Goal: Task Accomplishment & Management: Use online tool/utility

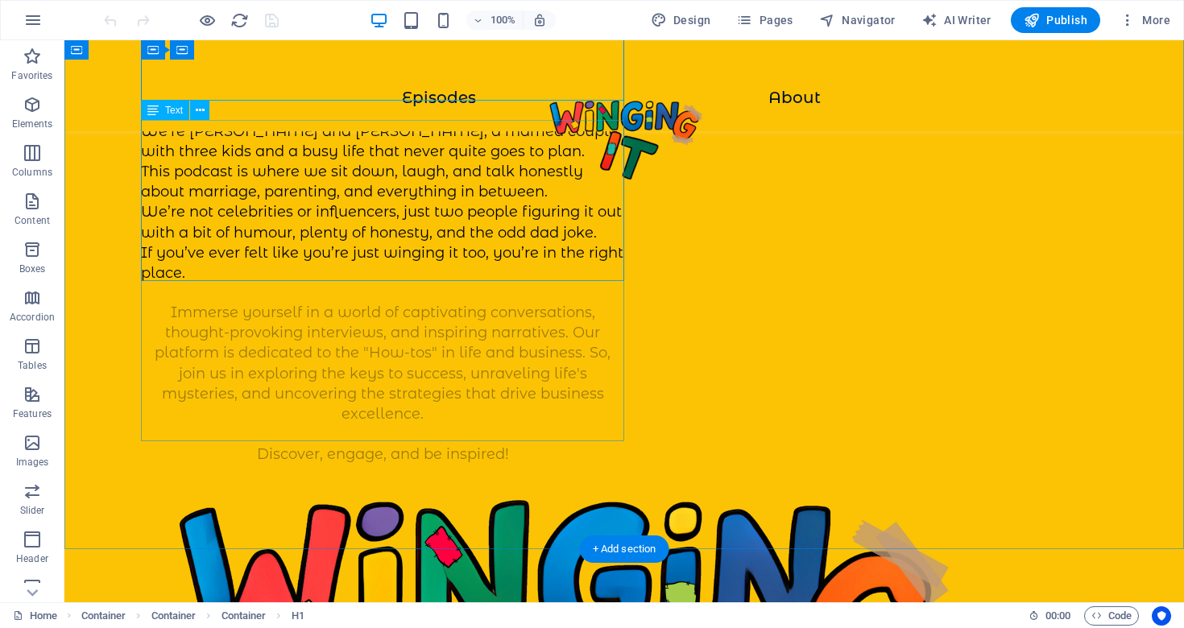
scroll to position [226, 0]
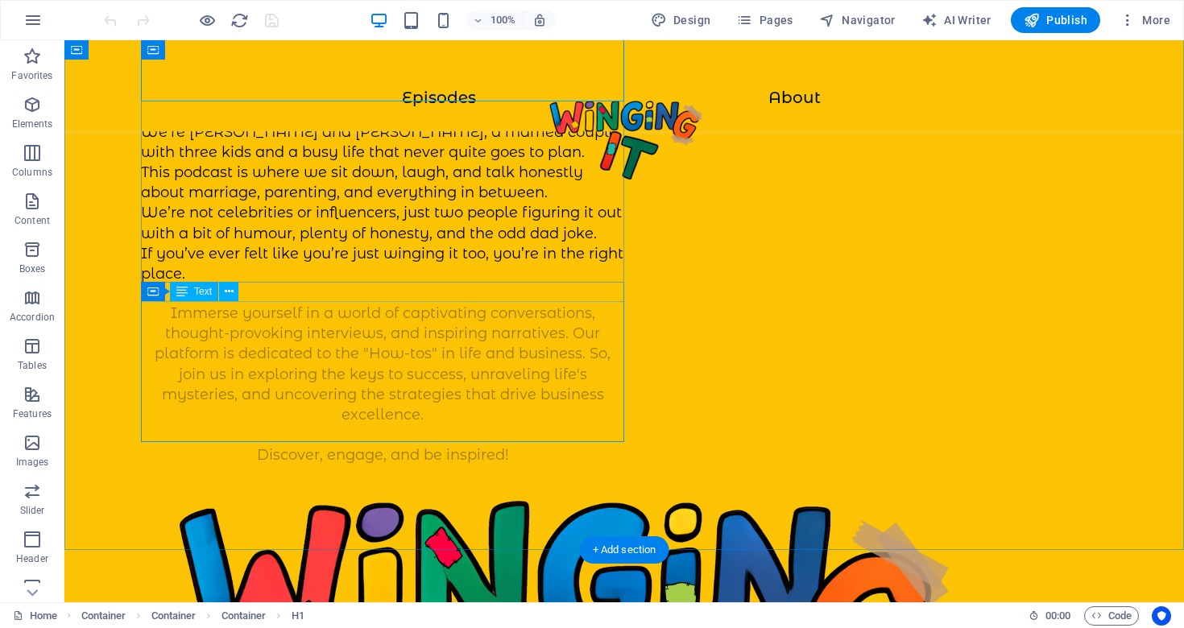
click at [337, 397] on div "Immerse yourself in a world of captivating conversations, thought-provoking int…" at bounding box center [382, 385] width 483 height 163
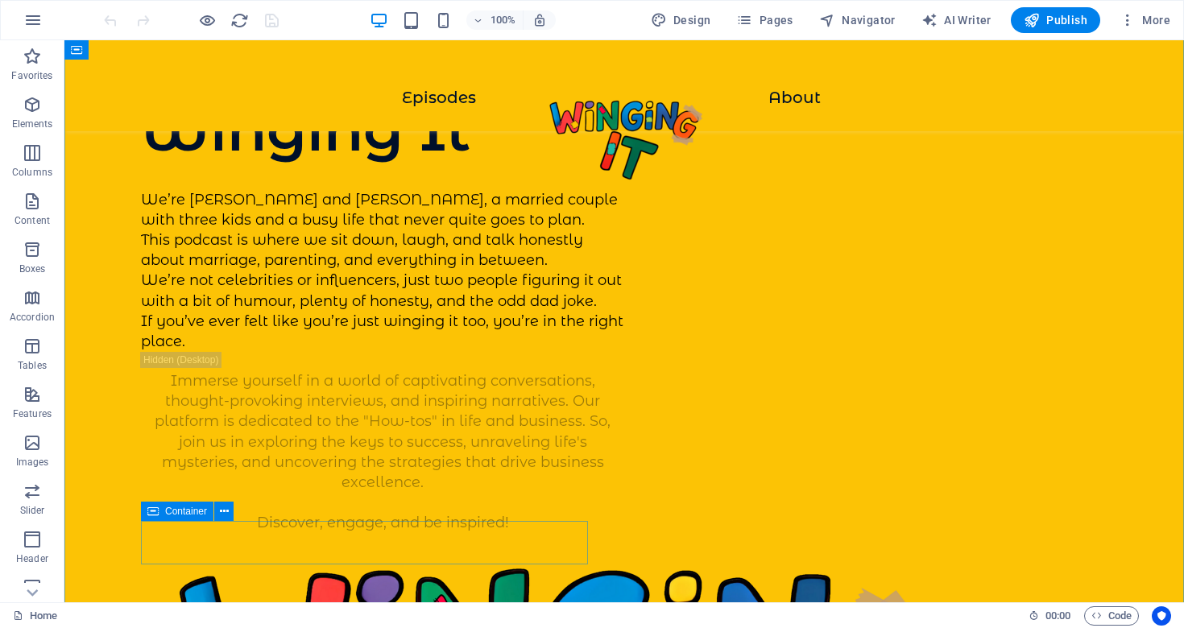
scroll to position [146, 0]
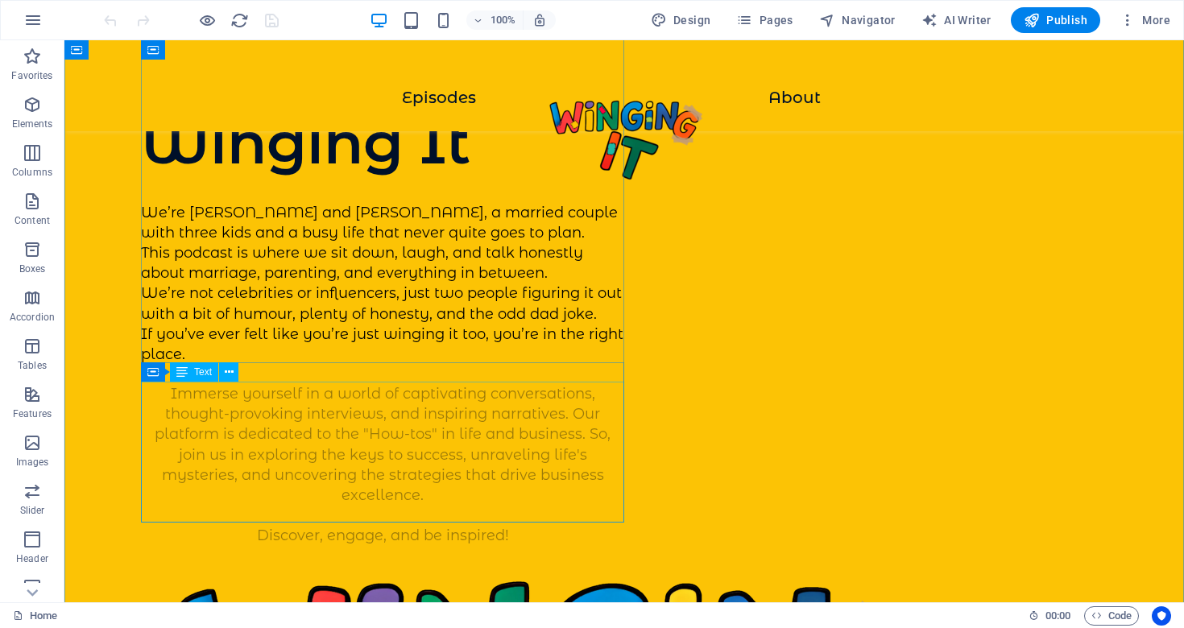
click at [262, 445] on div "Immerse yourself in a world of captivating conversations, thought-provoking int…" at bounding box center [382, 465] width 483 height 163
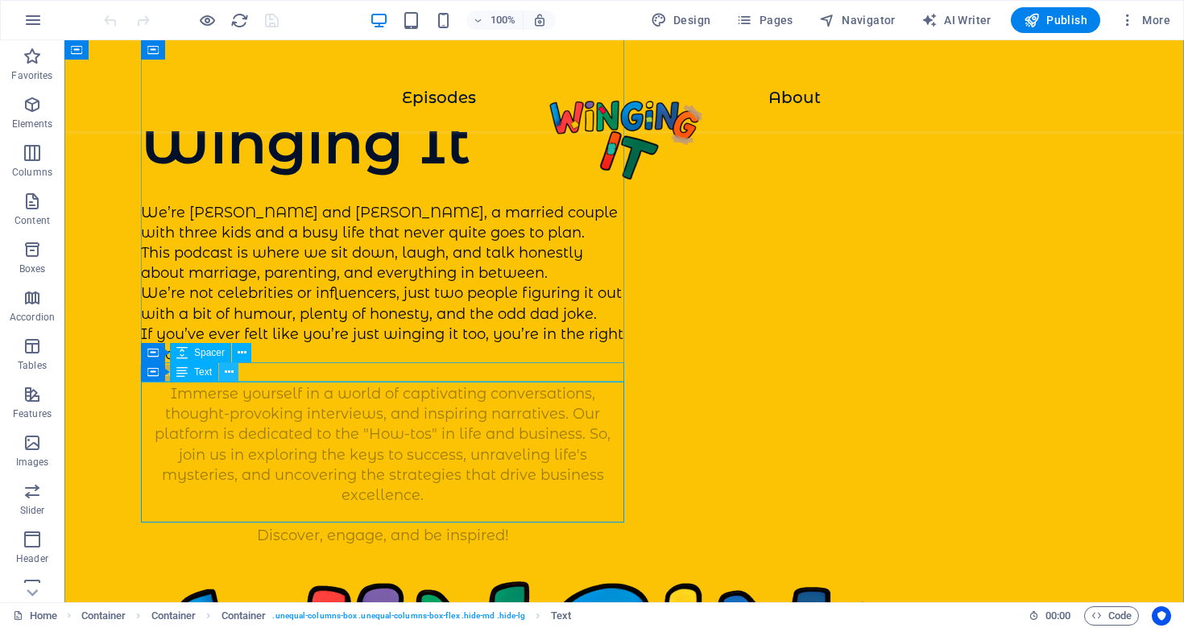
click at [228, 374] on icon at bounding box center [229, 372] width 9 height 17
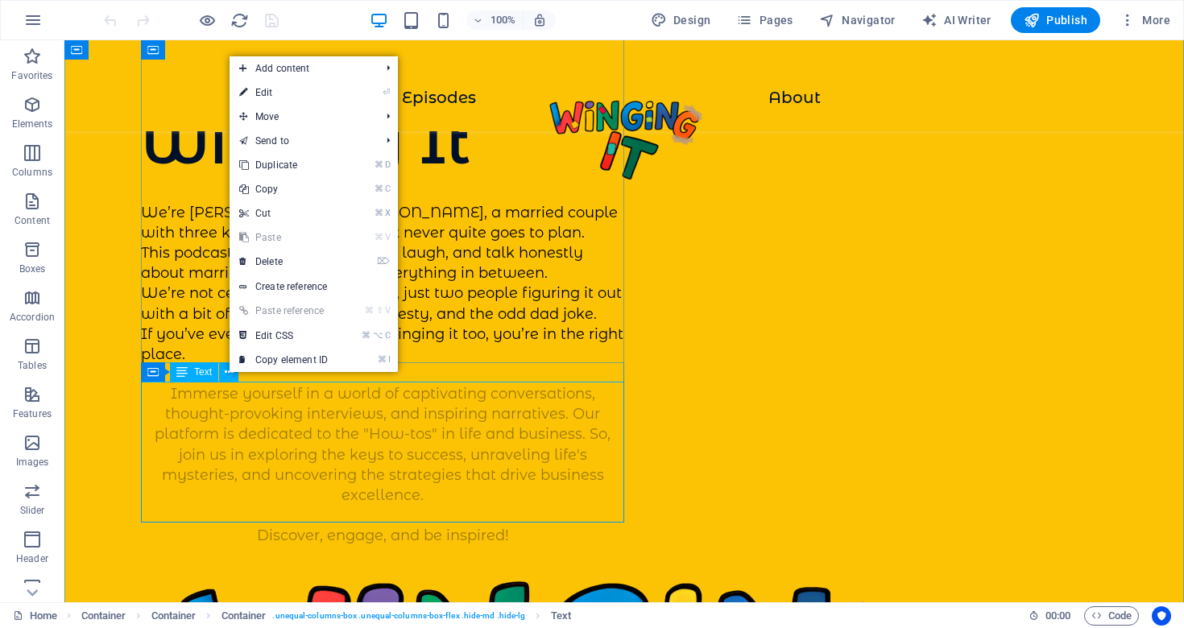
click at [251, 456] on div "Immerse yourself in a world of captivating conversations, thought-provoking int…" at bounding box center [382, 465] width 483 height 163
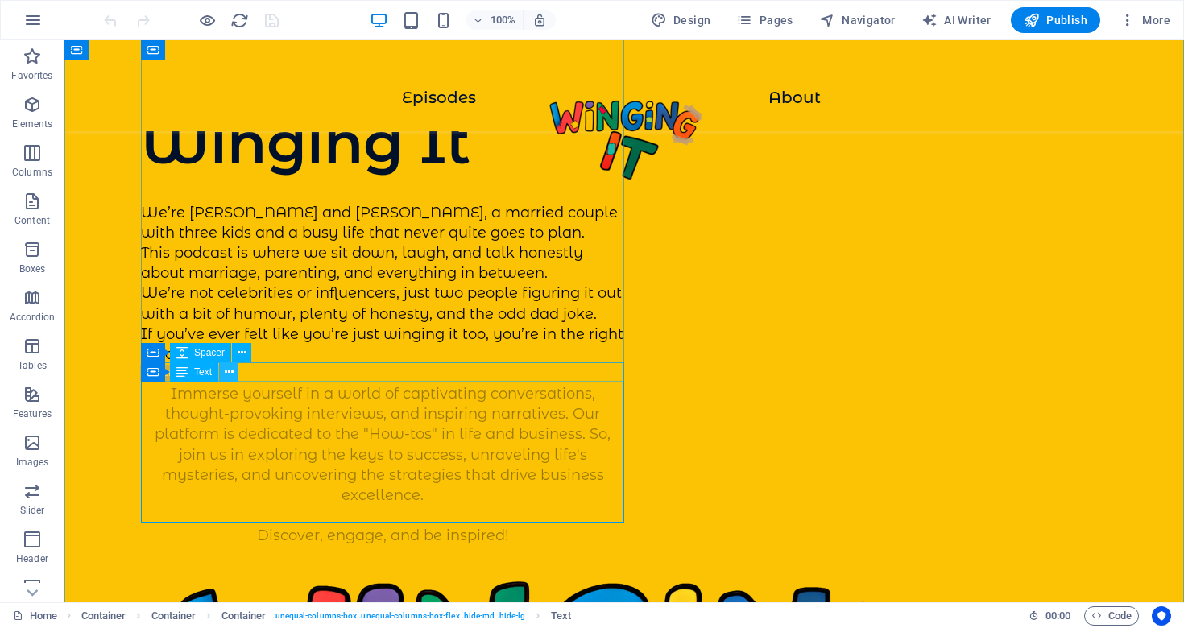
click at [226, 372] on icon at bounding box center [229, 372] width 9 height 17
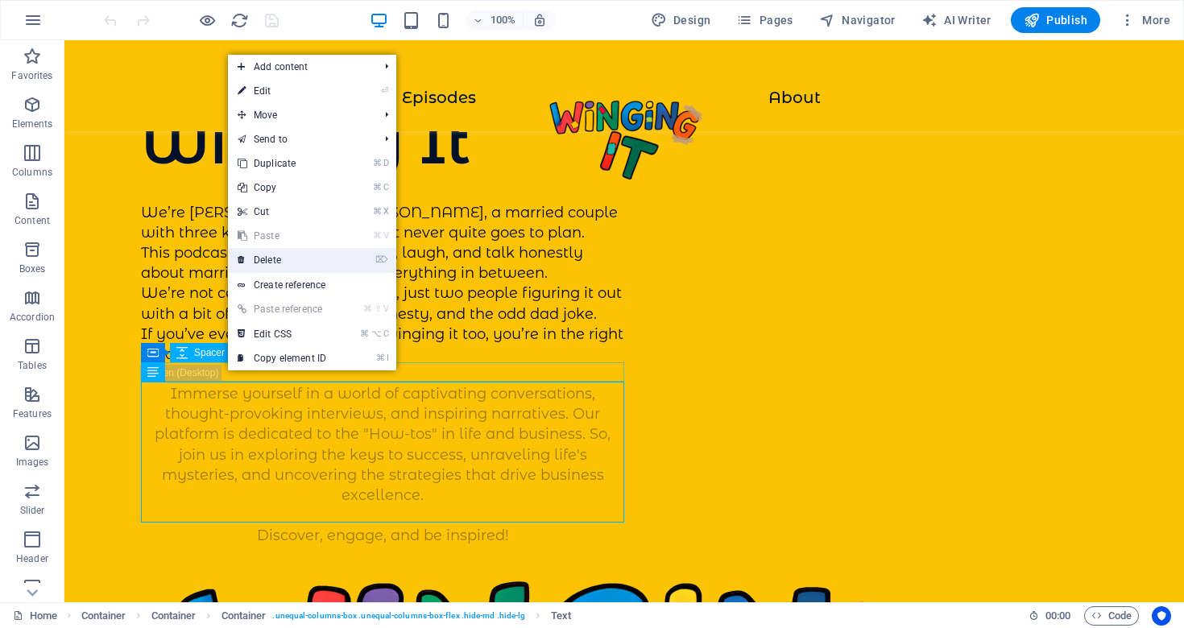
click at [296, 260] on link "⌦ Delete" at bounding box center [282, 260] width 108 height 24
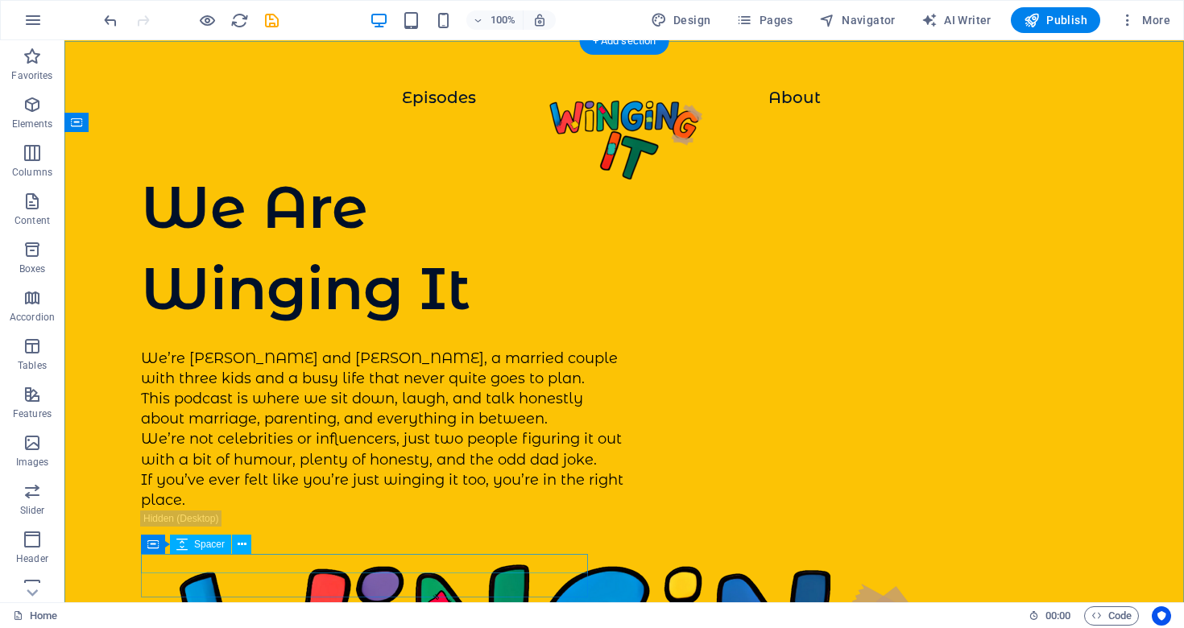
scroll to position [201, 0]
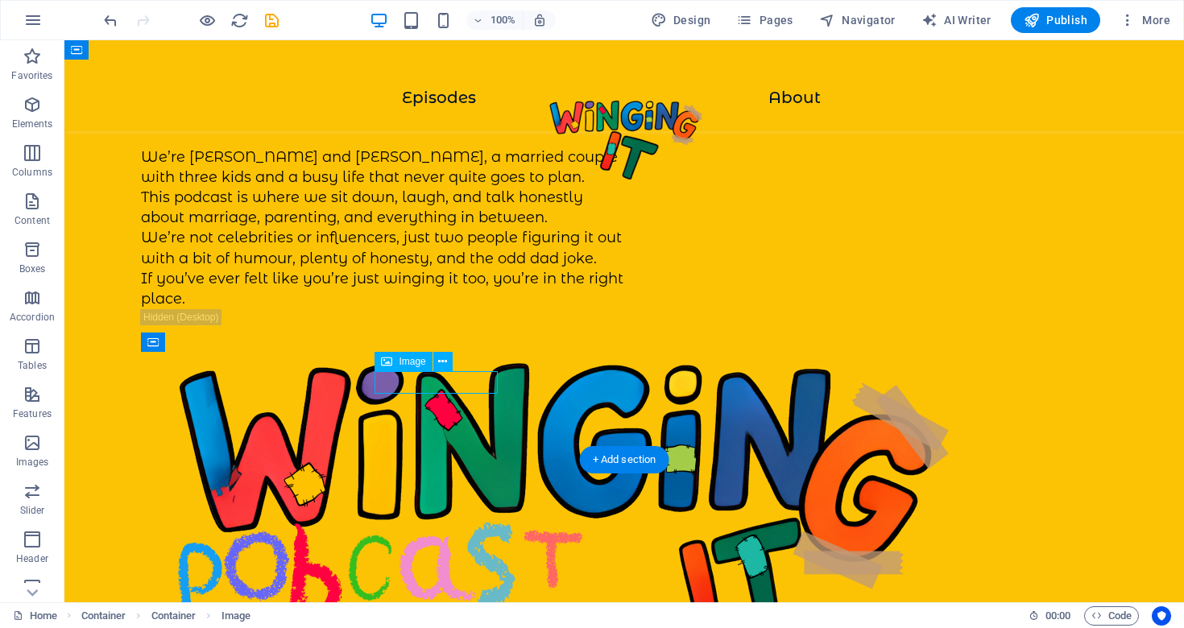
select select "px"
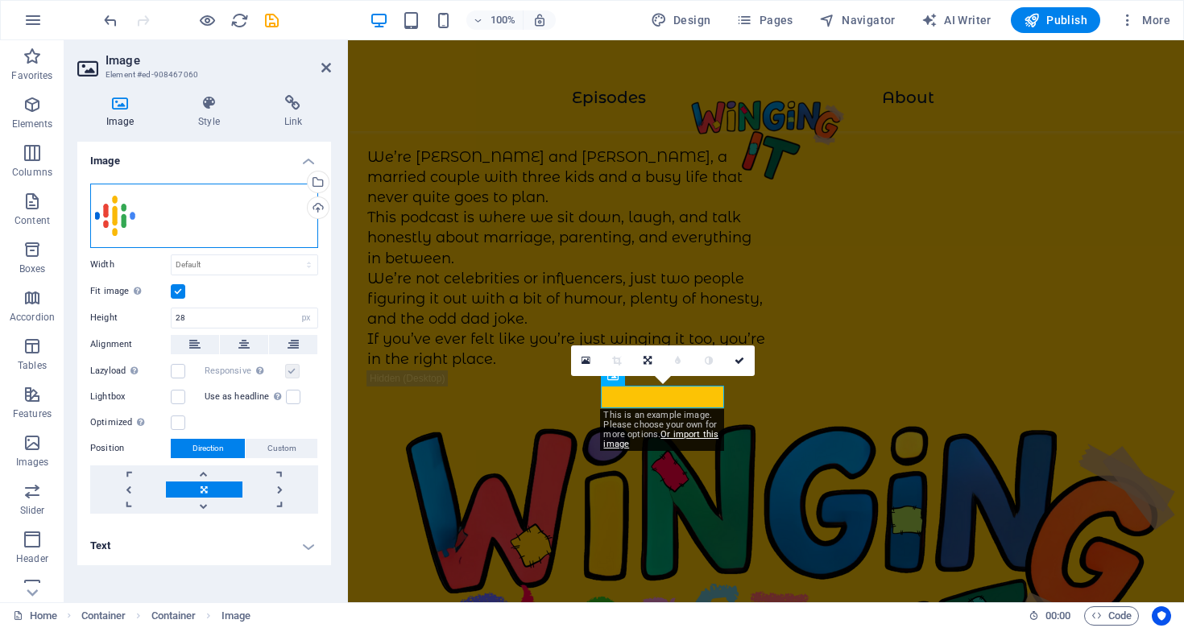
click at [207, 211] on div "Drag files here, click to choose files or select files from Files or our free s…" at bounding box center [204, 216] width 228 height 64
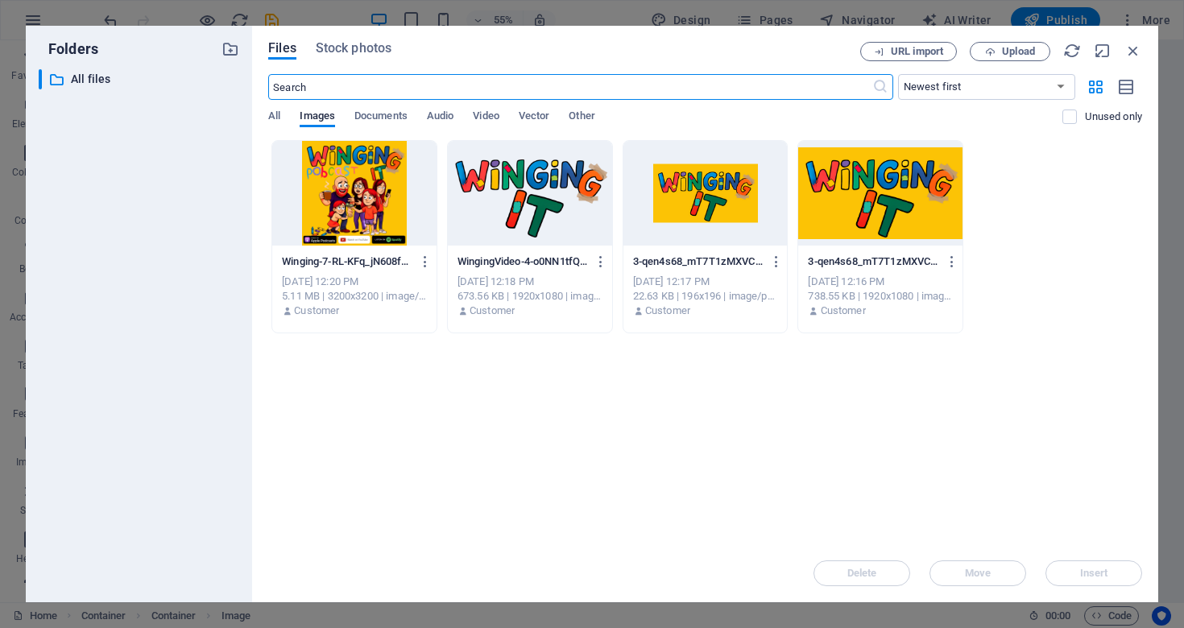
click at [943, 458] on div "Drop files here to upload them instantly Winging-7-RL-KFq_jN608f8j-i28RZg.png W…" at bounding box center [705, 342] width 874 height 404
click at [1009, 42] on button "Upload" at bounding box center [1010, 51] width 81 height 19
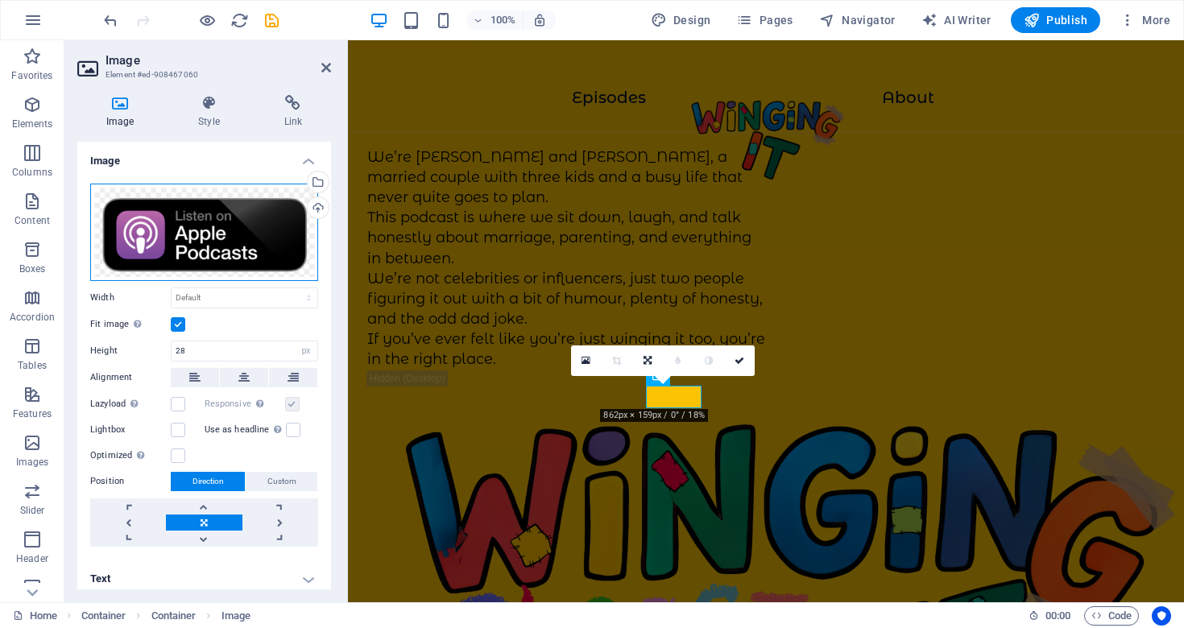
click at [189, 234] on div "Drag files here, click to choose files or select files from Files or our free s…" at bounding box center [204, 232] width 228 height 97
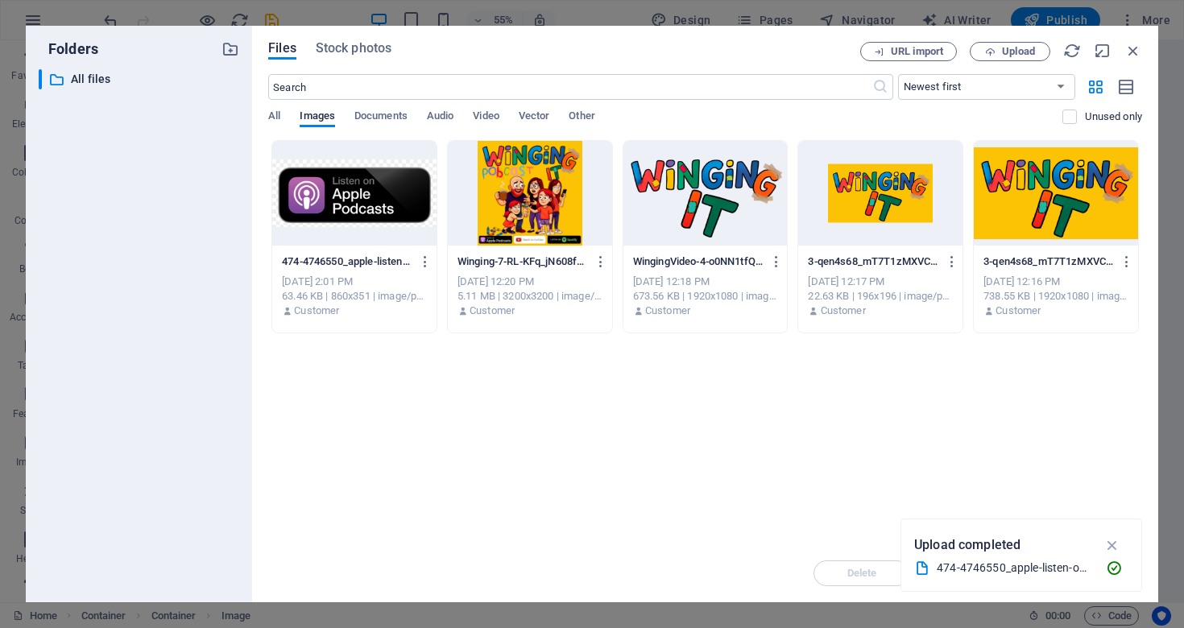
click at [388, 182] on div at bounding box center [354, 193] width 164 height 105
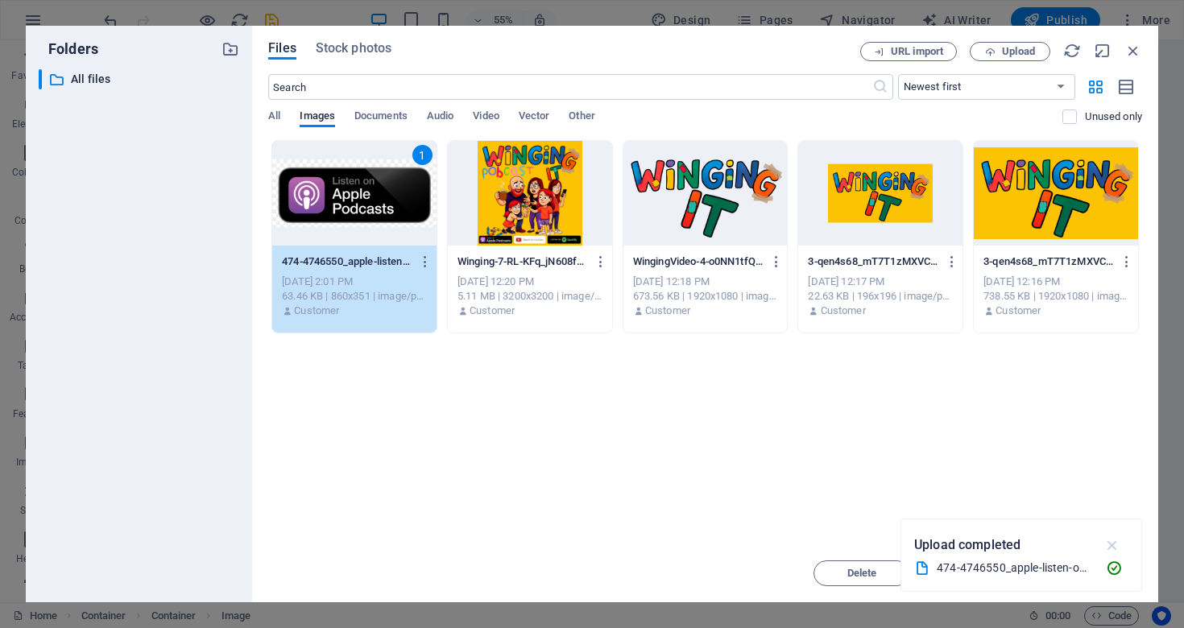
click at [1112, 545] on icon "button" at bounding box center [1113, 545] width 19 height 18
click at [1105, 570] on span "Insert" at bounding box center [1094, 574] width 28 height 10
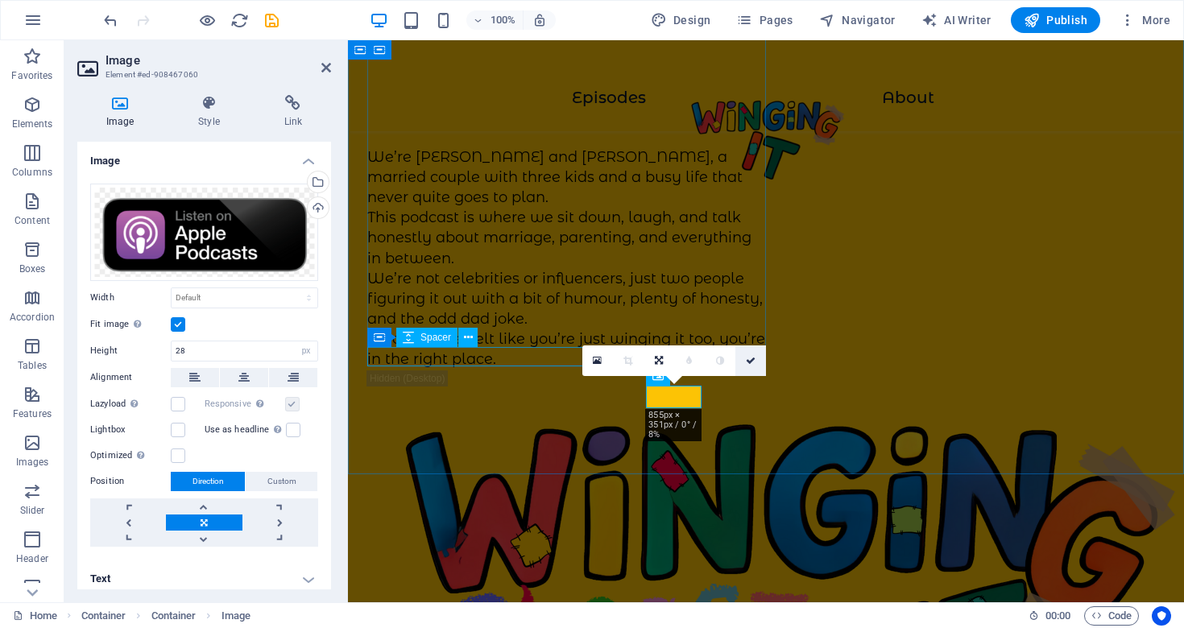
click at [753, 362] on icon at bounding box center [751, 361] width 10 height 10
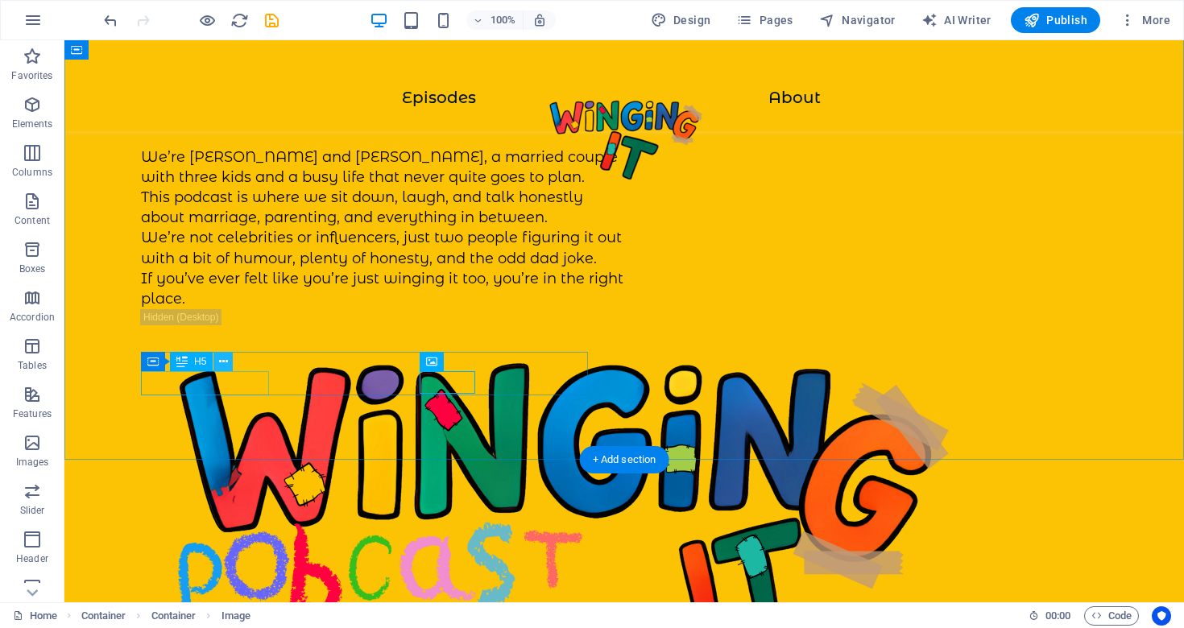
click at [221, 365] on icon at bounding box center [223, 362] width 9 height 17
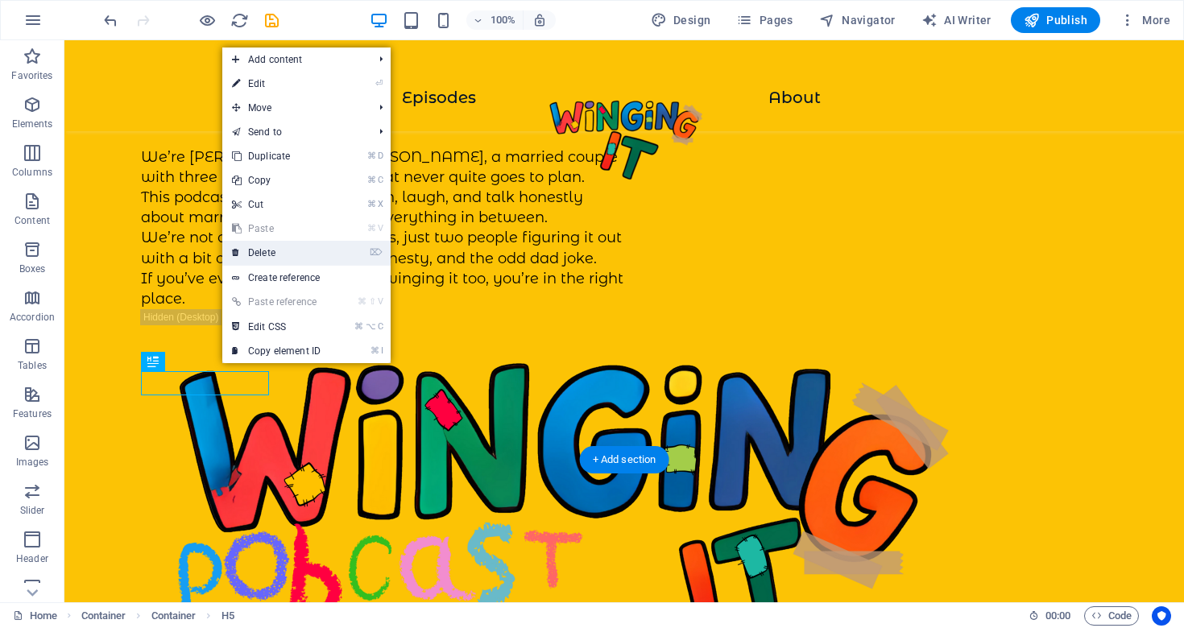
click at [273, 251] on link "⌦ Delete" at bounding box center [276, 253] width 108 height 24
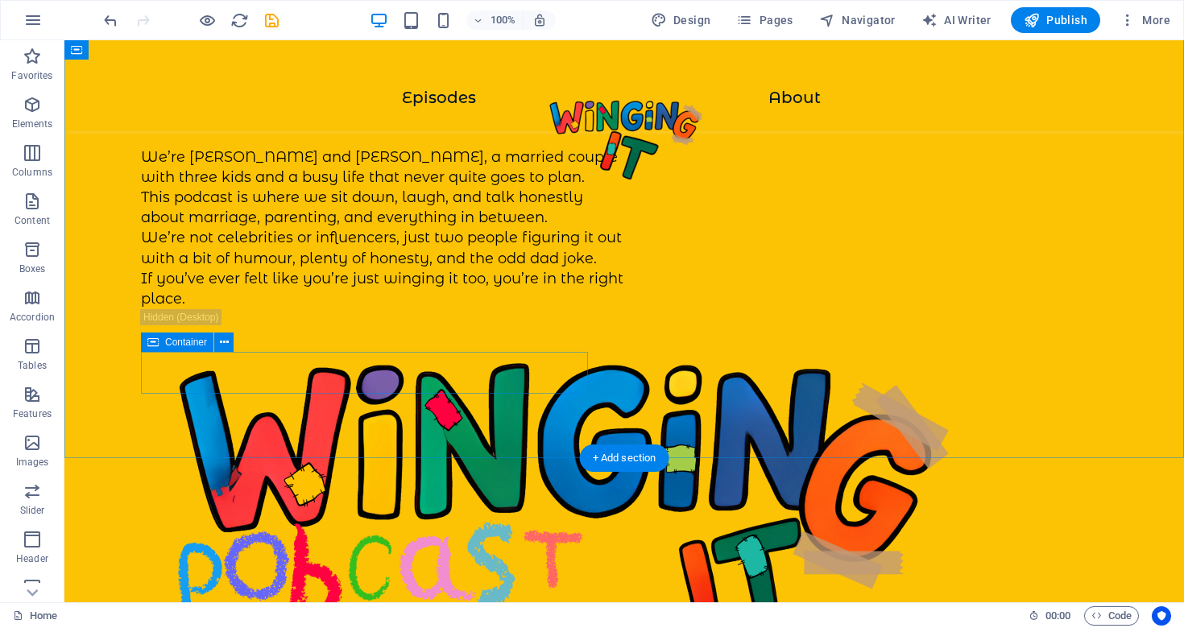
click at [236, 362] on icon at bounding box center [238, 362] width 9 height 17
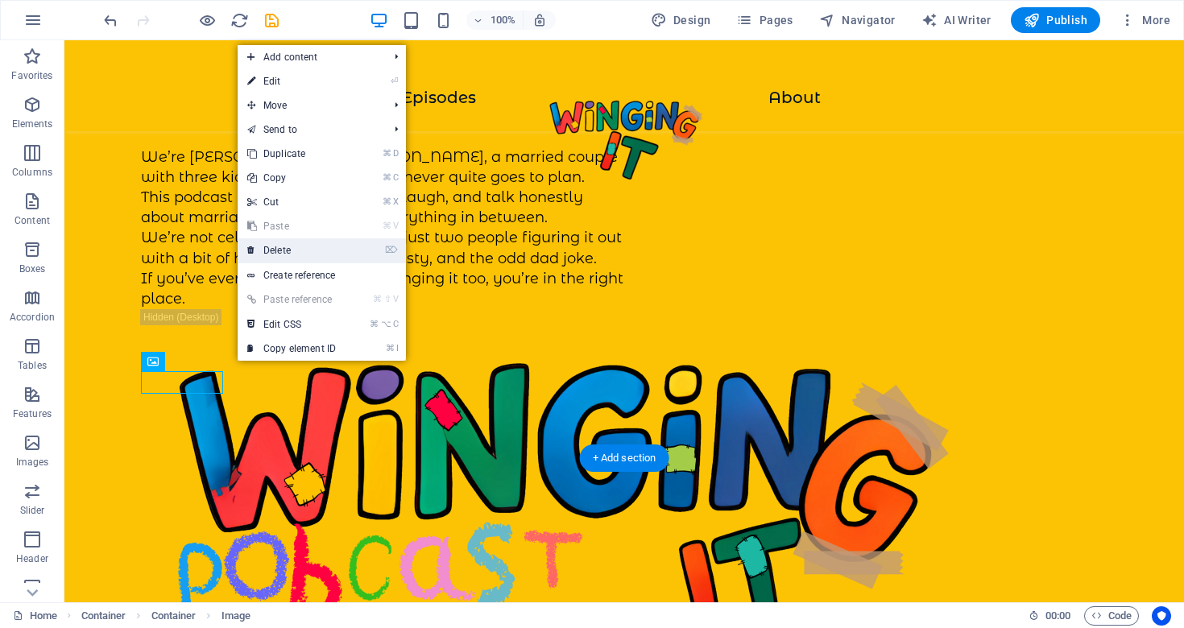
click at [300, 248] on link "⌦ Delete" at bounding box center [292, 250] width 108 height 24
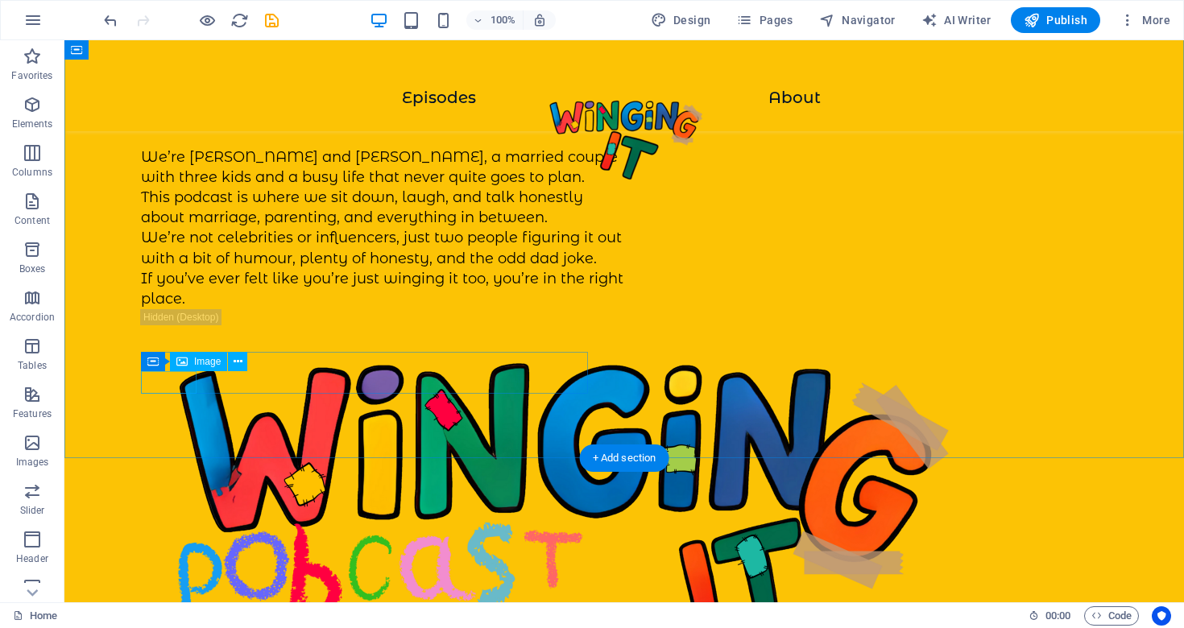
click at [240, 357] on icon at bounding box center [238, 362] width 9 height 17
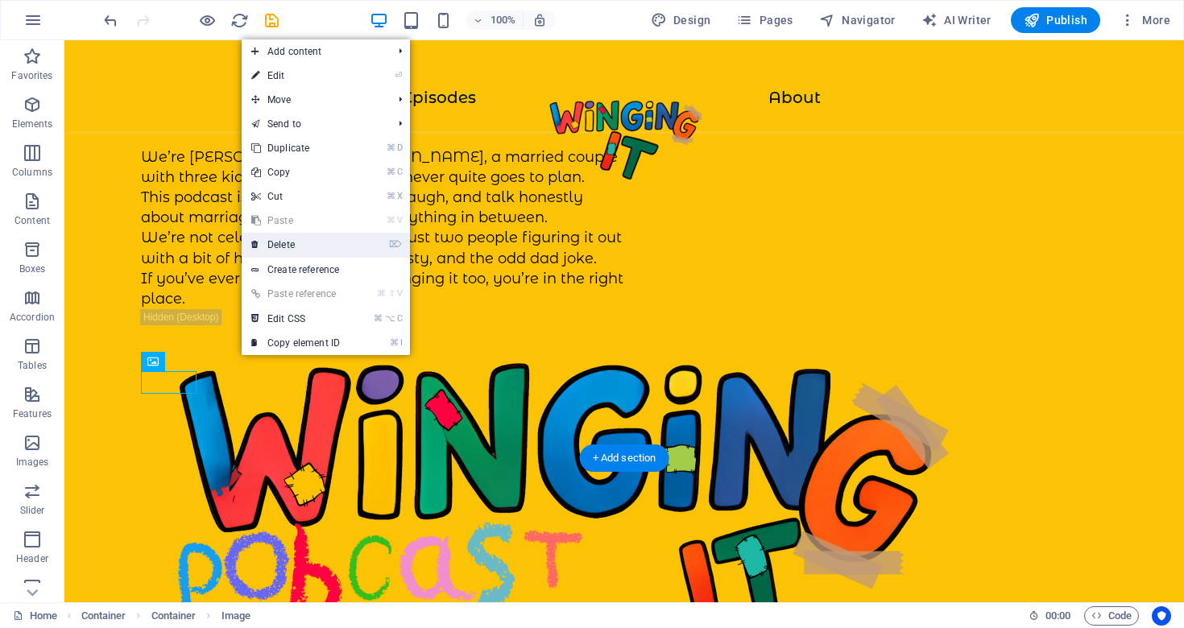
click at [293, 244] on link "⌦ Delete" at bounding box center [296, 245] width 108 height 24
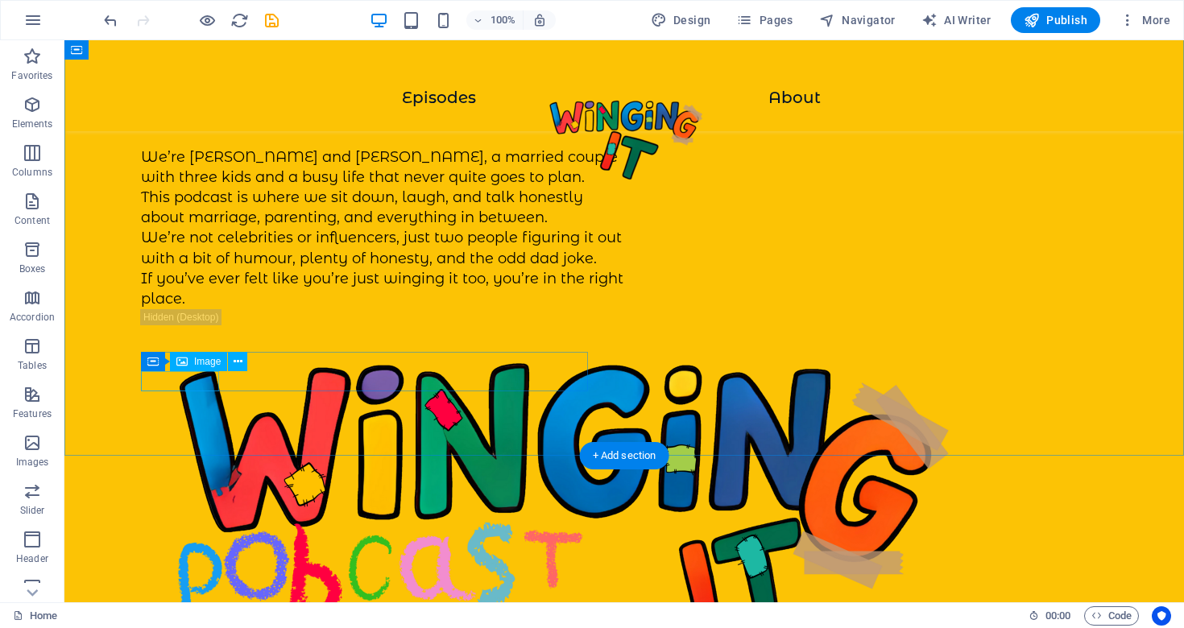
click at [237, 362] on icon at bounding box center [238, 362] width 9 height 17
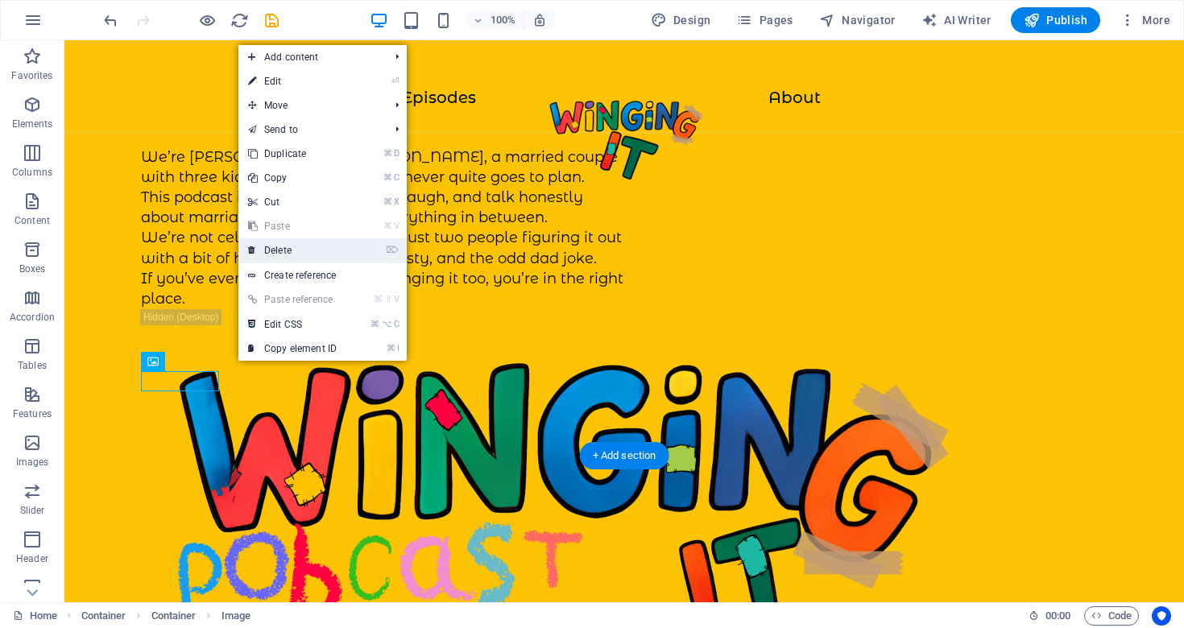
click at [303, 249] on link "⌦ Delete" at bounding box center [292, 250] width 108 height 24
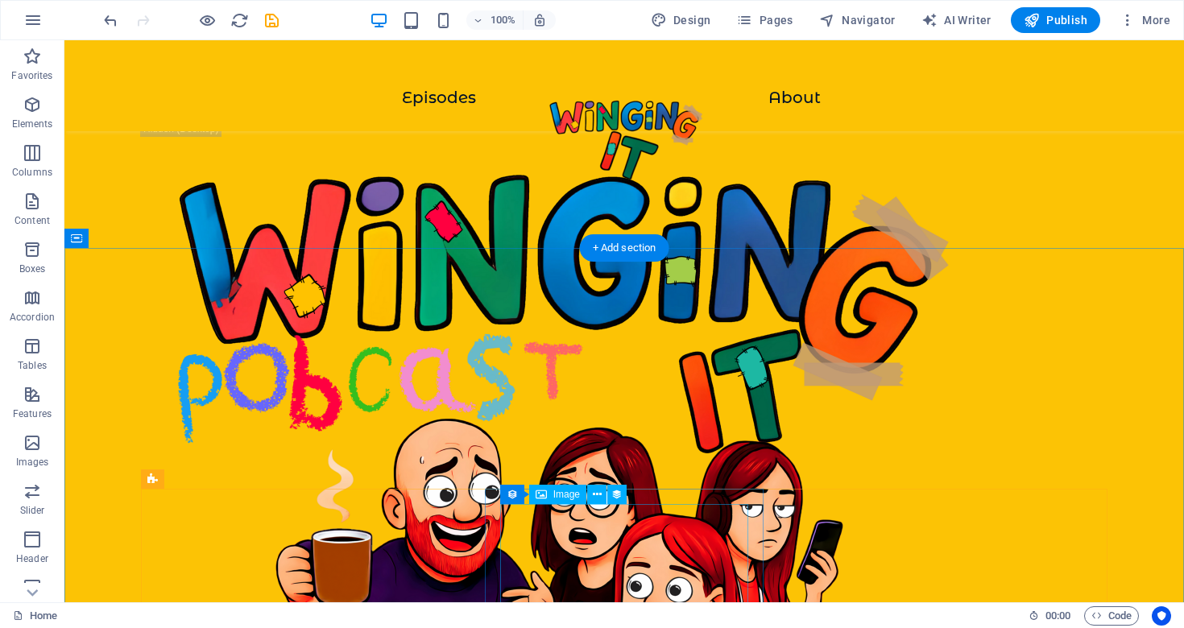
scroll to position [389, 0]
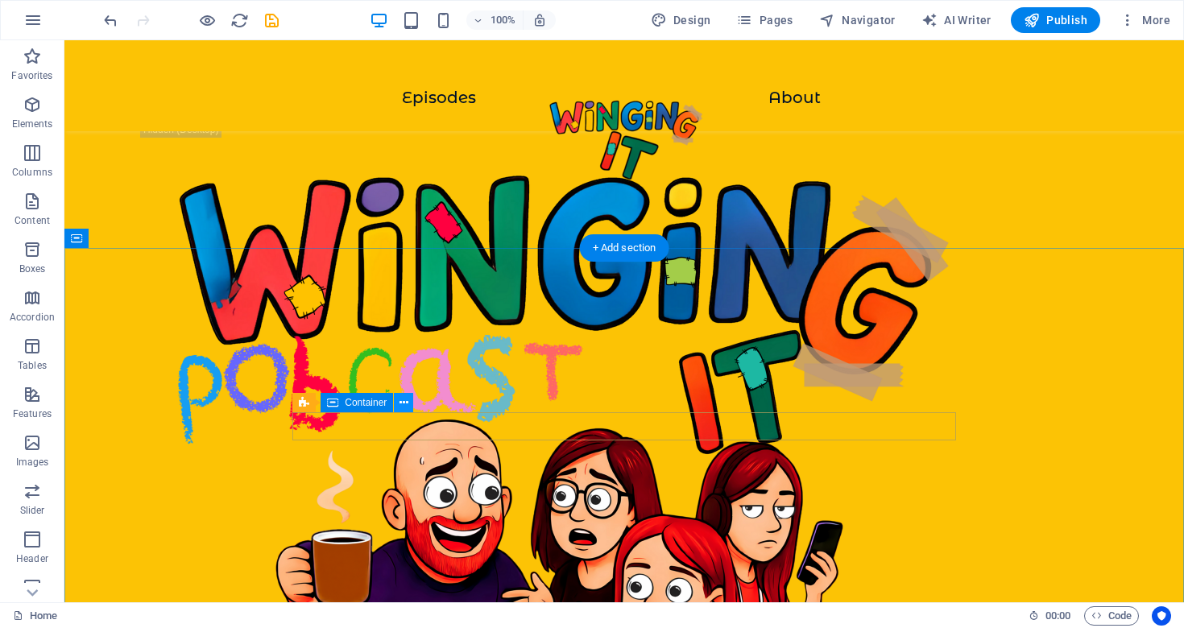
click at [403, 401] on icon at bounding box center [404, 403] width 9 height 17
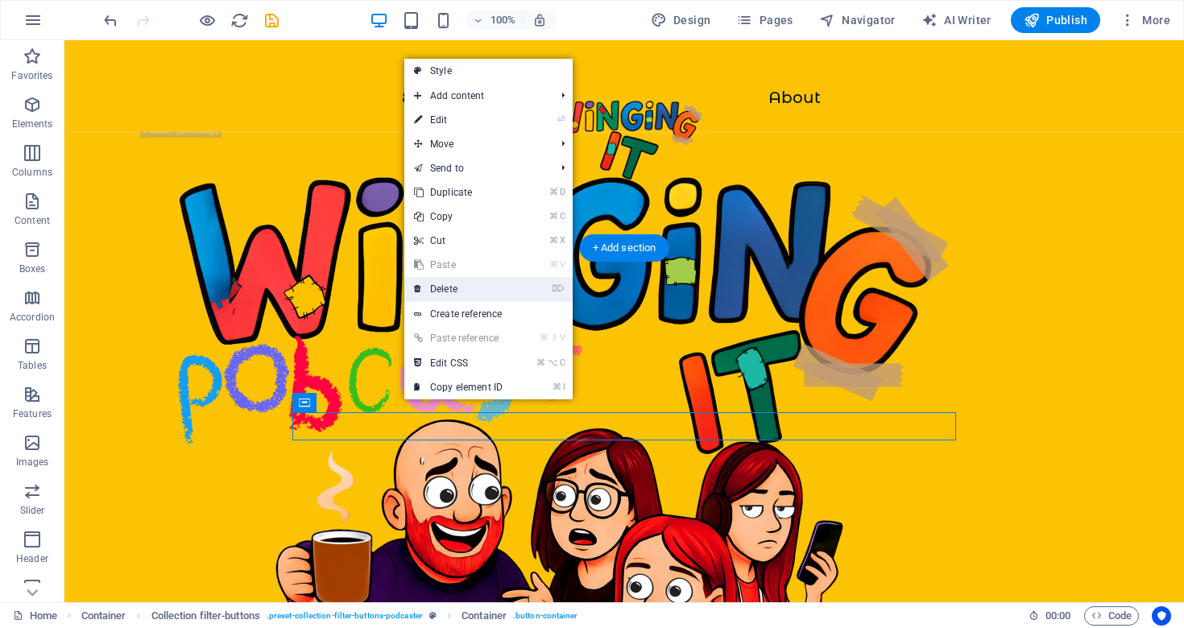
click at [475, 284] on link "⌦ Delete" at bounding box center [458, 289] width 108 height 24
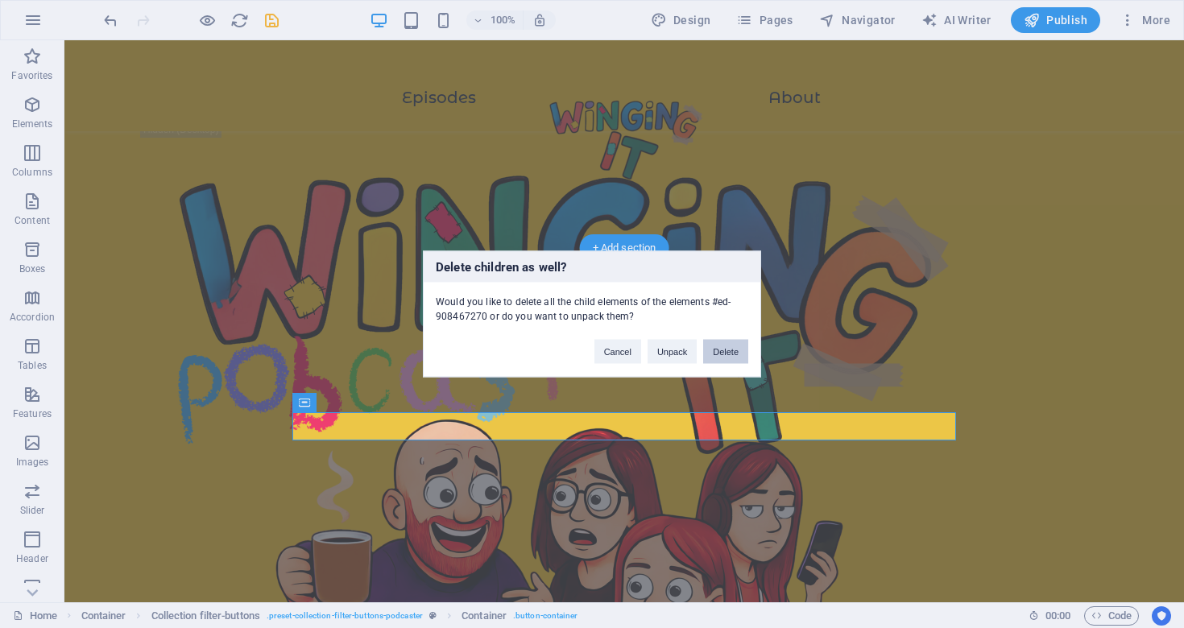
click at [731, 347] on button "Delete" at bounding box center [725, 352] width 45 height 24
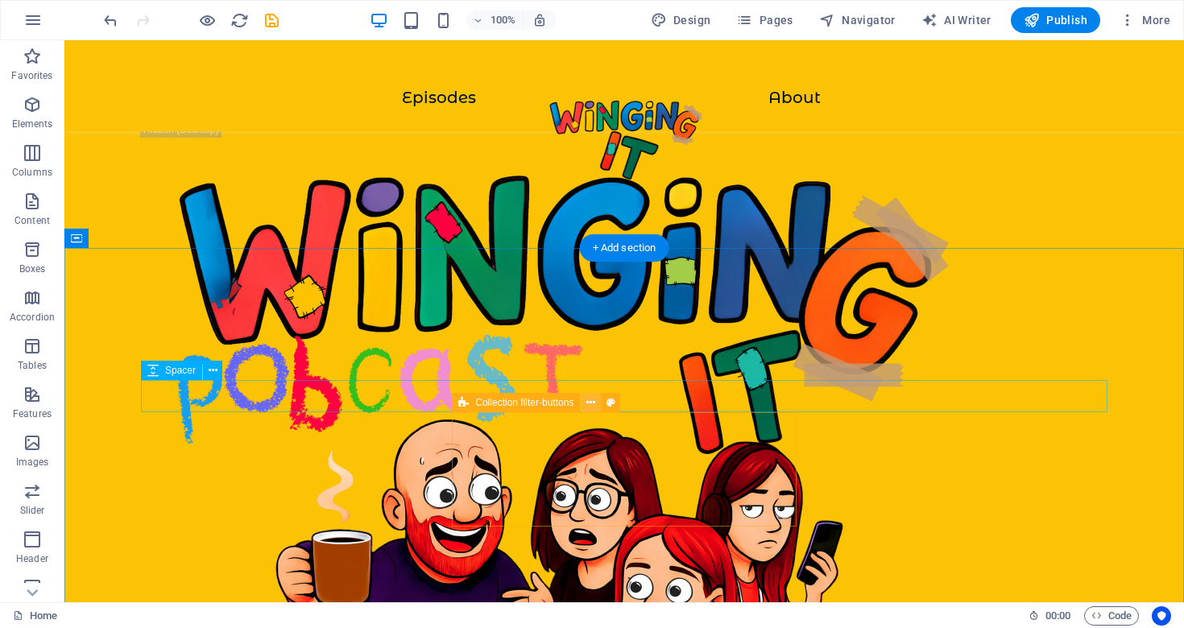
click at [592, 398] on icon at bounding box center [590, 403] width 9 height 17
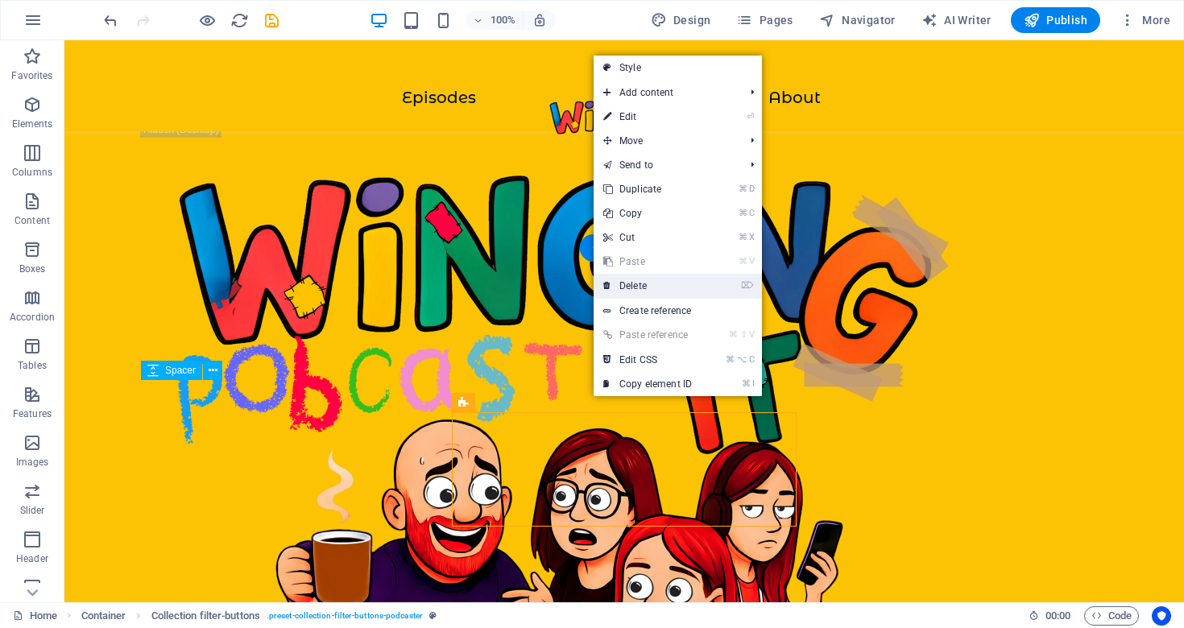
click at [641, 283] on link "⌦ Delete" at bounding box center [648, 286] width 108 height 24
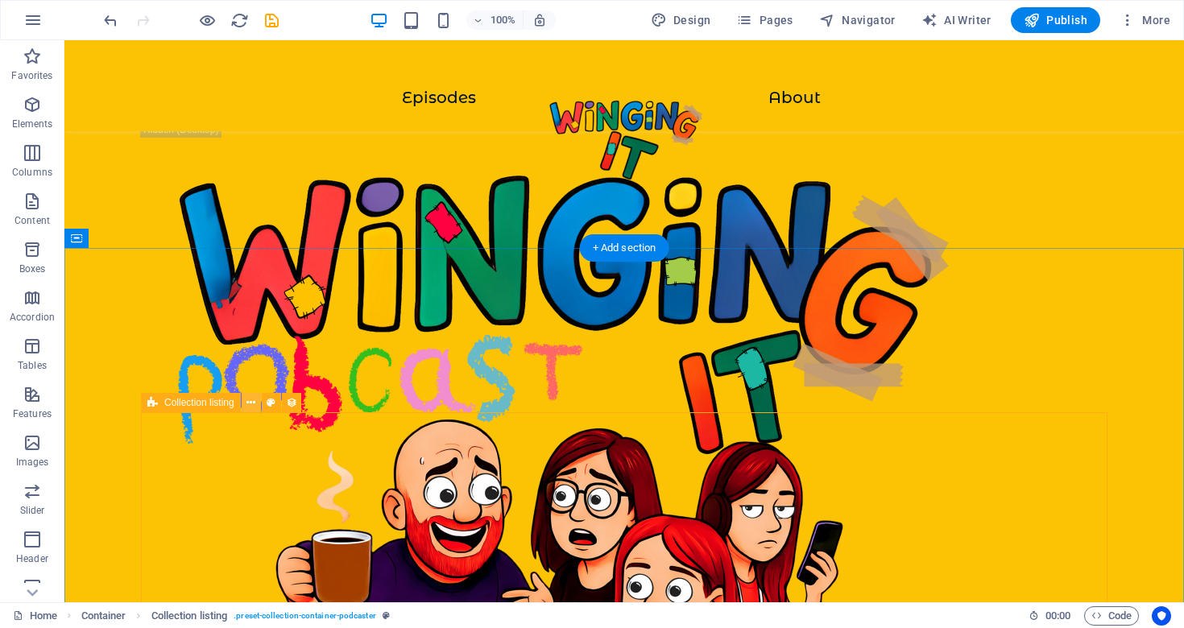
click at [251, 406] on icon at bounding box center [250, 403] width 9 height 17
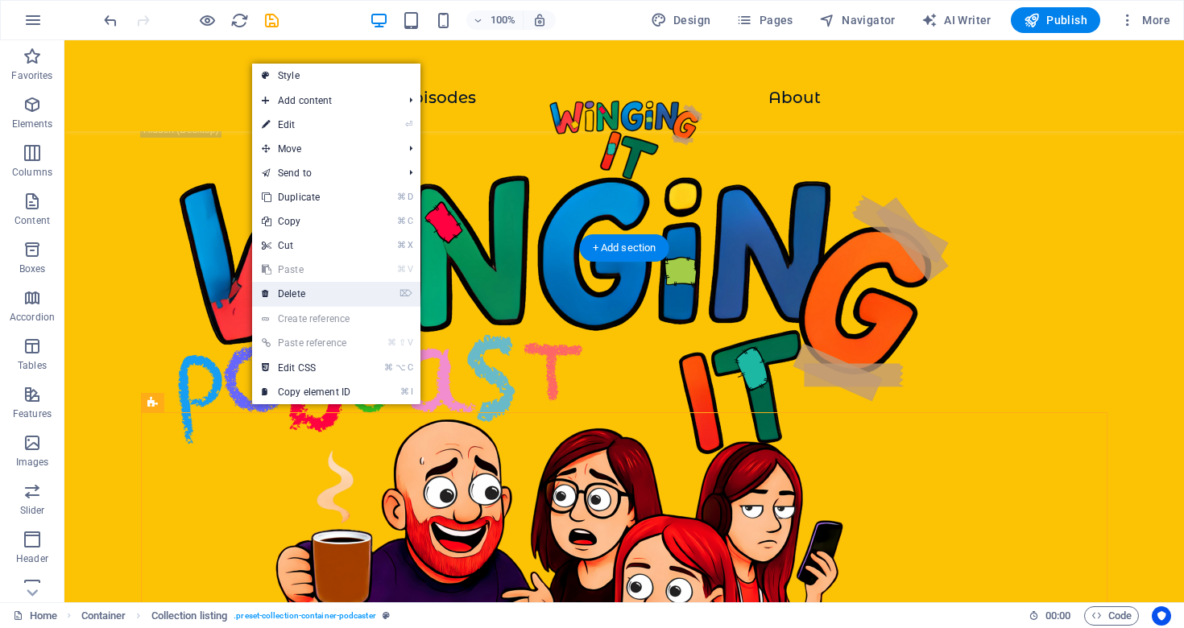
click at [321, 296] on link "⌦ Delete" at bounding box center [306, 294] width 108 height 24
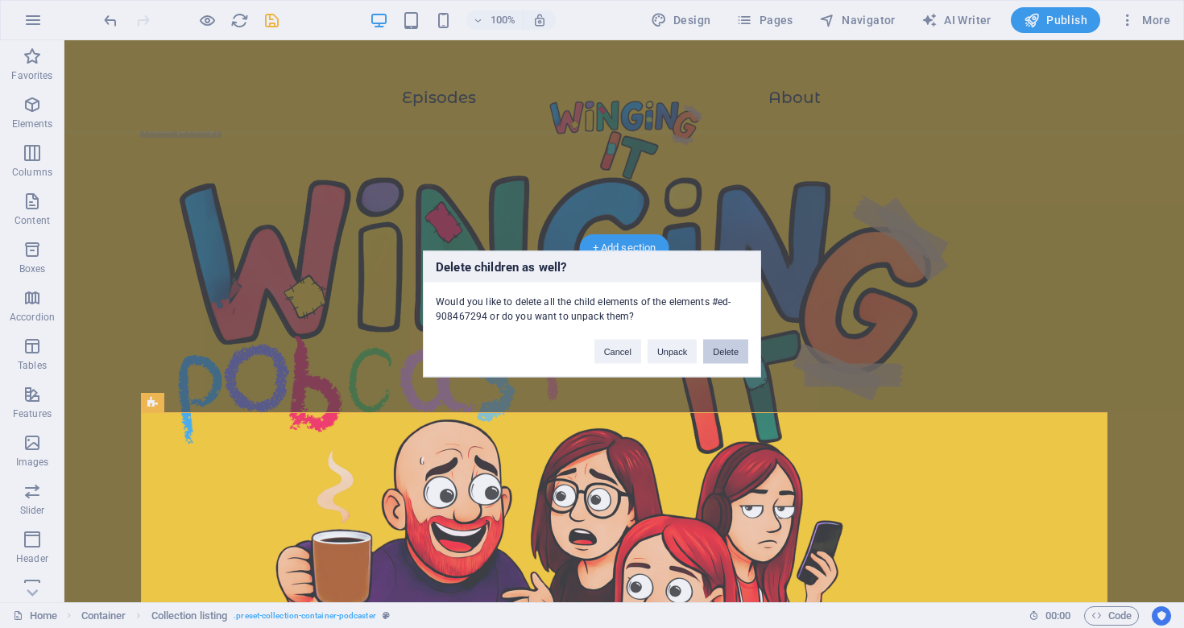
click at [734, 352] on button "Delete" at bounding box center [725, 352] width 45 height 24
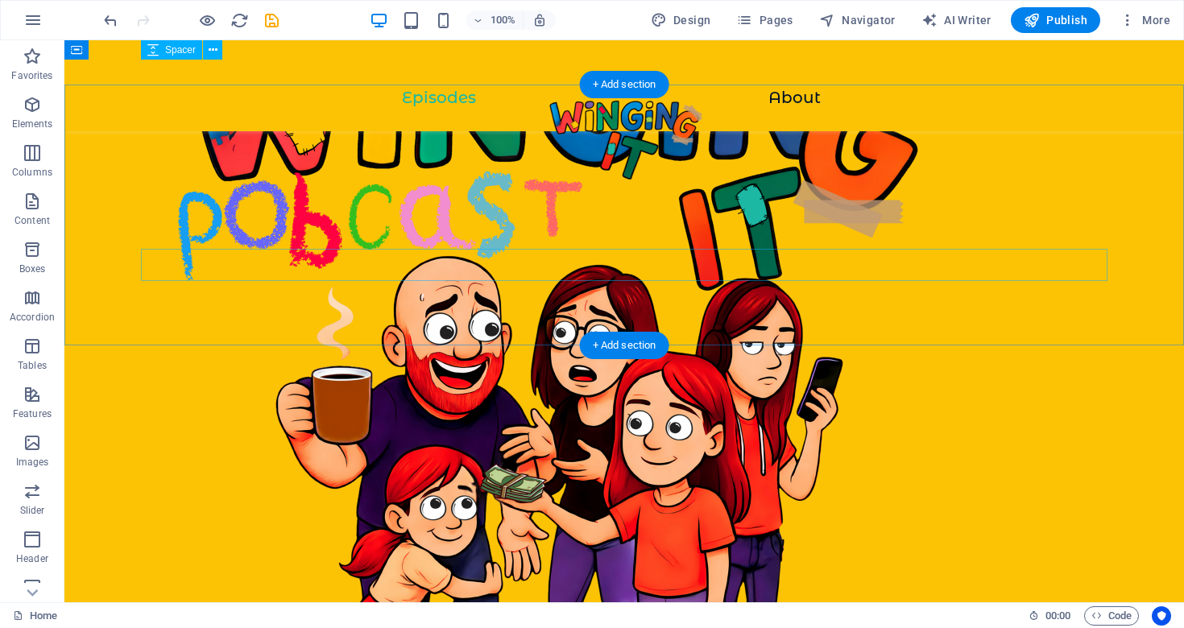
scroll to position [349, 0]
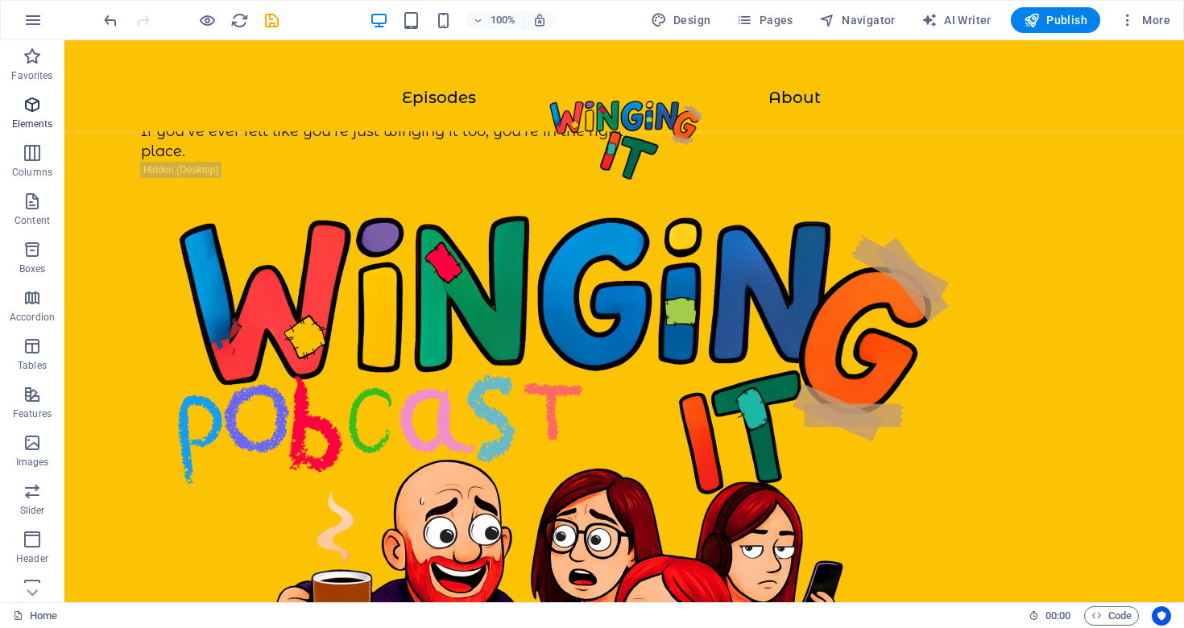
click at [35, 97] on icon "button" at bounding box center [32, 104] width 19 height 19
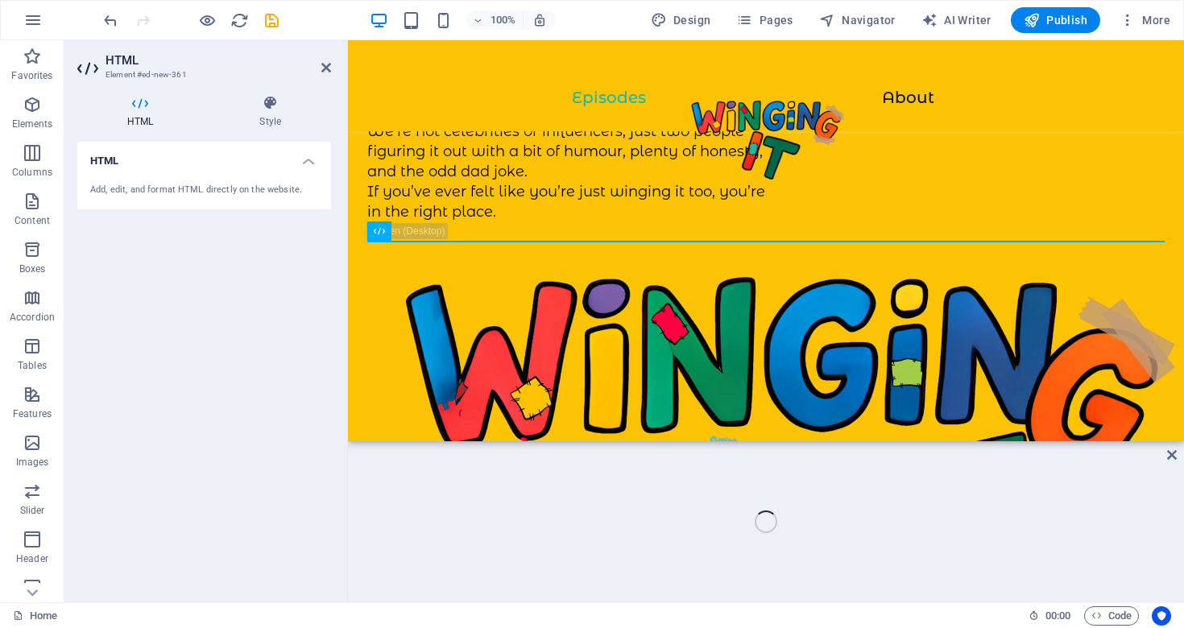
scroll to position [575, 0]
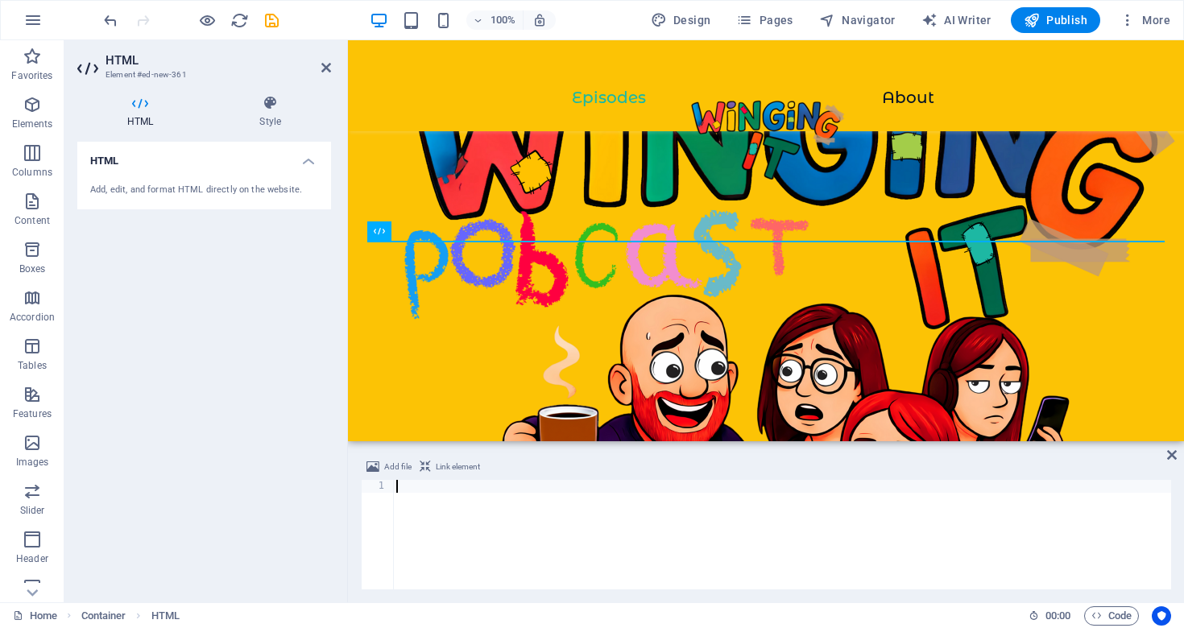
click at [435, 488] on div at bounding box center [782, 547] width 778 height 135
paste textarea "</script>"
type textarea "</script>"
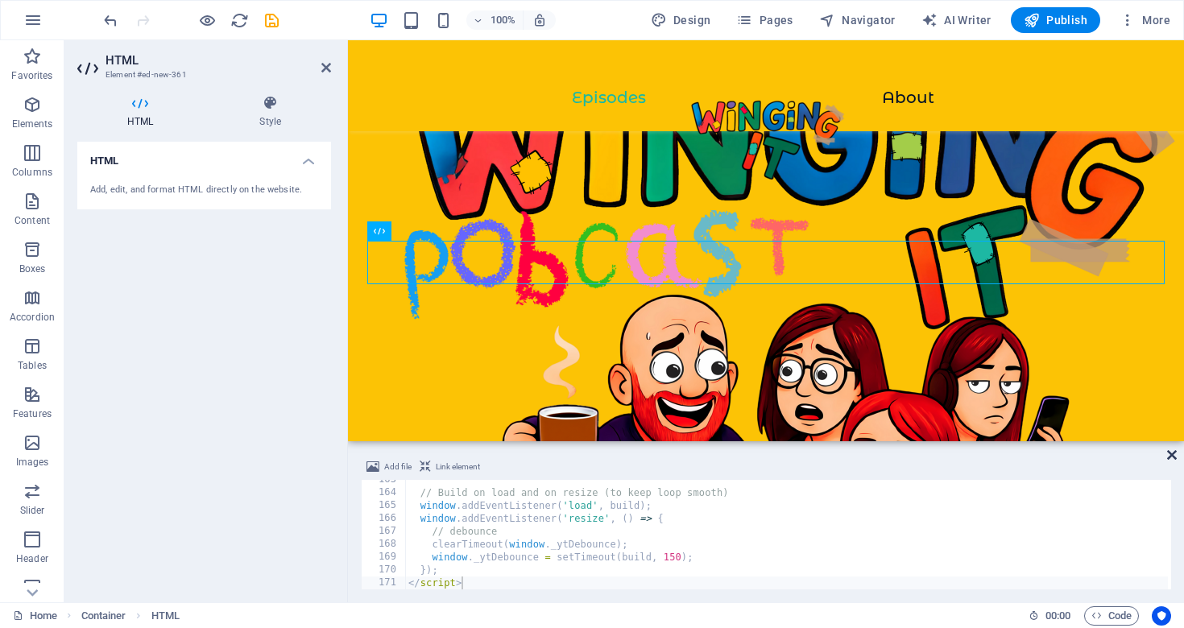
click at [1171, 456] on icon at bounding box center [1172, 455] width 10 height 13
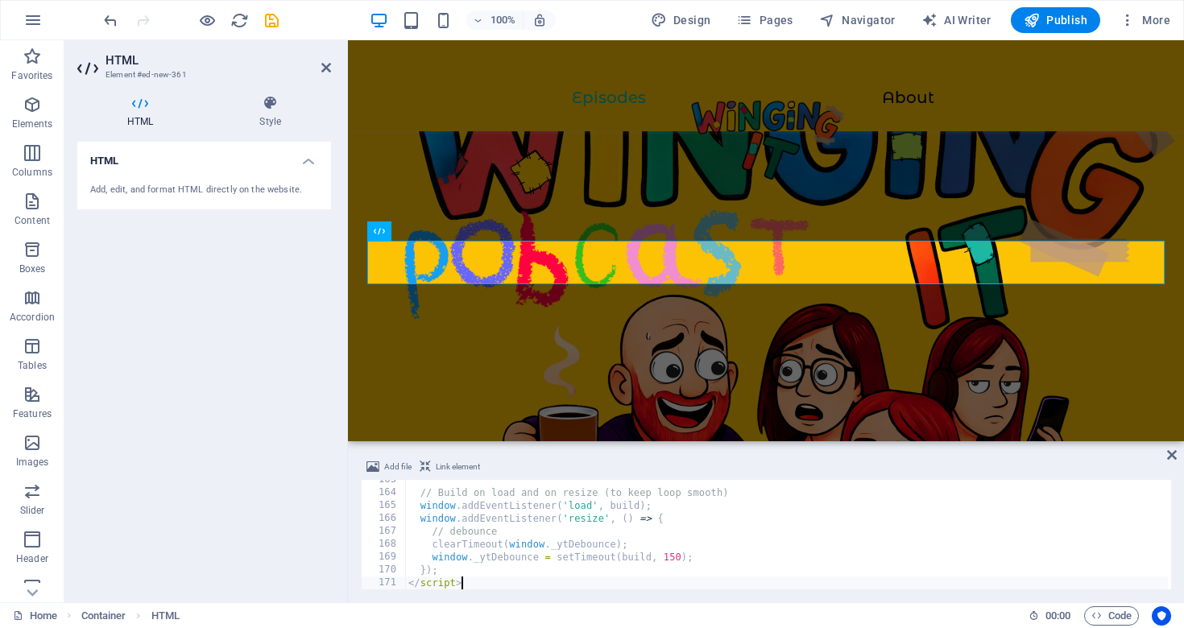
click at [487, 551] on div "// Build on load and on resize (to keep loop smooth) window . addEventListener …" at bounding box center [786, 541] width 763 height 135
type textarea "window._ytDebounce = setTimeout(build, 150);"
click at [1171, 454] on icon at bounding box center [1172, 455] width 10 height 13
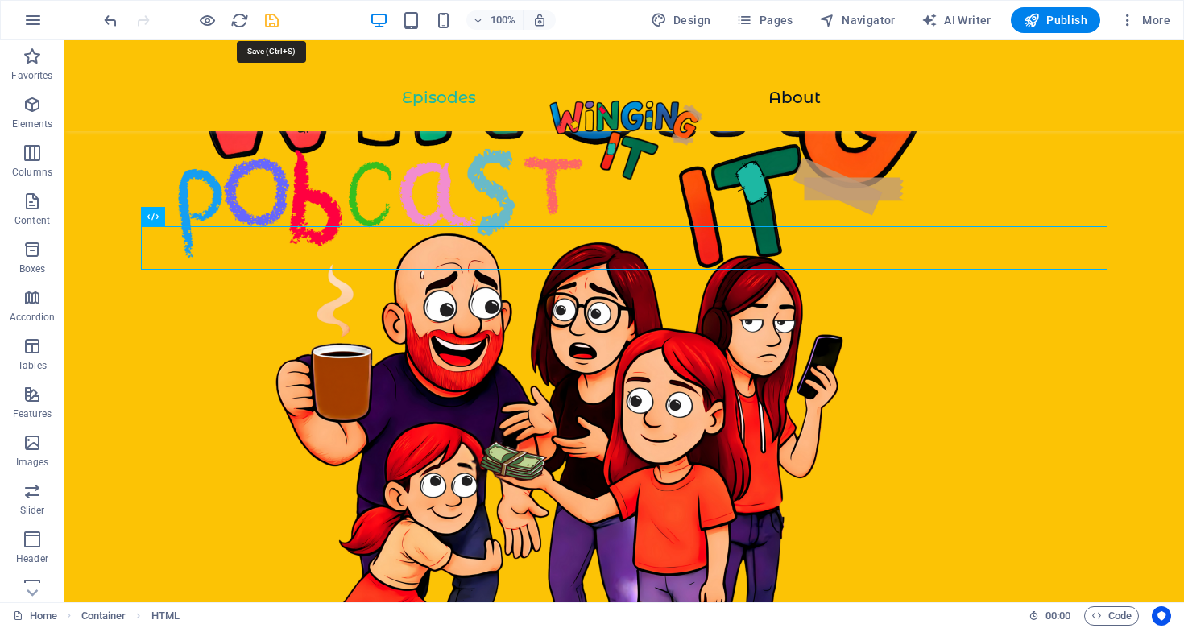
click at [275, 19] on icon "save" at bounding box center [272, 20] width 19 height 19
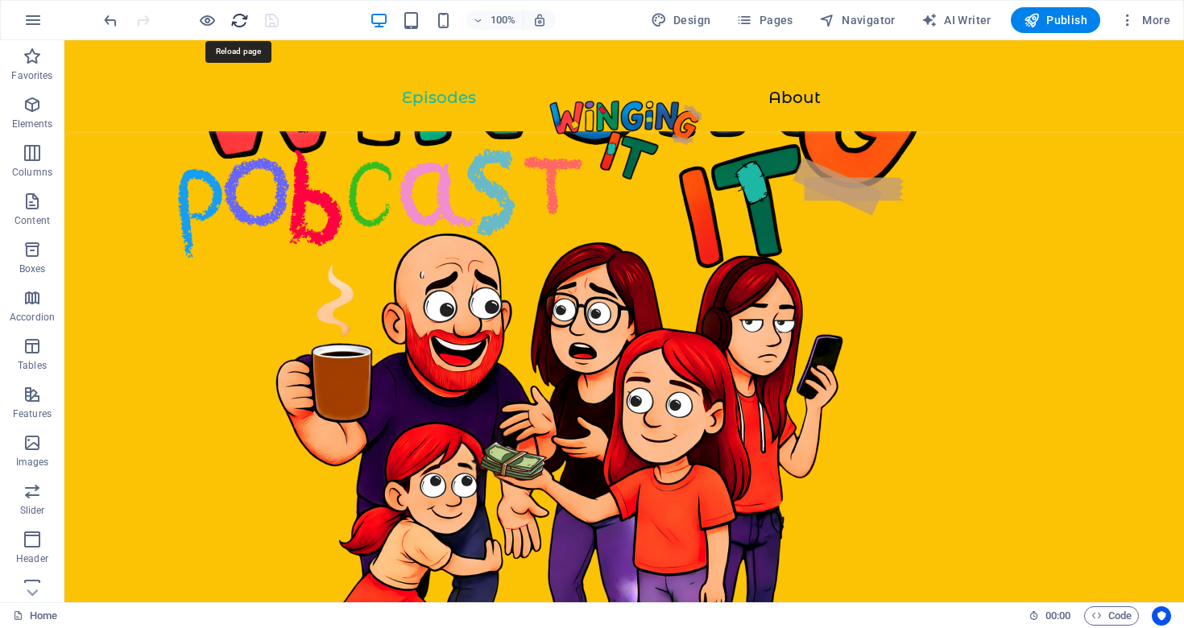
click at [234, 20] on icon "reload" at bounding box center [239, 20] width 19 height 19
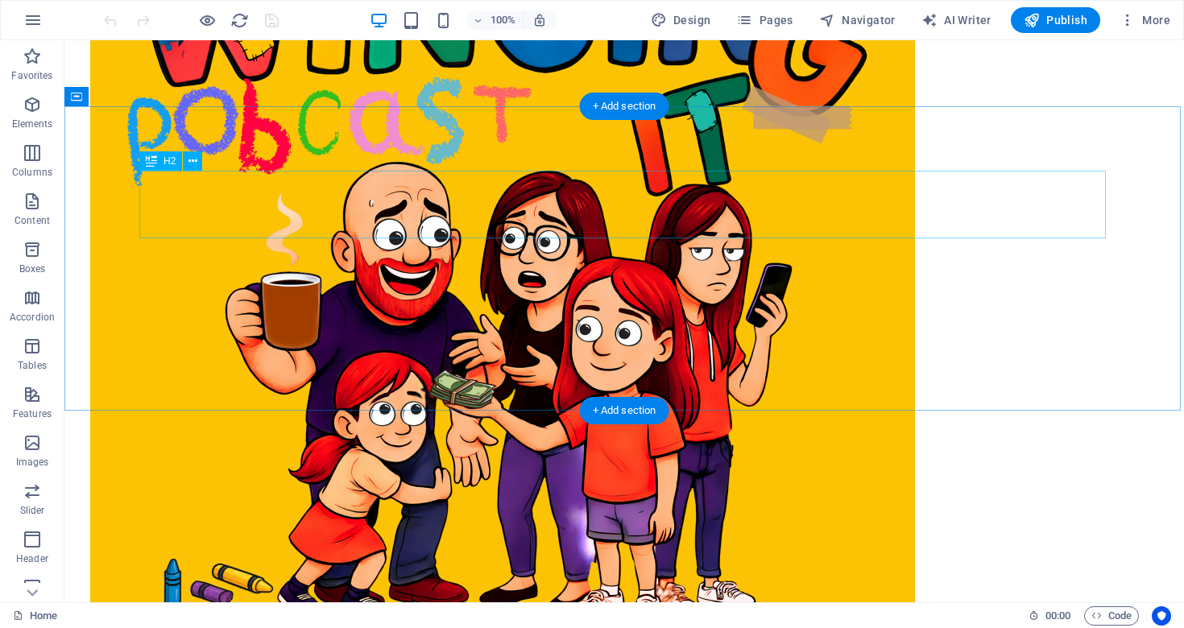
scroll to position [553, 0]
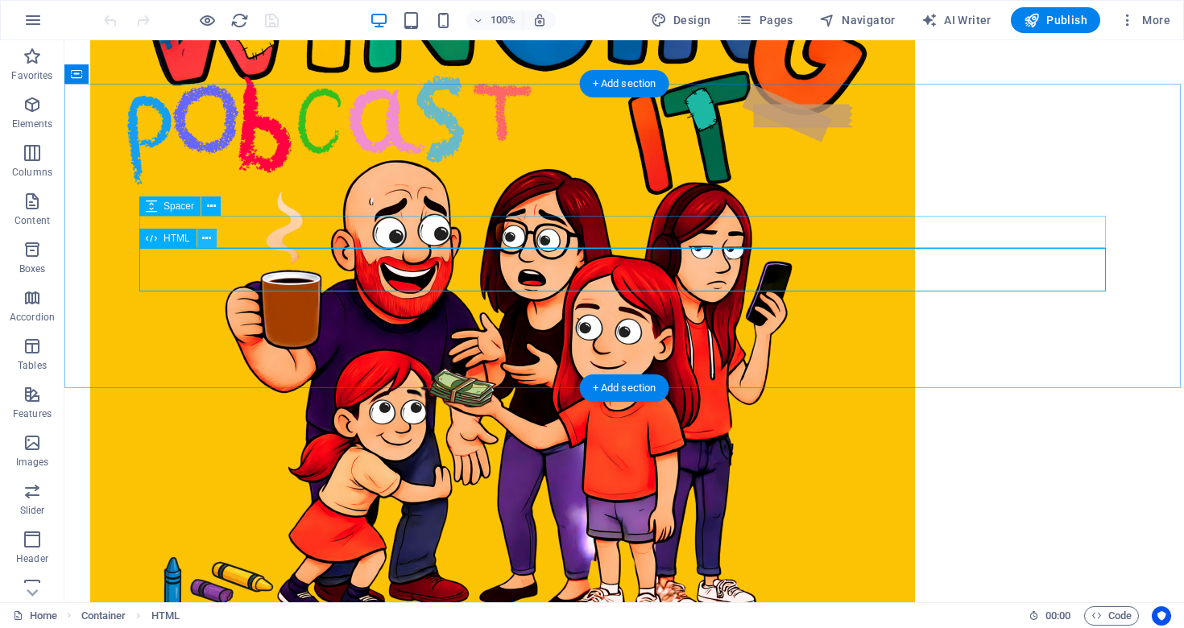
click at [208, 242] on icon at bounding box center [206, 238] width 9 height 17
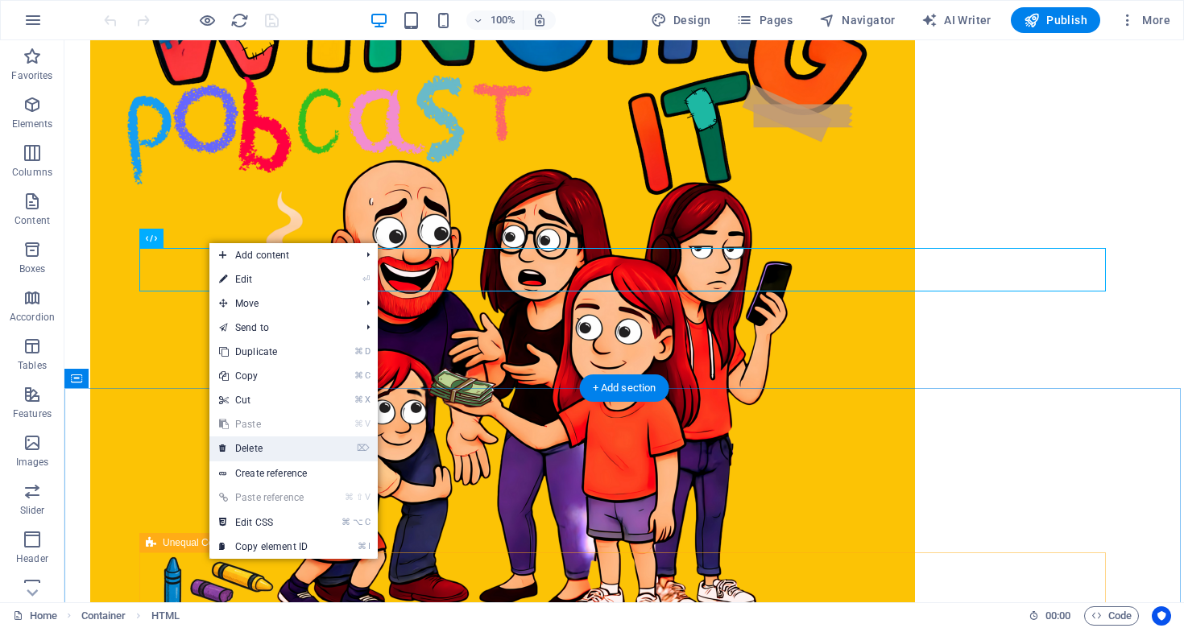
click at [287, 450] on link "⌦ Delete" at bounding box center [263, 449] width 108 height 24
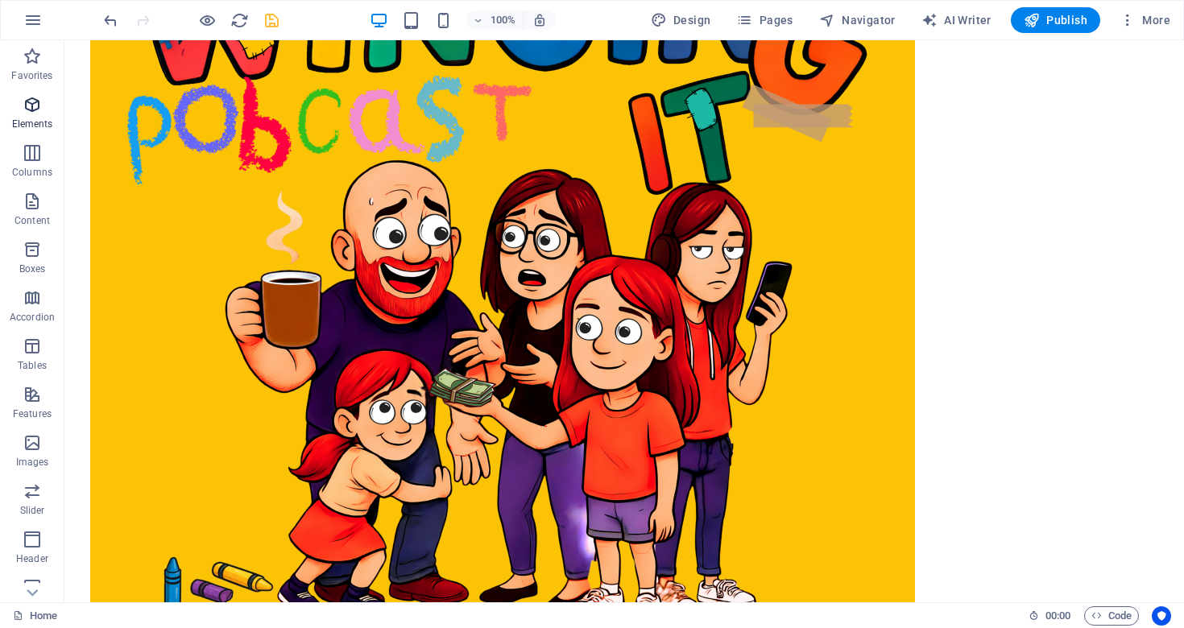
click at [33, 101] on icon "button" at bounding box center [32, 104] width 19 height 19
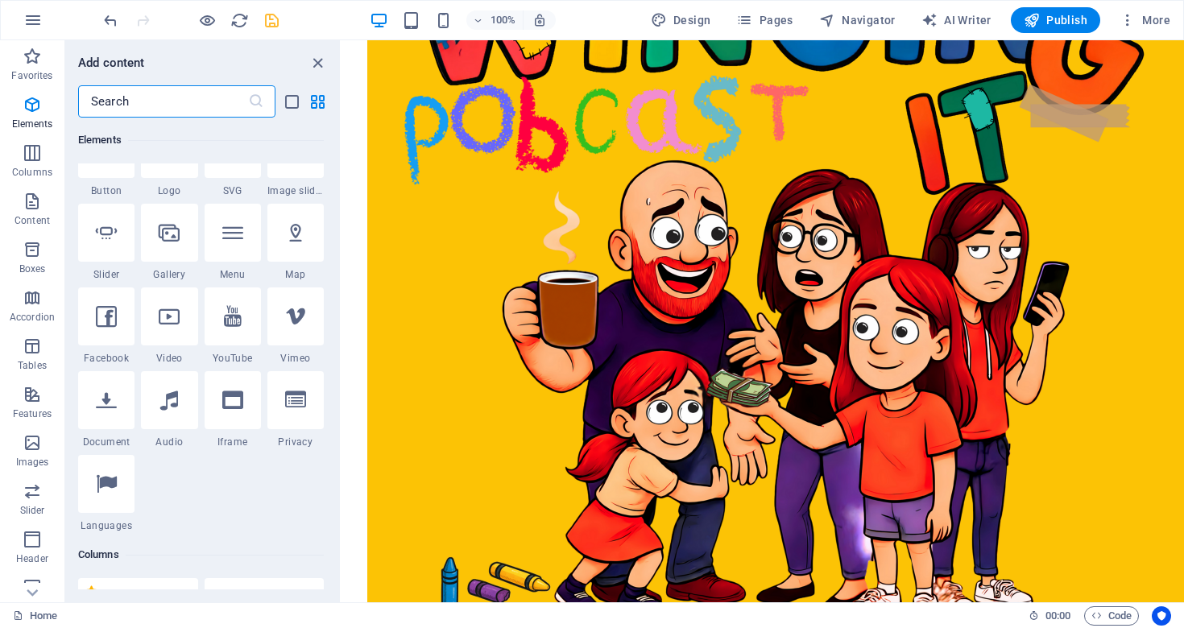
scroll to position [382, 0]
select select "ar16_9"
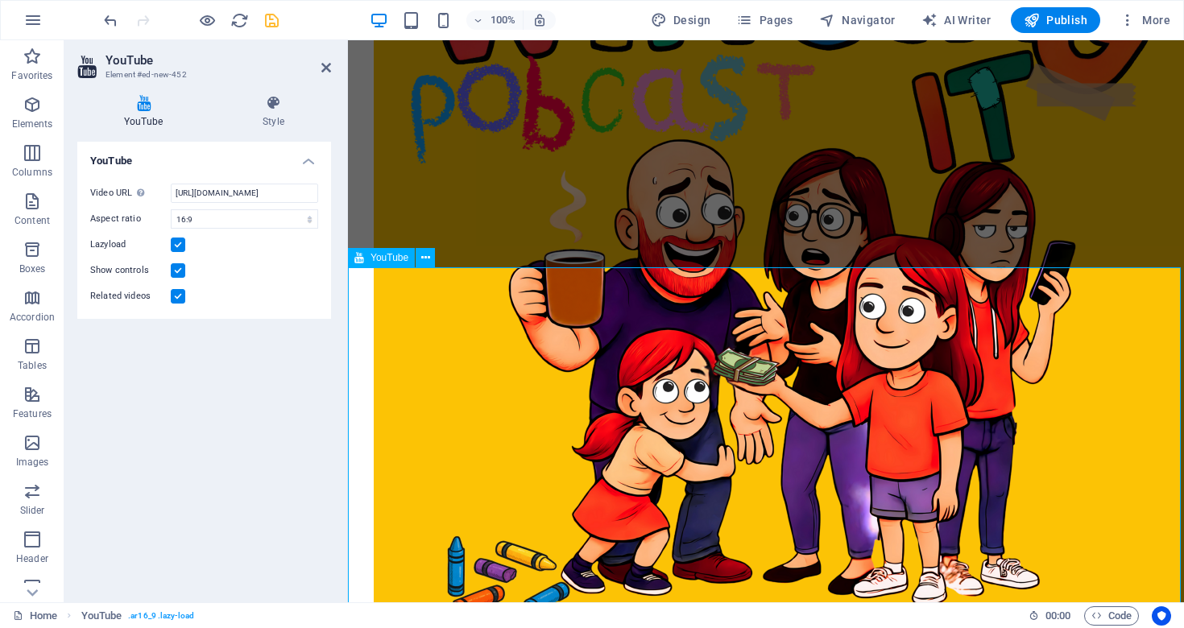
scroll to position [535, 0]
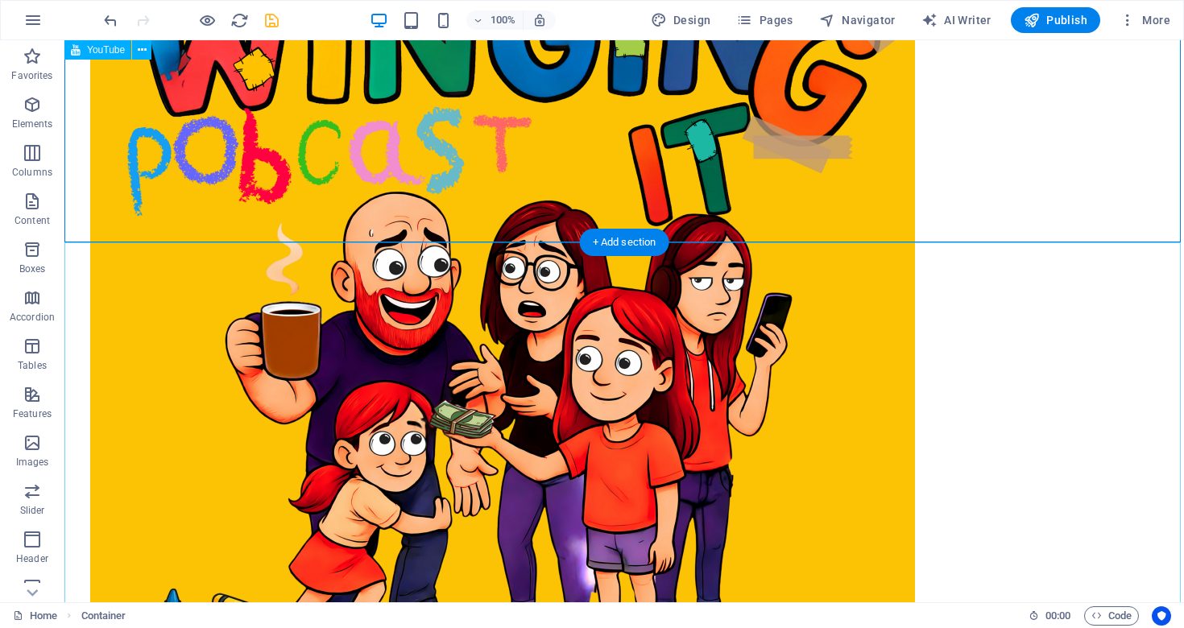
scroll to position [447, 0]
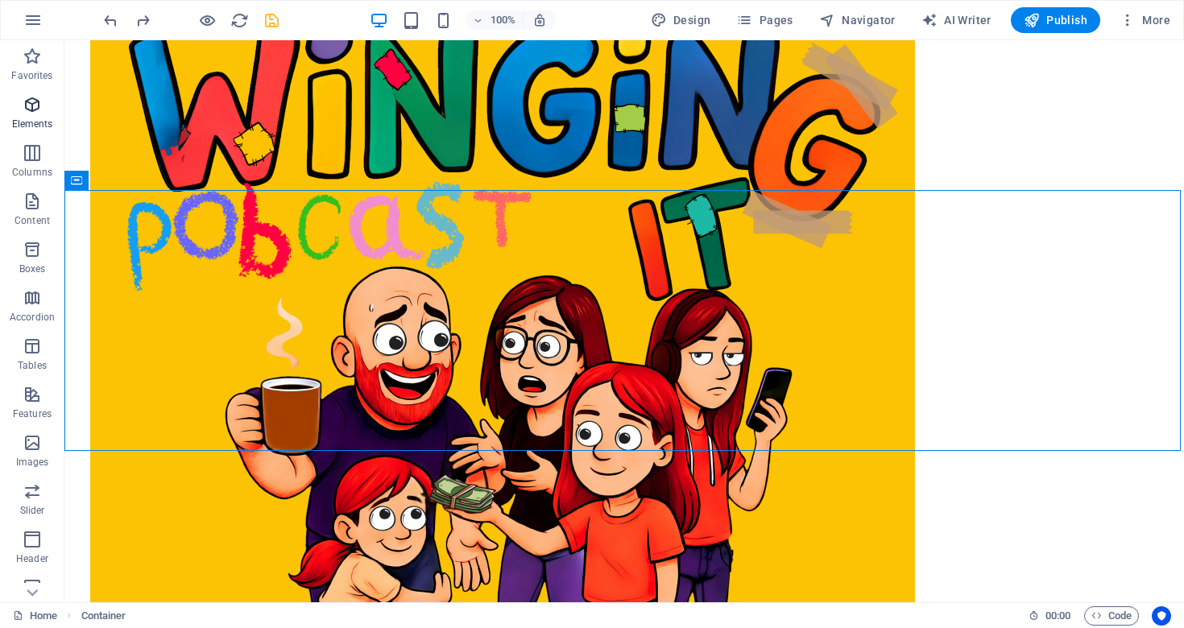
click at [37, 106] on icon "button" at bounding box center [32, 104] width 19 height 19
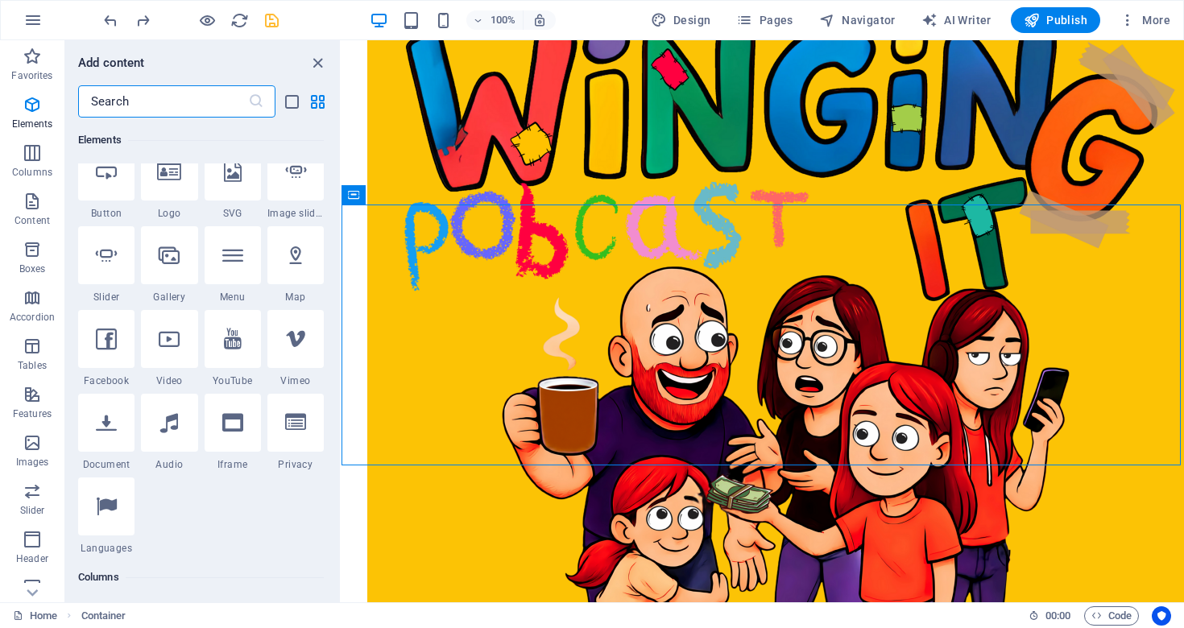
scroll to position [359, 0]
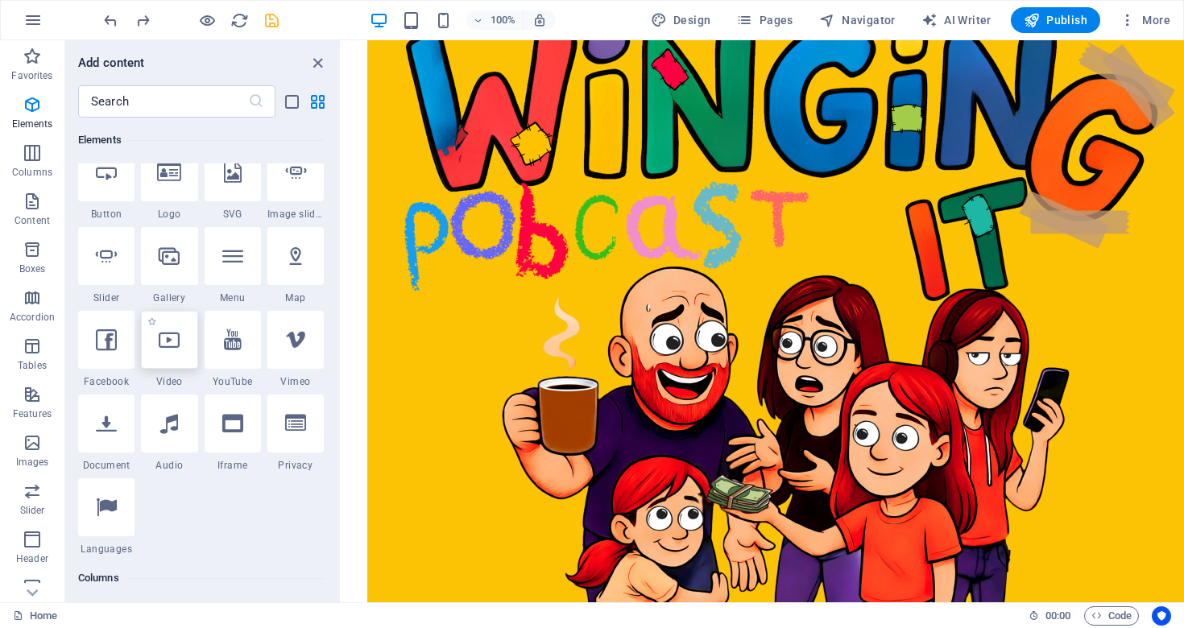
select select "%"
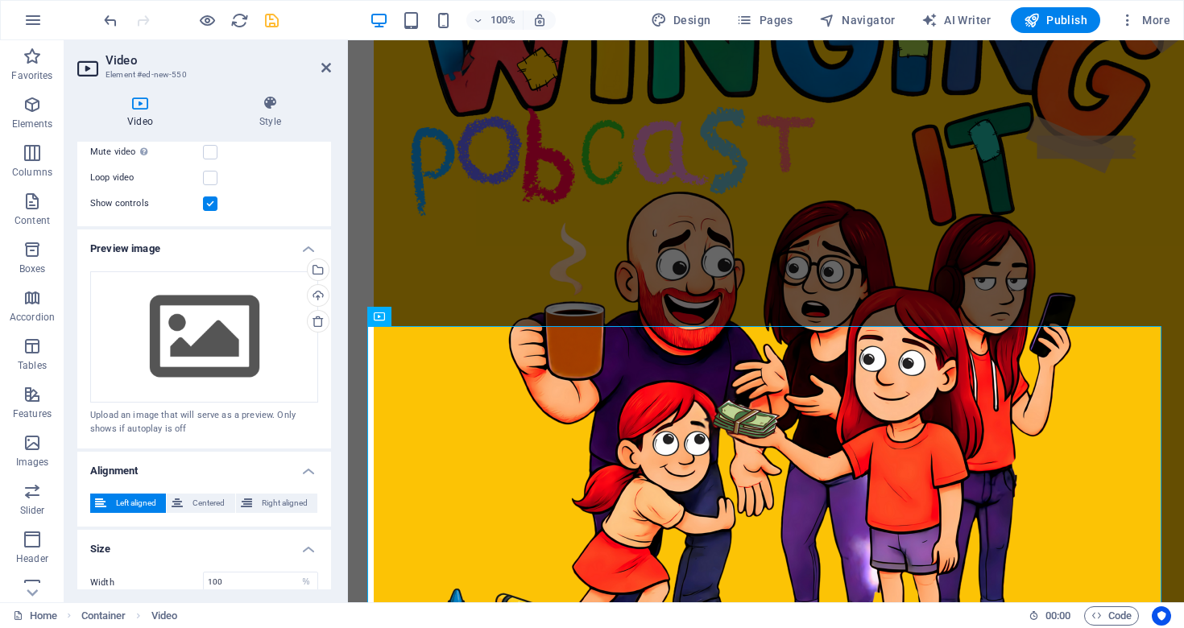
scroll to position [0, 0]
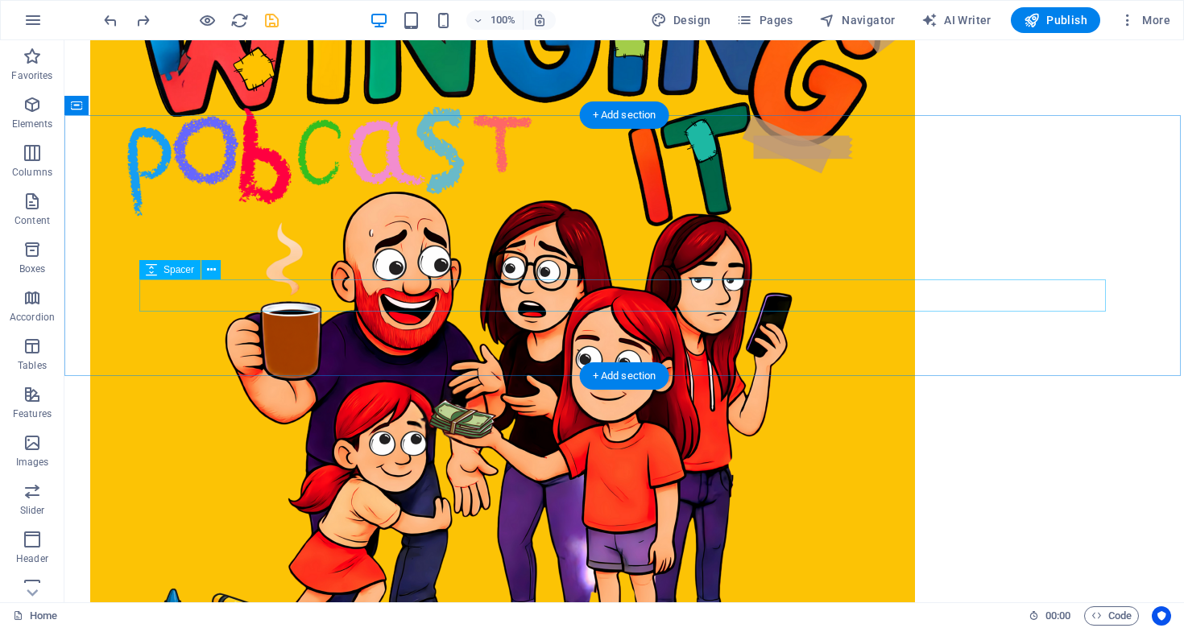
select select "px"
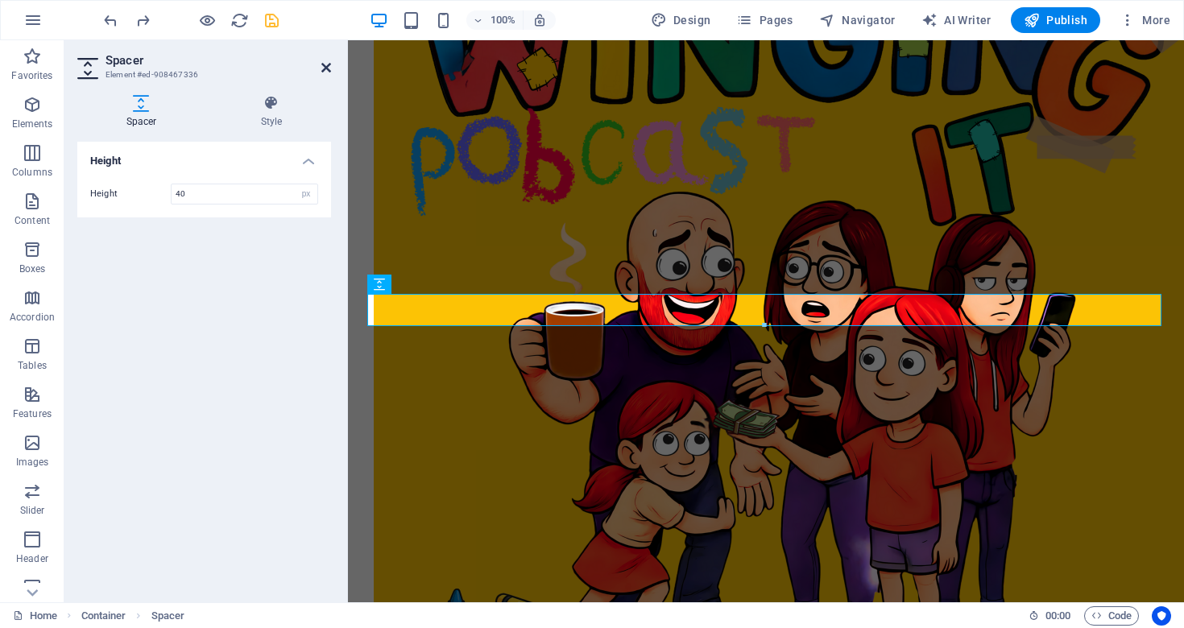
click at [326, 63] on icon at bounding box center [326, 67] width 10 height 13
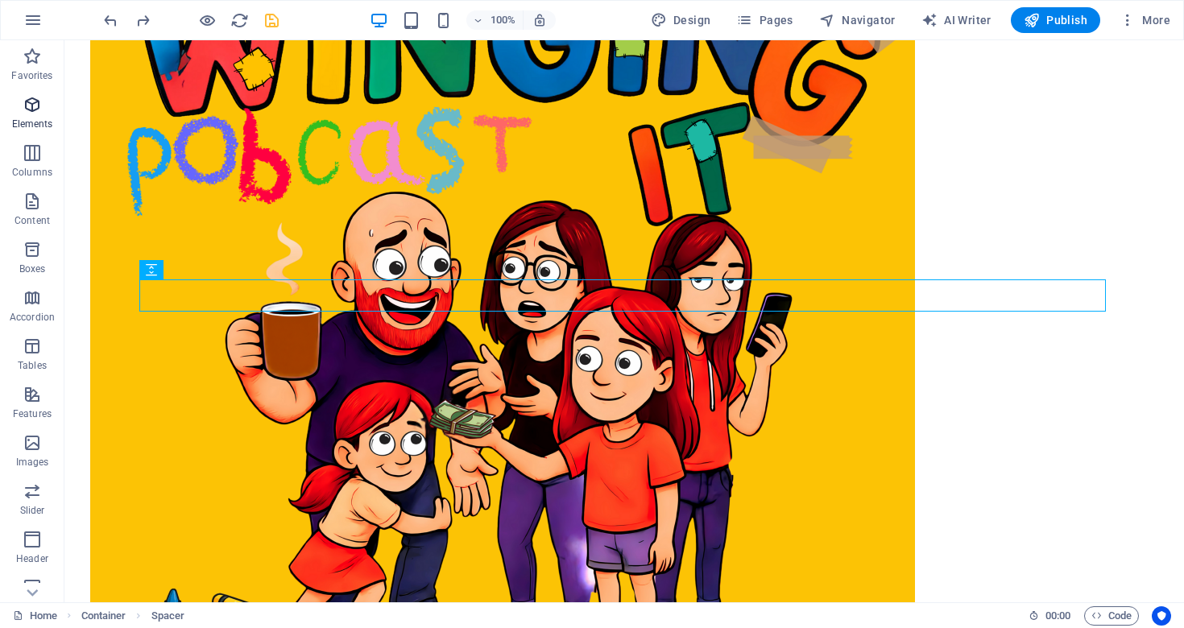
click at [32, 104] on icon "button" at bounding box center [32, 104] width 19 height 19
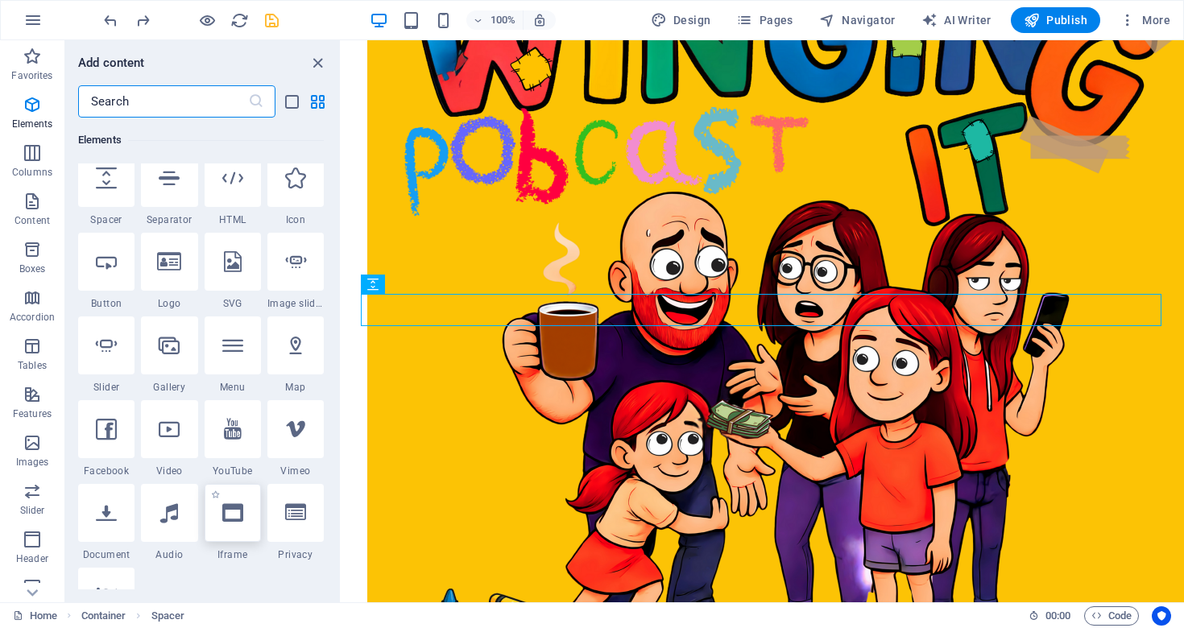
scroll to position [265, 0]
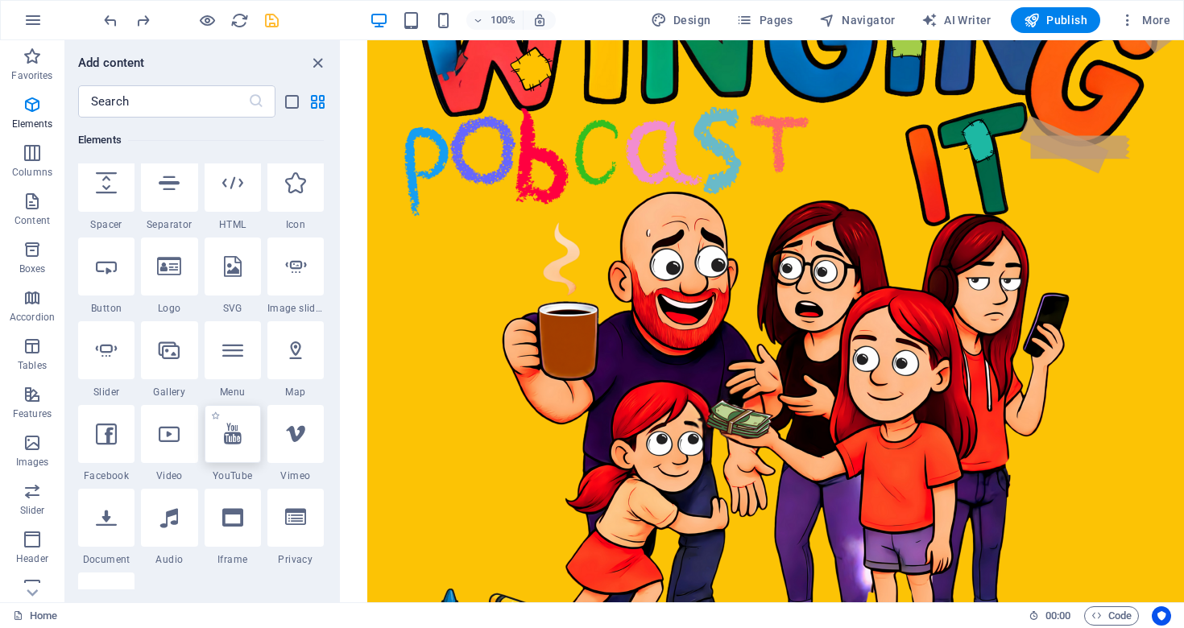
select select "ar16_9"
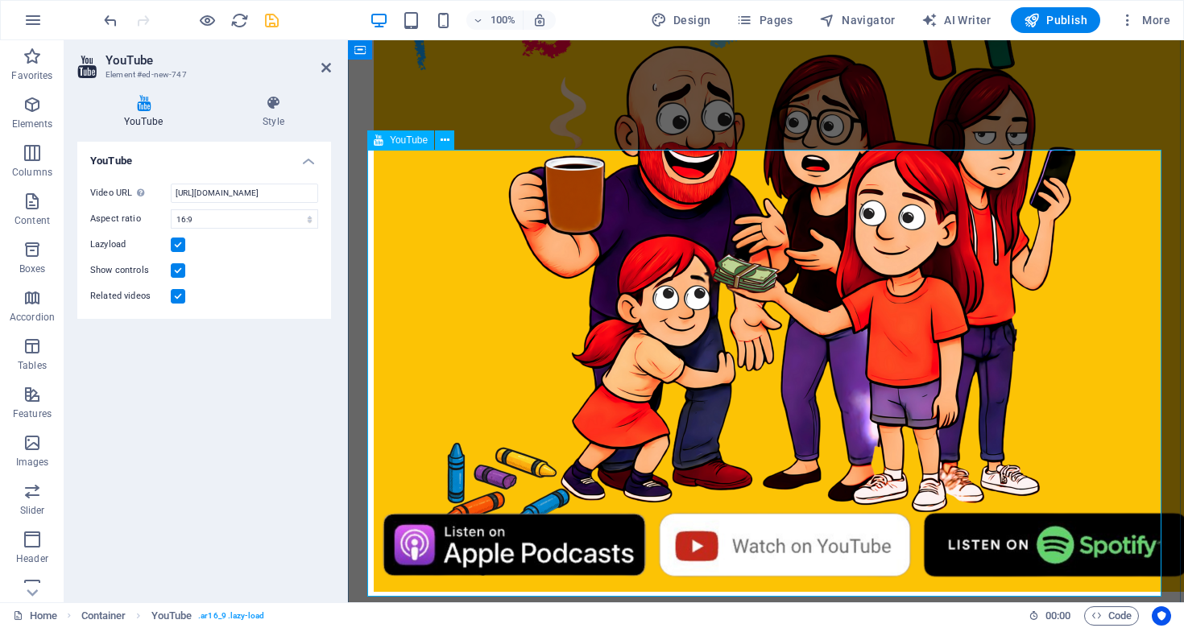
scroll to position [666, 0]
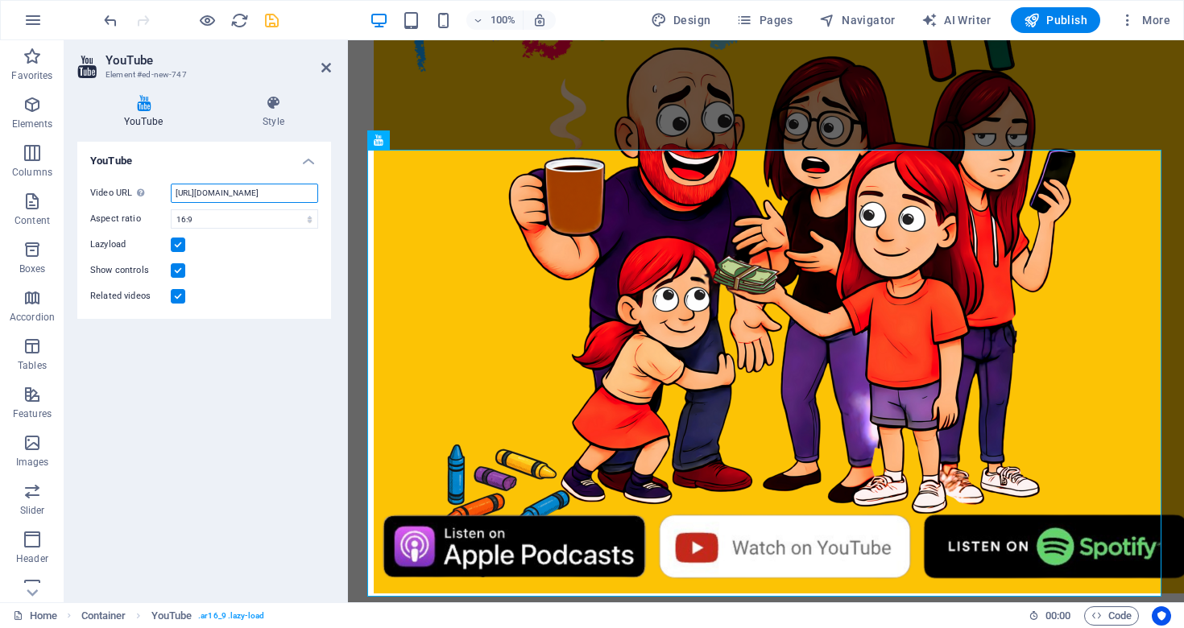
click at [280, 188] on input "[URL][DOMAIN_NAME]" at bounding box center [244, 193] width 147 height 19
paste input "[DOMAIN_NAME][URL]"
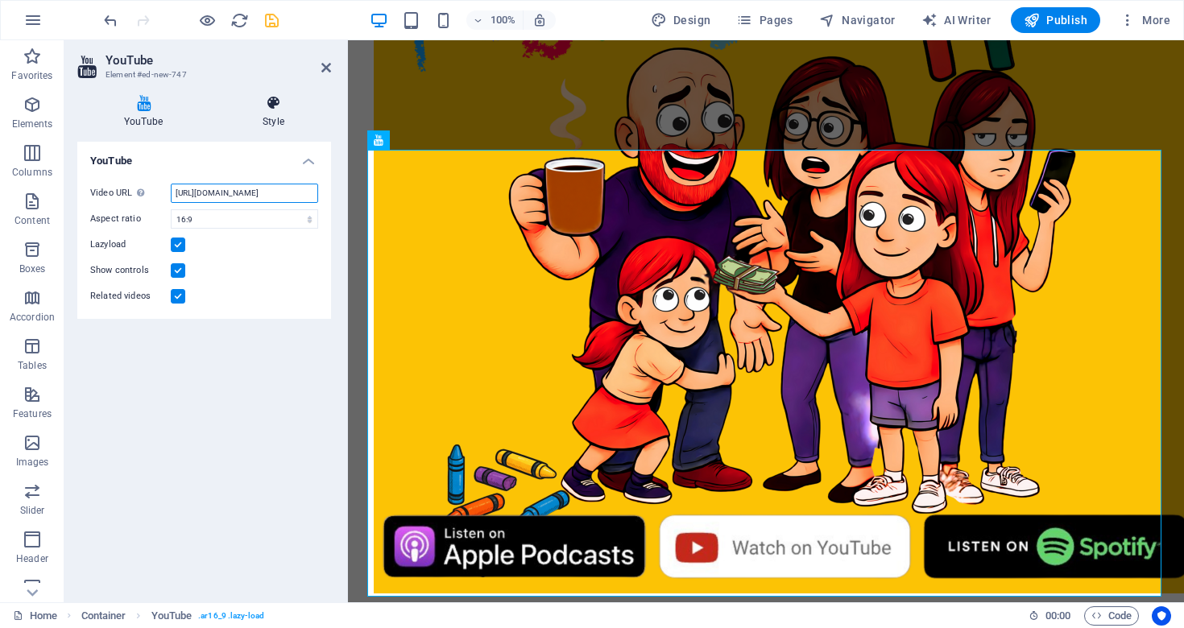
type input "[URL][DOMAIN_NAME]"
click at [278, 103] on icon at bounding box center [273, 103] width 115 height 16
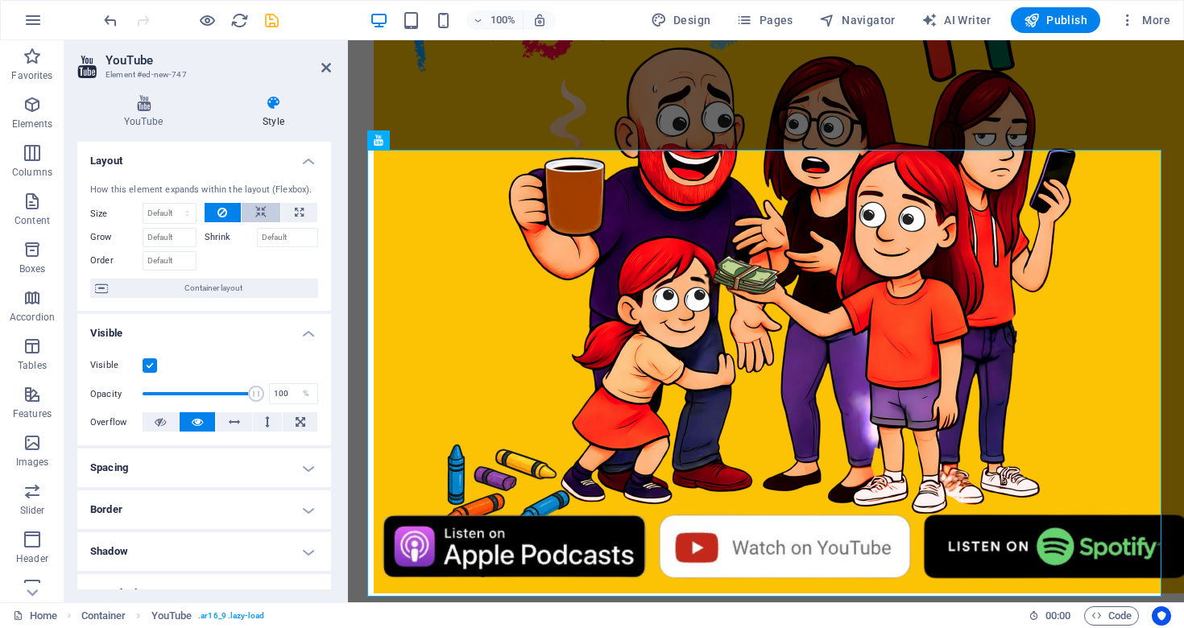
click at [257, 213] on icon at bounding box center [260, 212] width 11 height 19
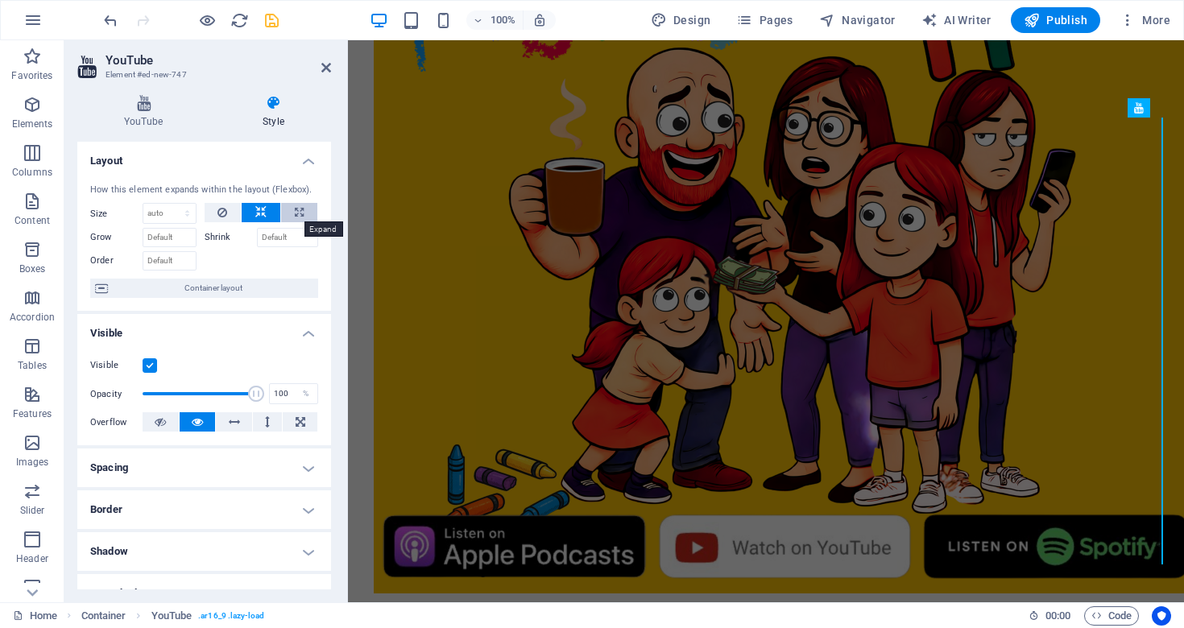
click at [295, 210] on icon at bounding box center [299, 212] width 9 height 19
type input "100"
select select "%"
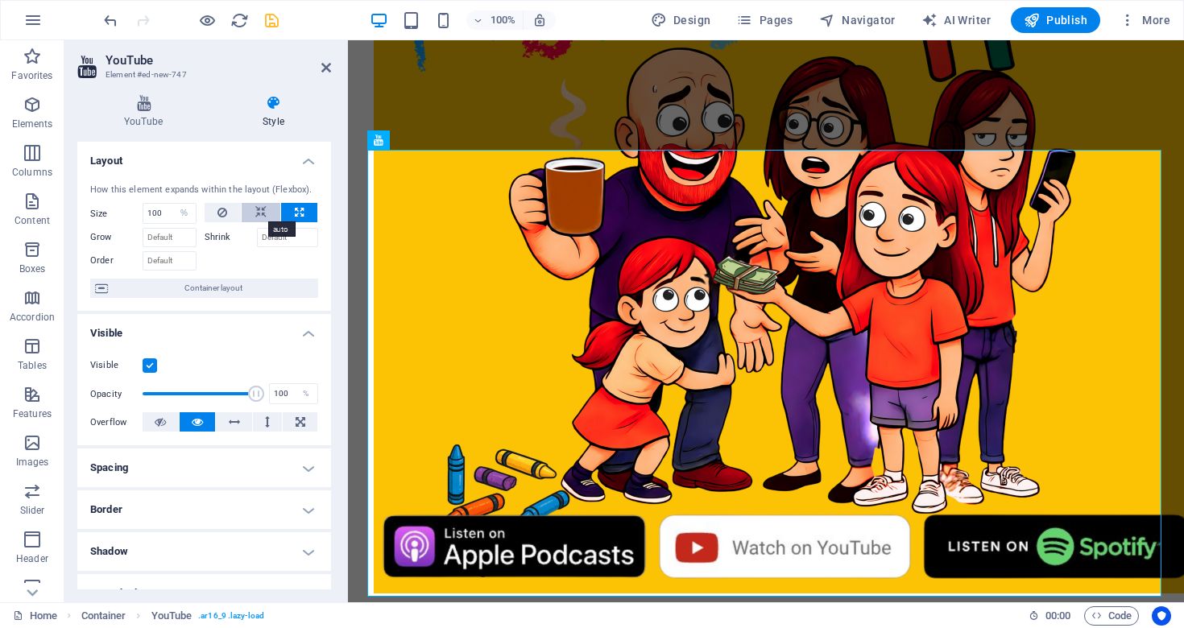
click at [248, 215] on button at bounding box center [261, 212] width 39 height 19
select select "DISABLED_OPTION_VALUE"
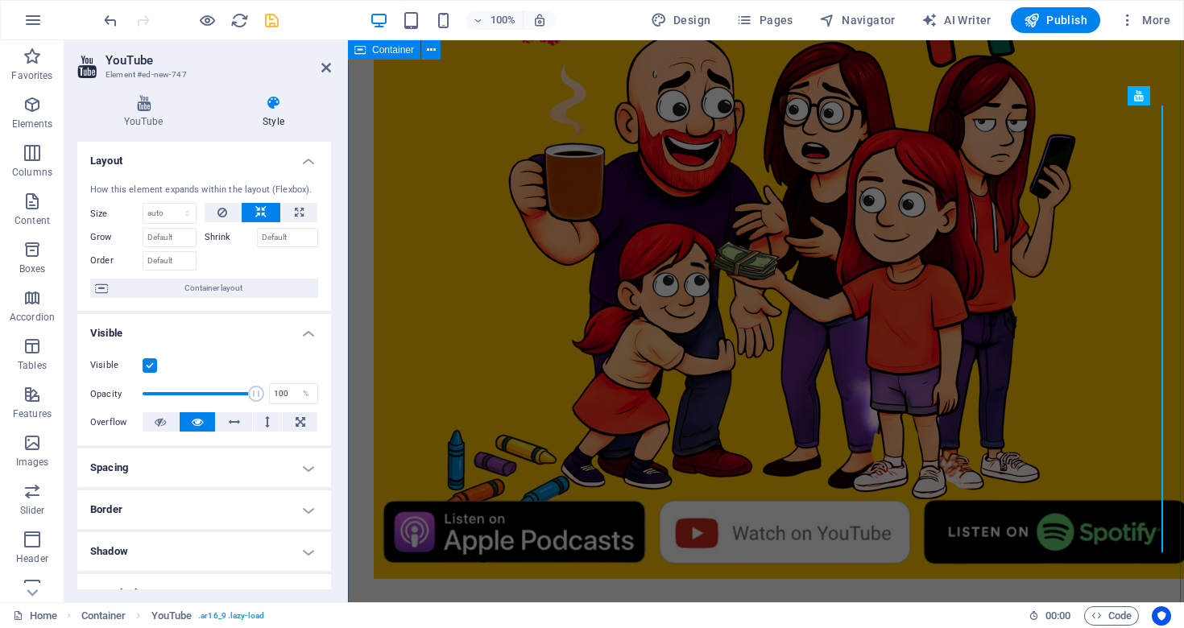
scroll to position [678, 0]
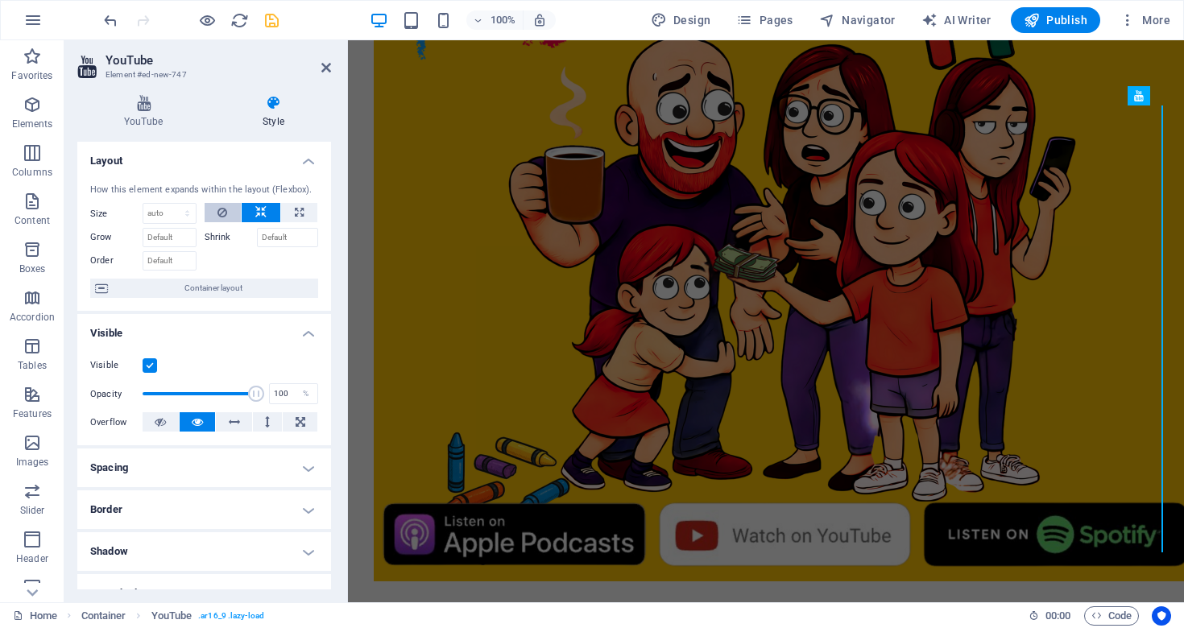
click at [223, 207] on icon at bounding box center [222, 212] width 10 height 19
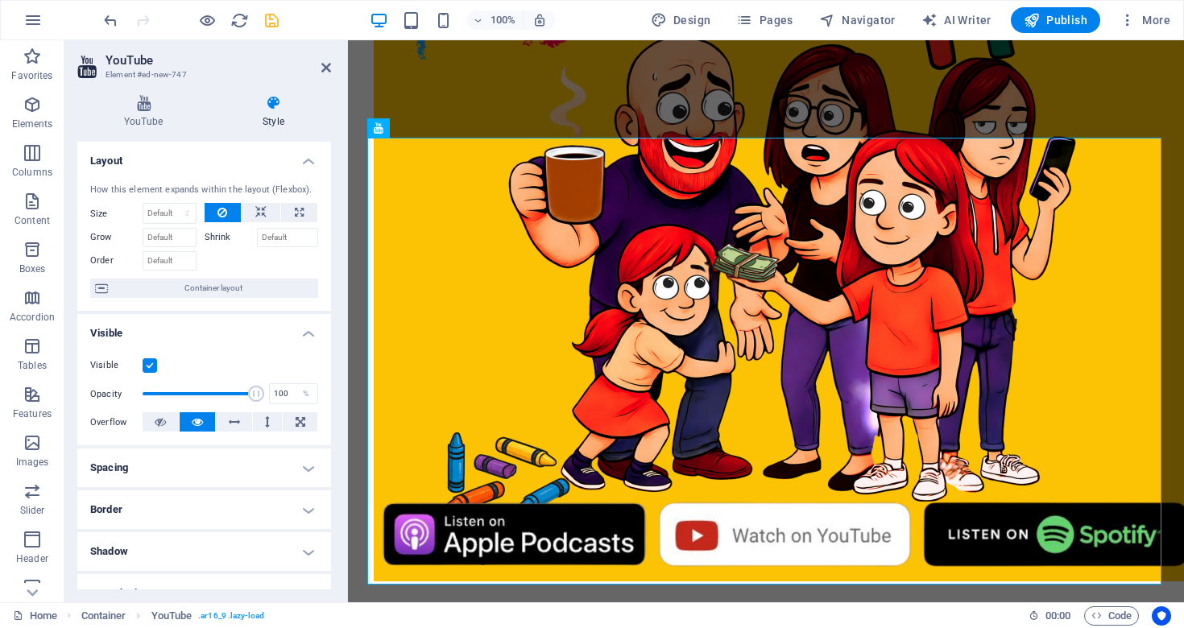
scroll to position [0, 0]
click at [327, 64] on icon at bounding box center [326, 67] width 10 height 13
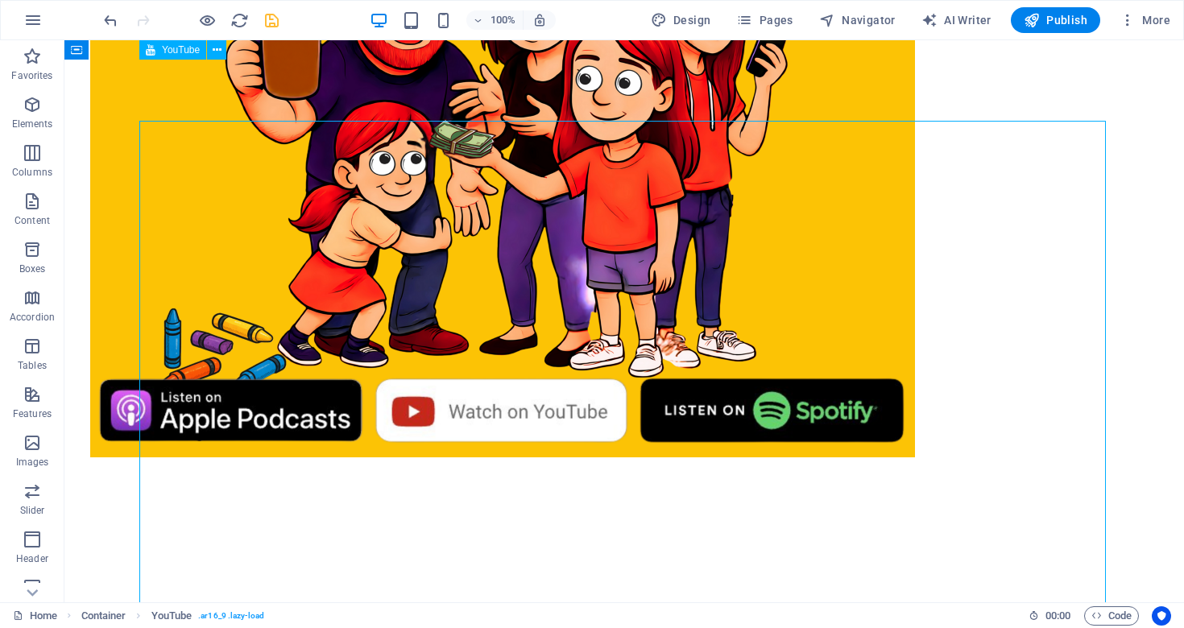
scroll to position [681, 0]
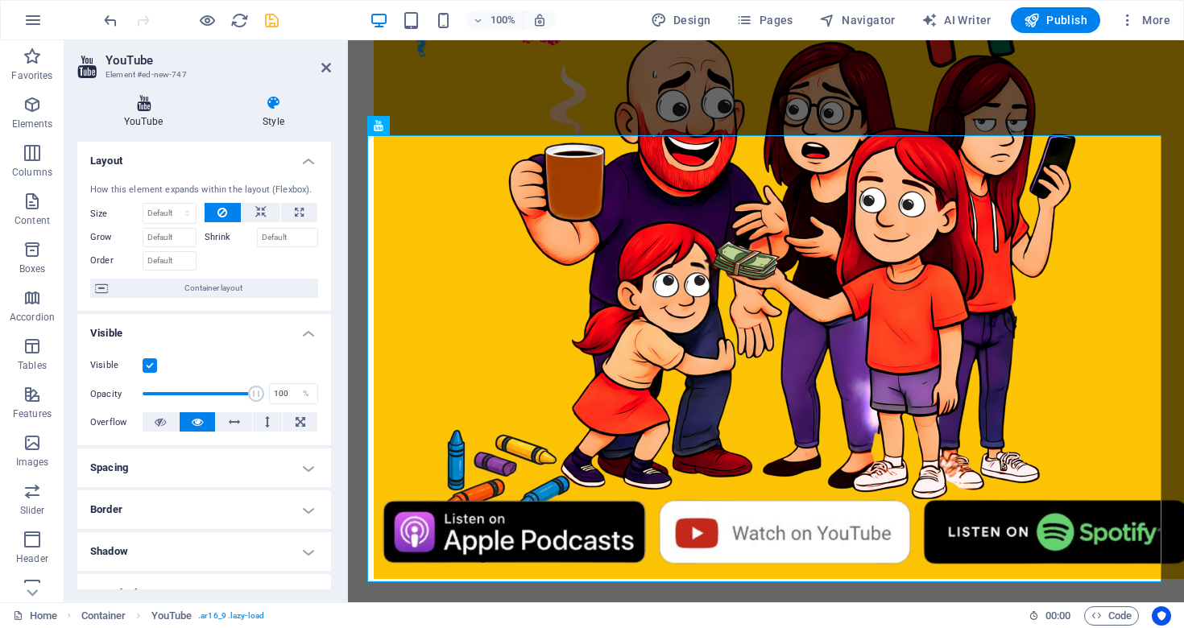
click at [149, 109] on icon at bounding box center [143, 103] width 132 height 16
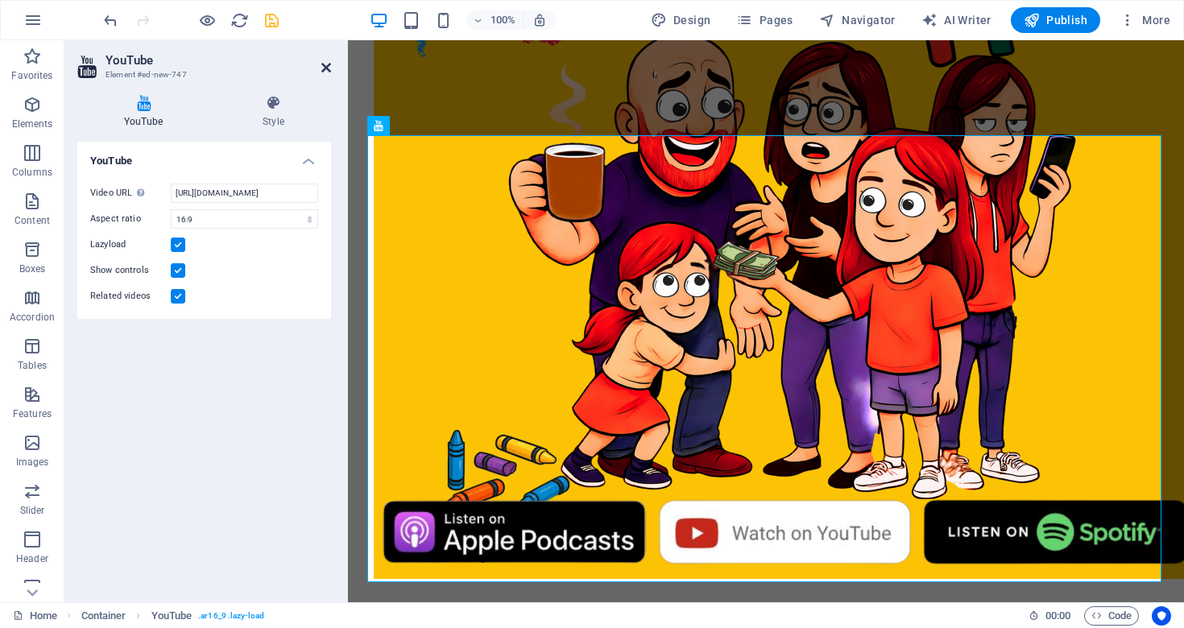
click at [323, 68] on icon at bounding box center [326, 67] width 10 height 13
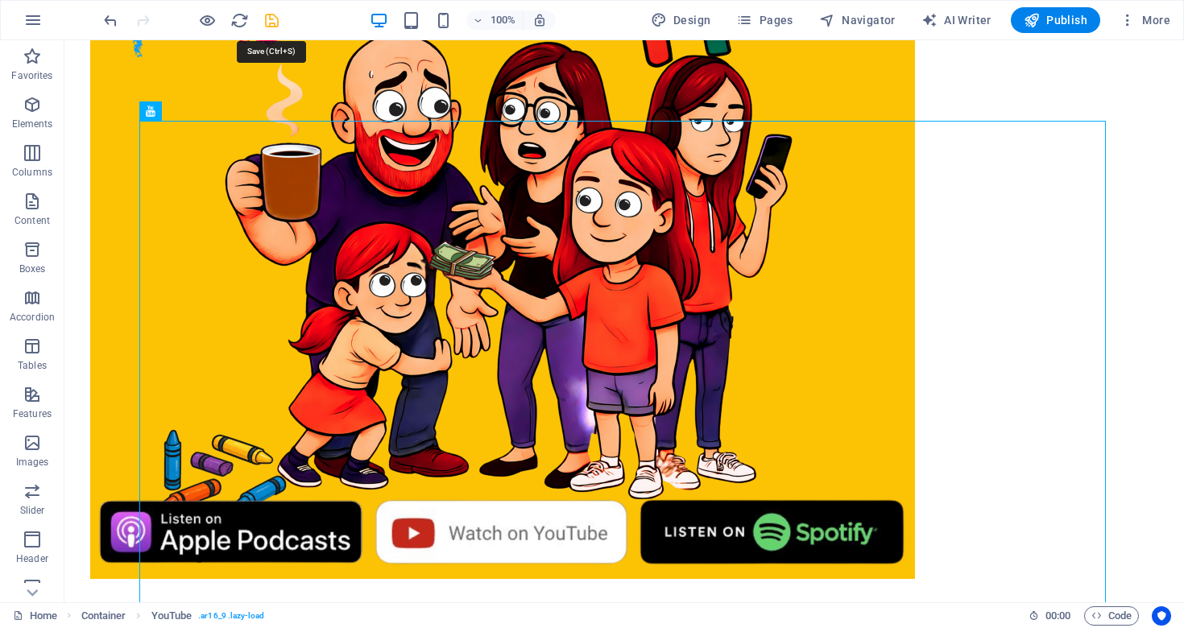
click at [278, 25] on icon "save" at bounding box center [272, 20] width 19 height 19
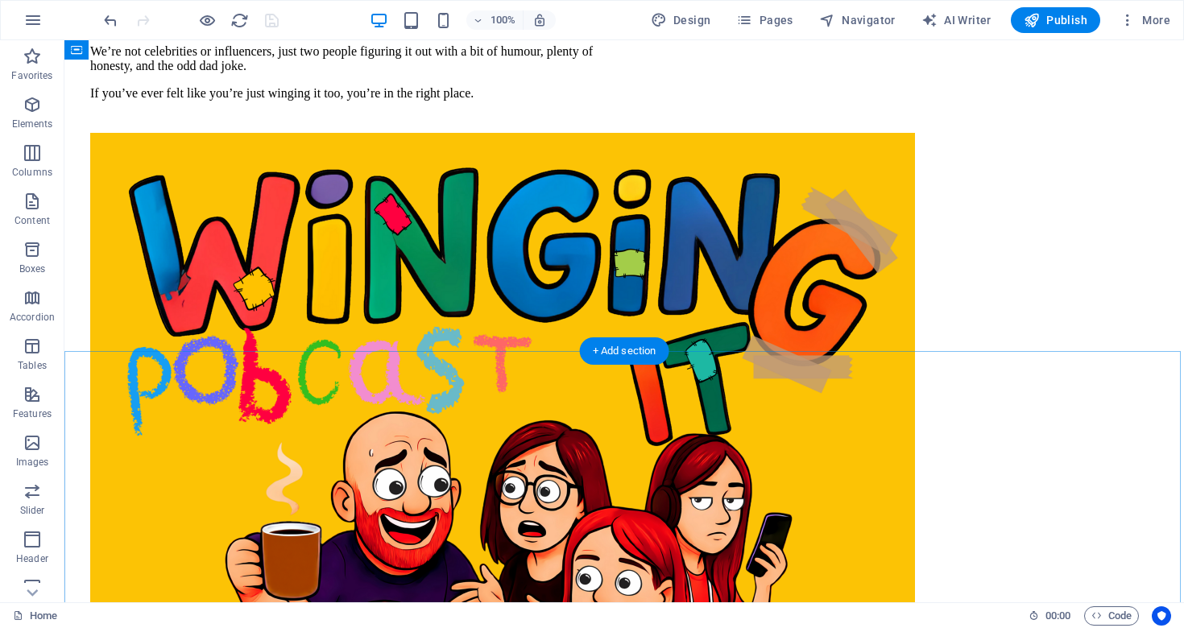
scroll to position [271, 0]
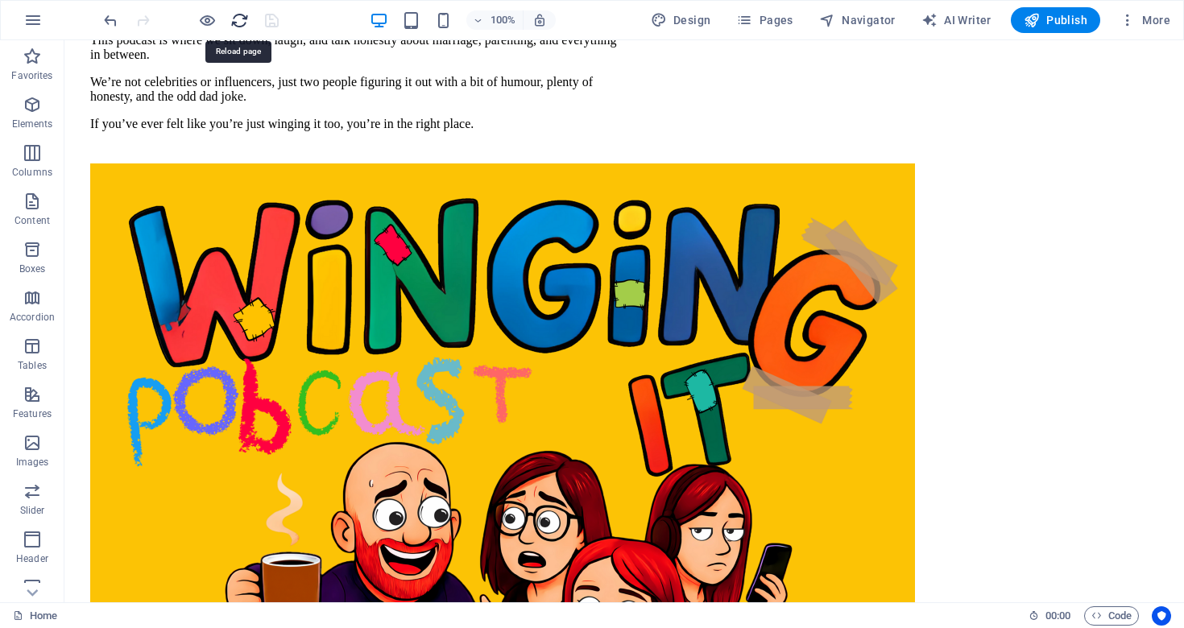
click at [239, 25] on icon "reload" at bounding box center [239, 20] width 19 height 19
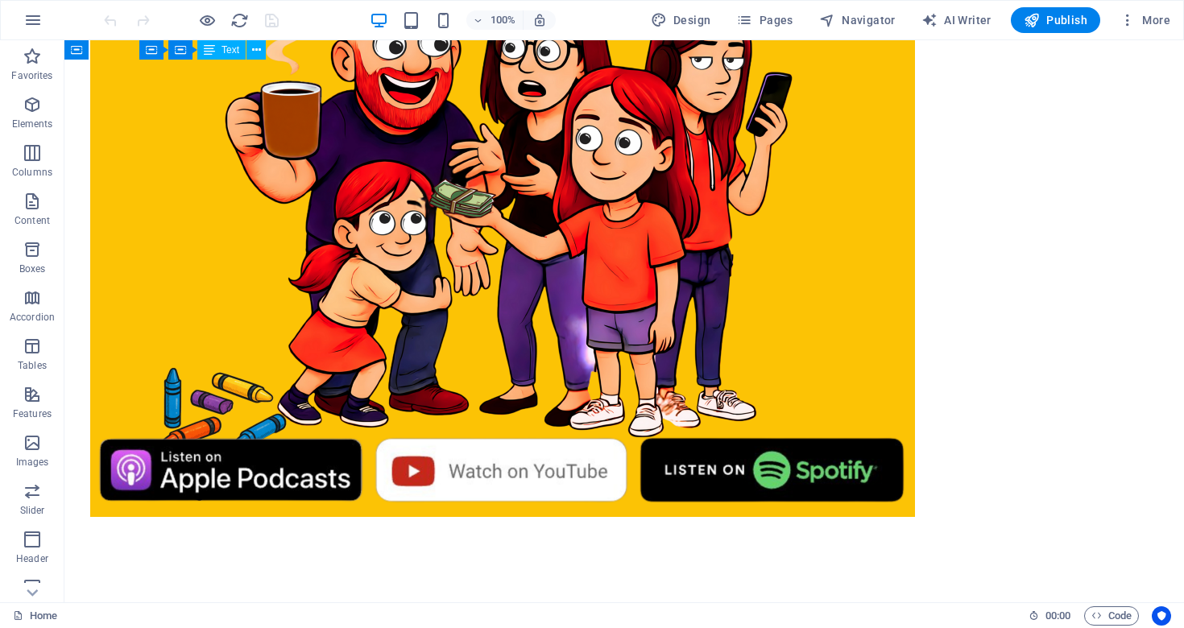
scroll to position [748, 0]
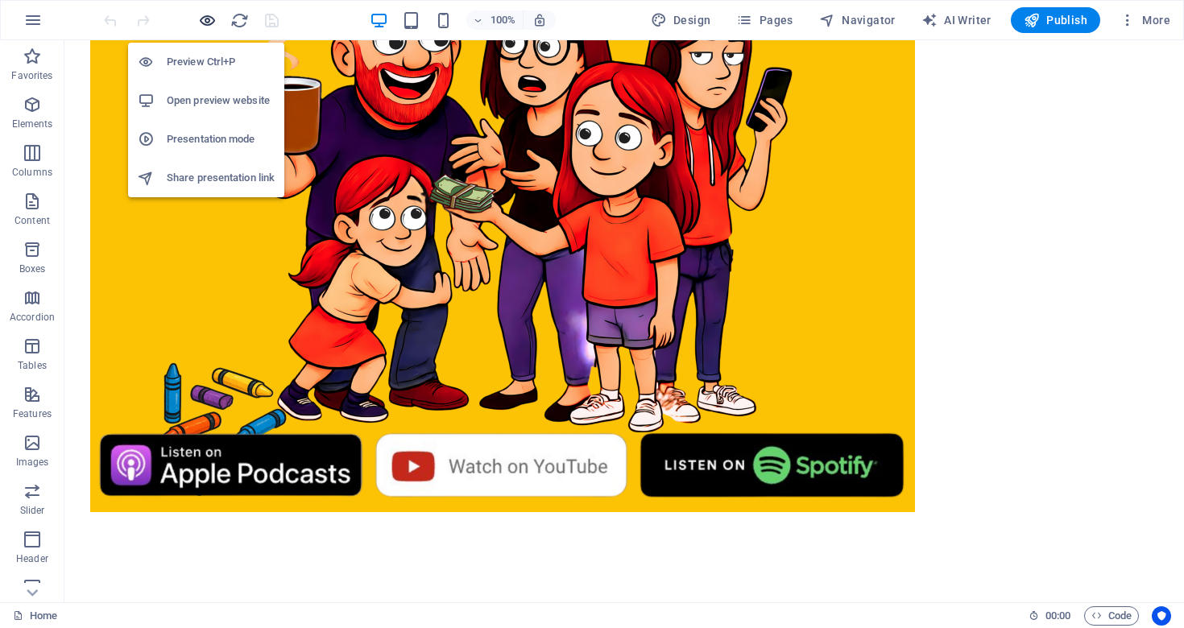
click at [208, 15] on icon "button" at bounding box center [207, 20] width 19 height 19
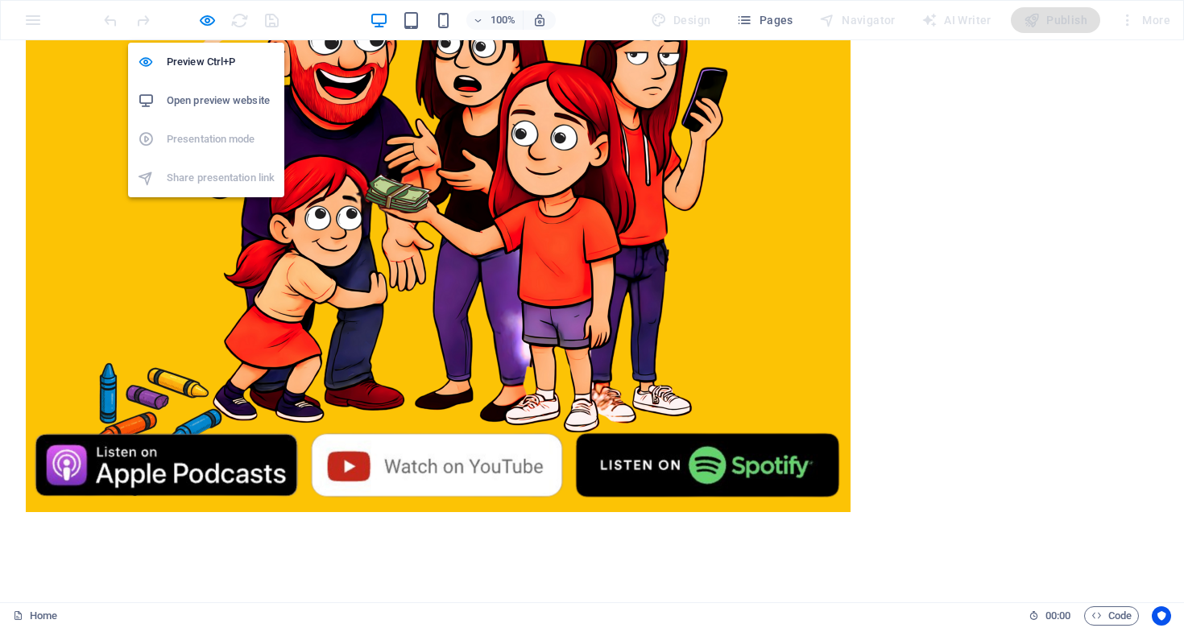
click at [202, 99] on h6 "Open preview website" at bounding box center [221, 100] width 108 height 19
click at [200, 22] on icon "button" at bounding box center [207, 20] width 19 height 19
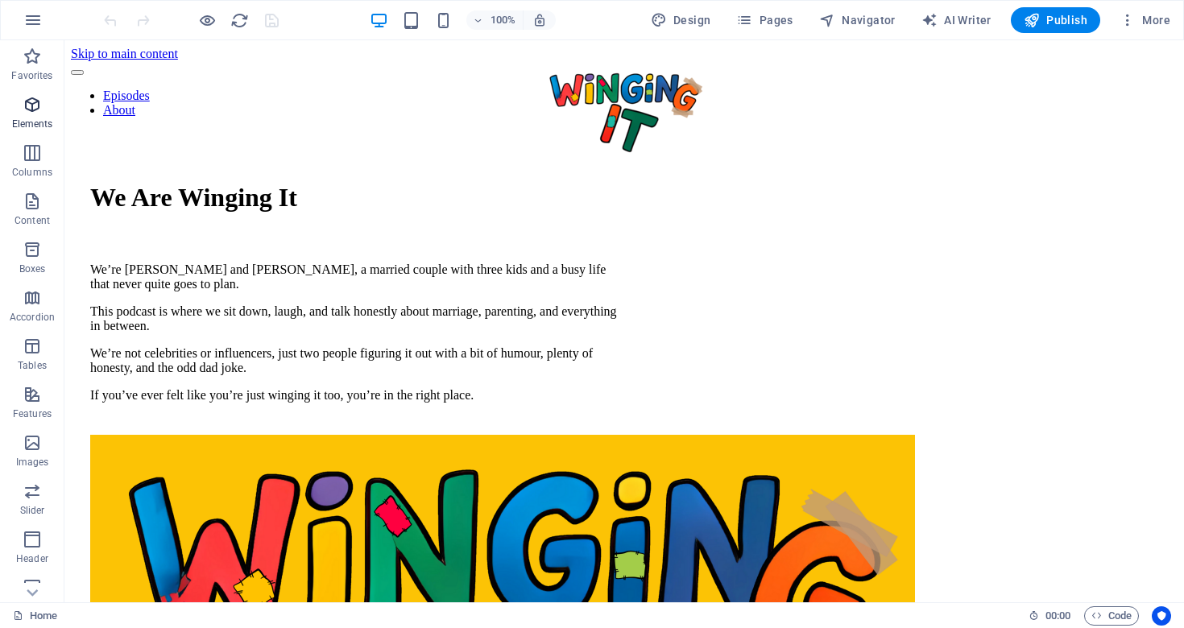
scroll to position [0, 0]
click at [238, 18] on icon "reload" at bounding box center [239, 20] width 19 height 19
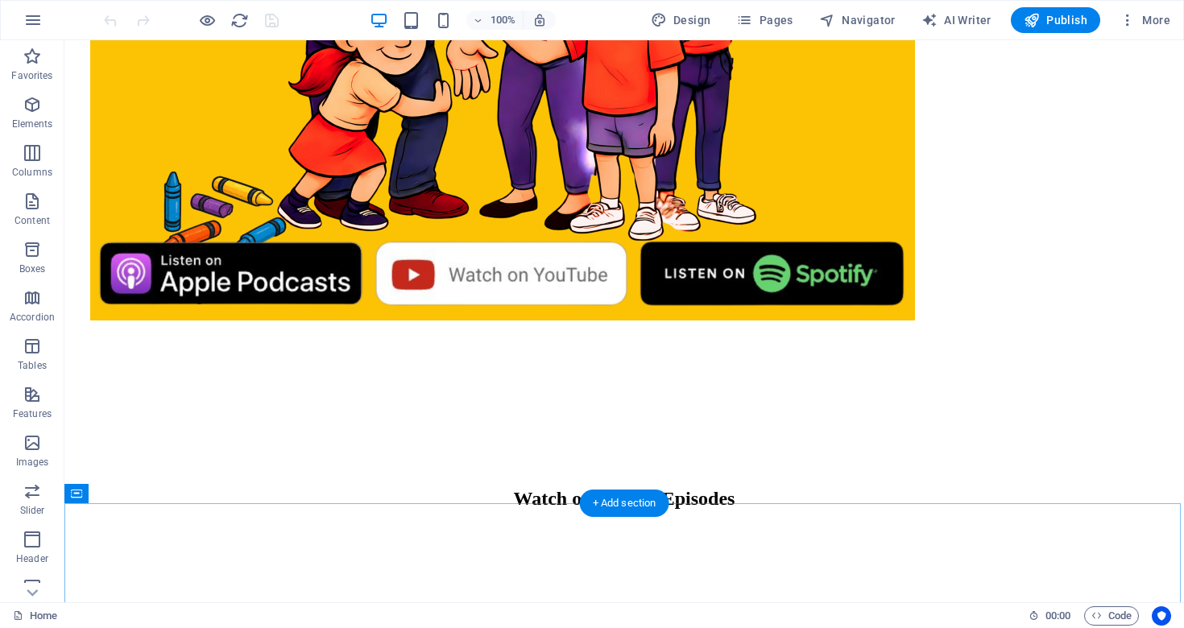
scroll to position [942, 0]
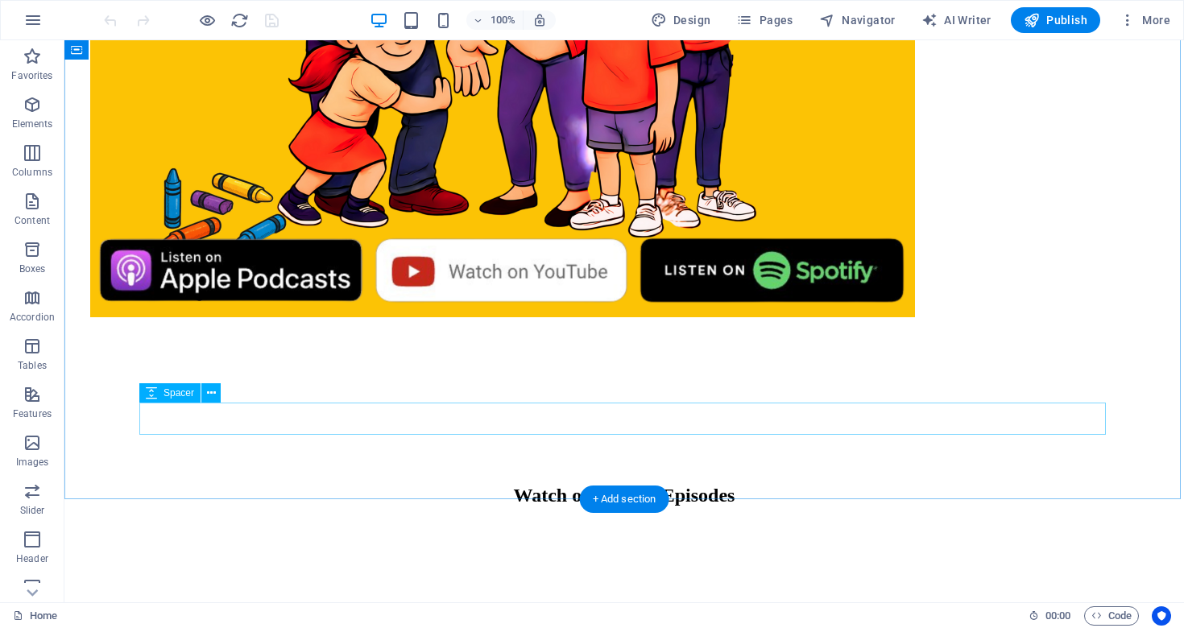
click at [207, 396] on icon at bounding box center [211, 393] width 9 height 17
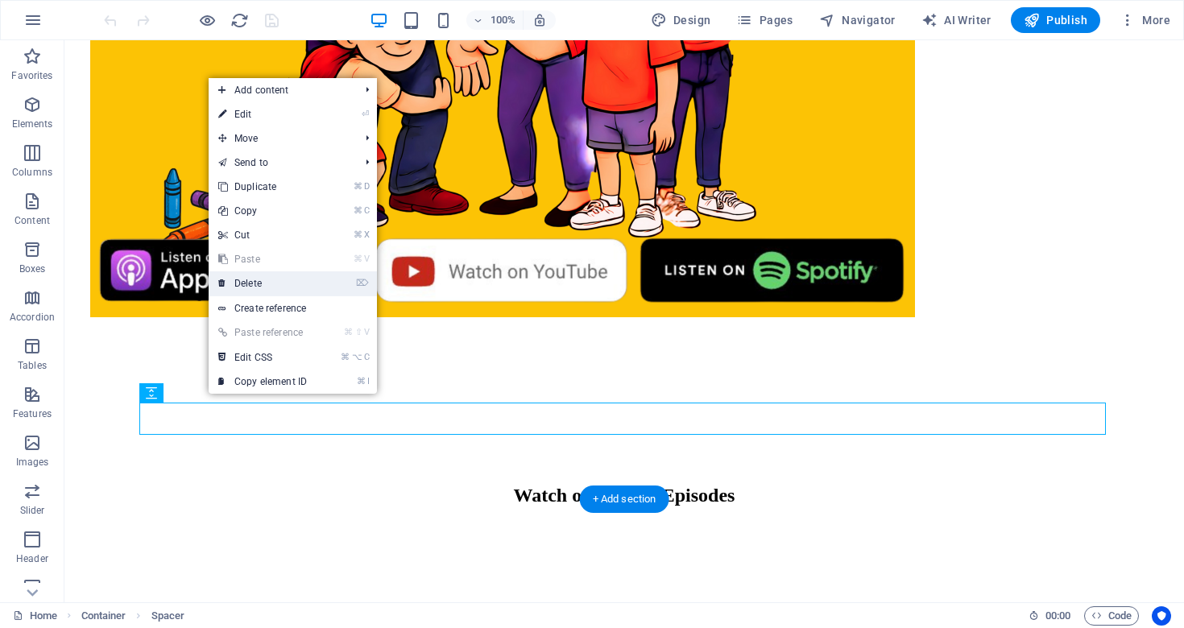
click at [273, 282] on link "⌦ Delete" at bounding box center [263, 283] width 108 height 24
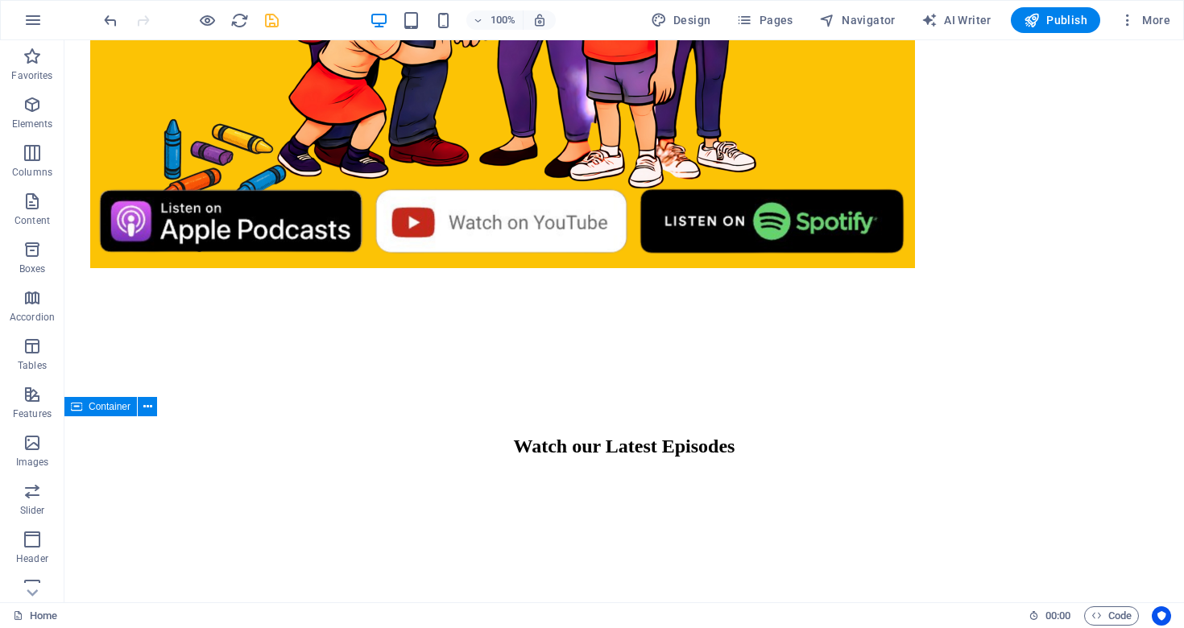
scroll to position [989, 0]
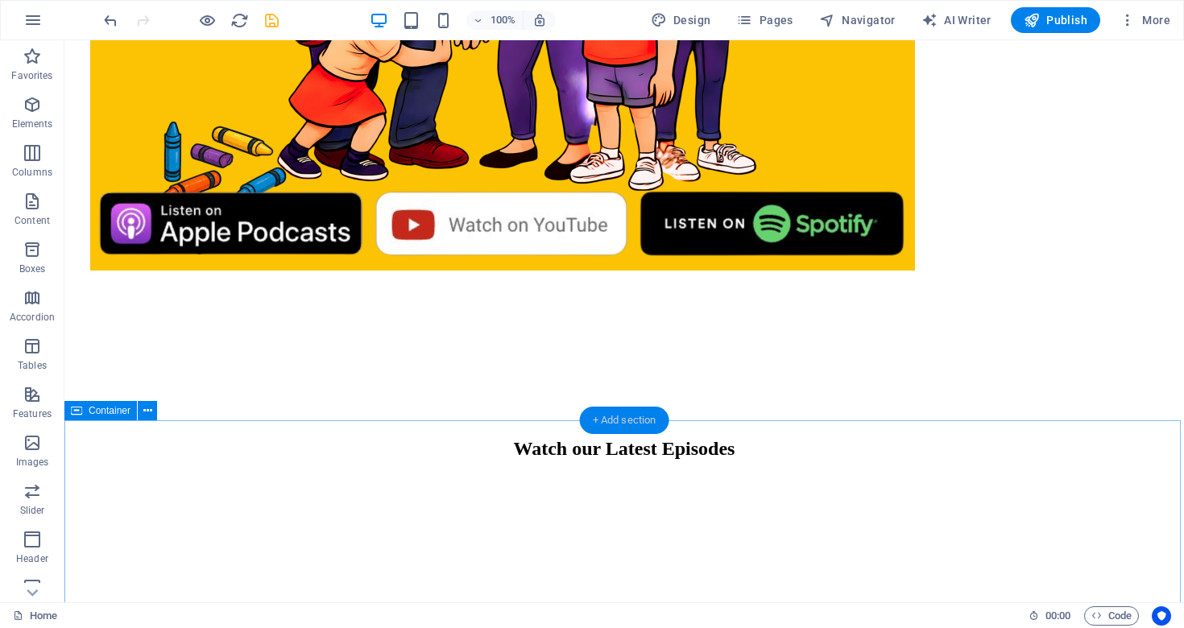
click at [622, 422] on div "+ Add section" at bounding box center [624, 420] width 89 height 27
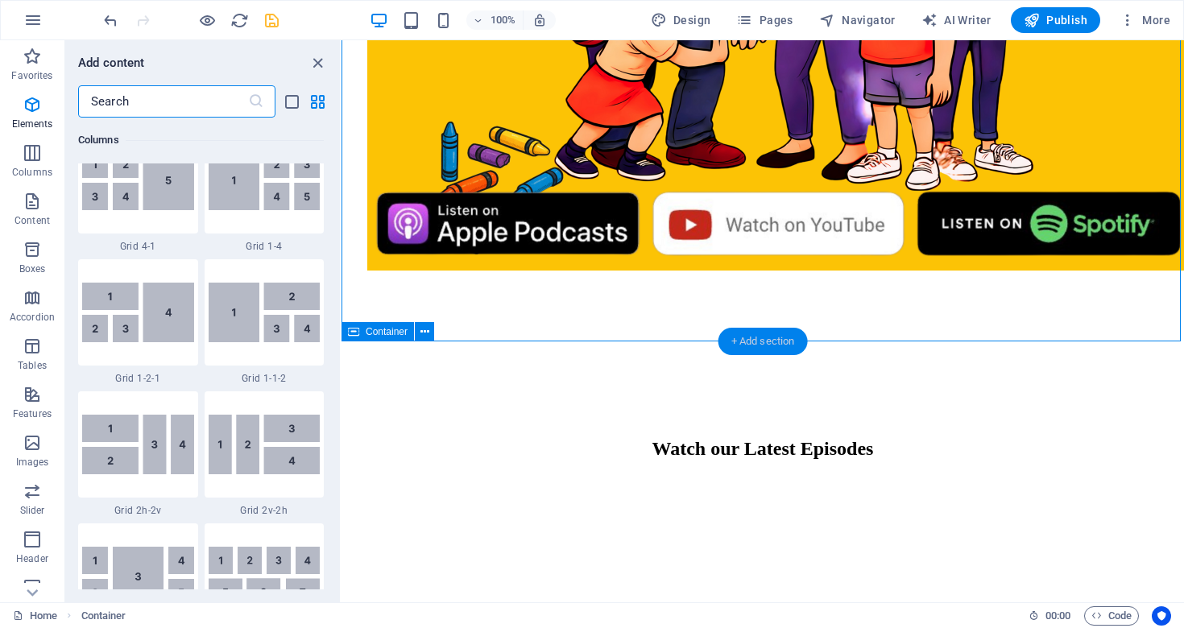
scroll to position [2819, 0]
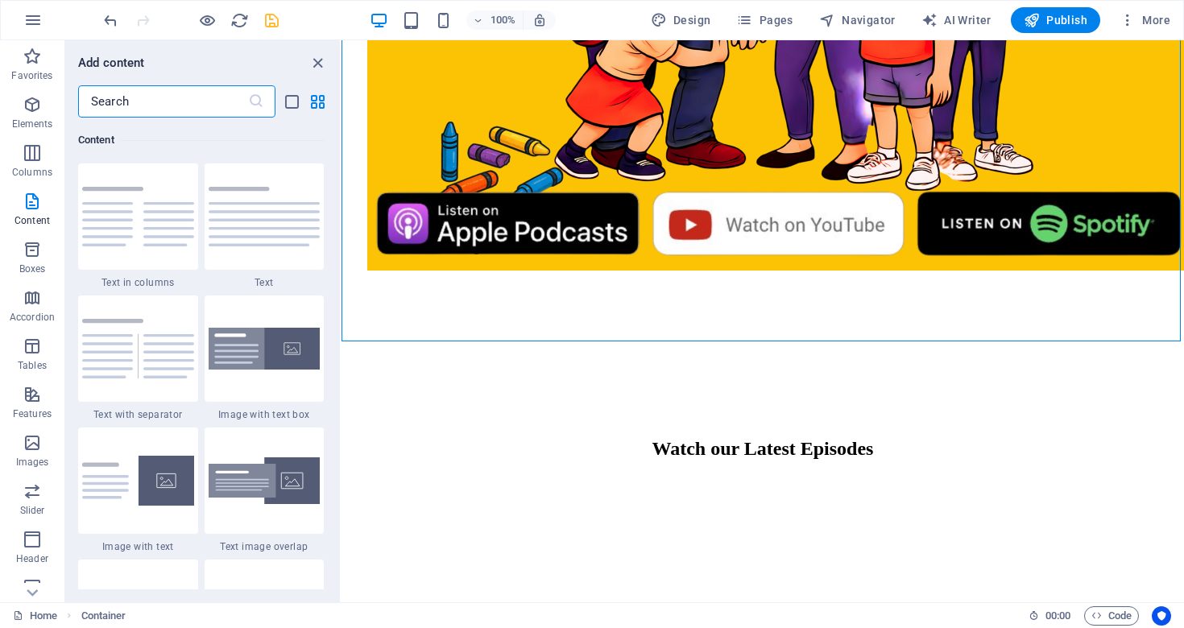
click at [160, 108] on input "text" at bounding box center [163, 101] width 170 height 32
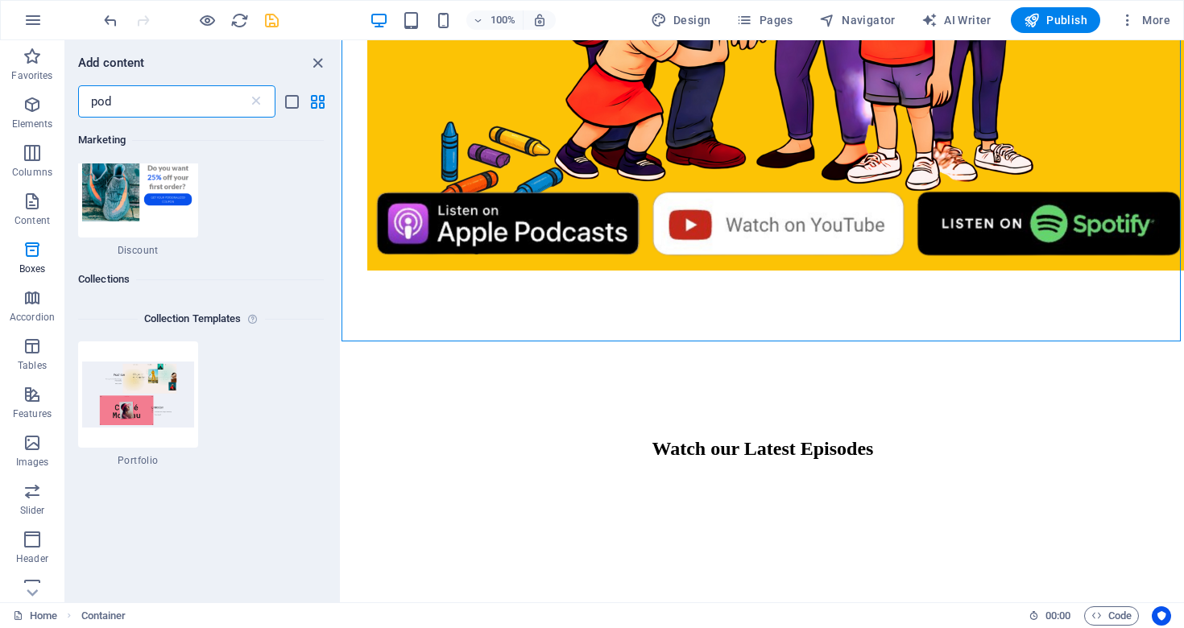
scroll to position [0, 0]
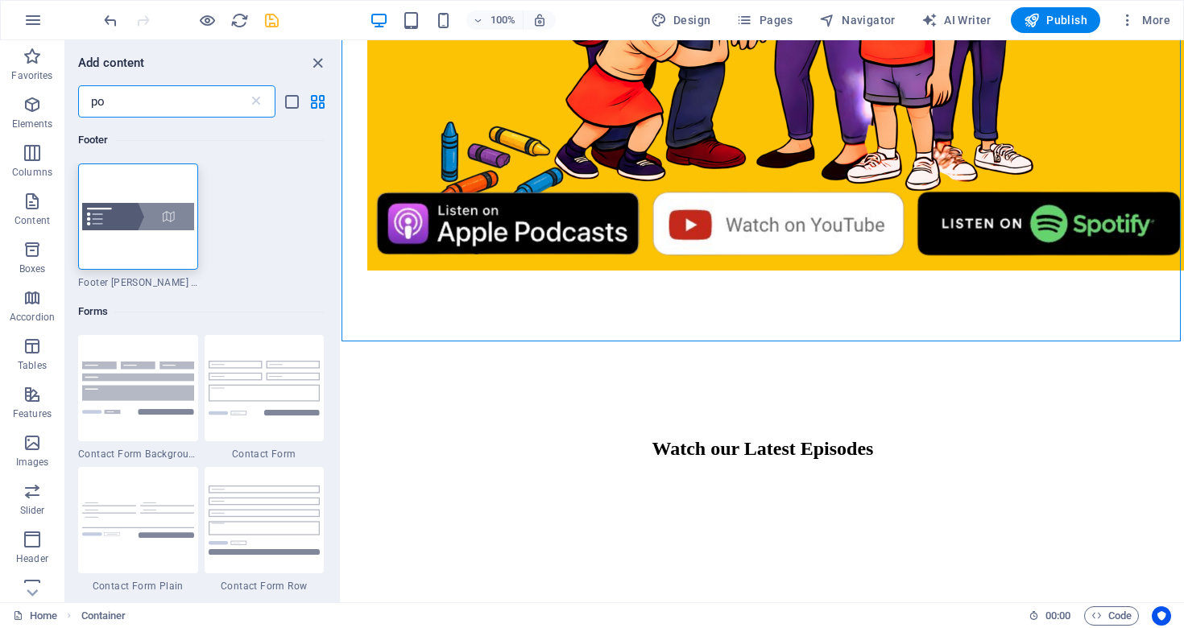
type input "p"
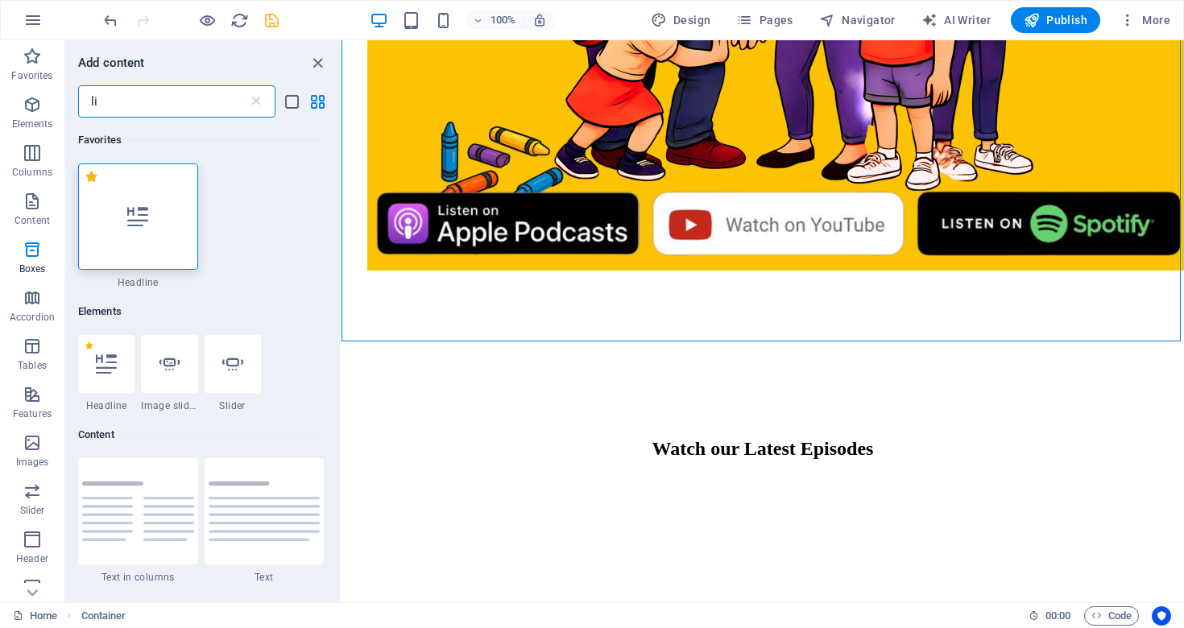
type input "l"
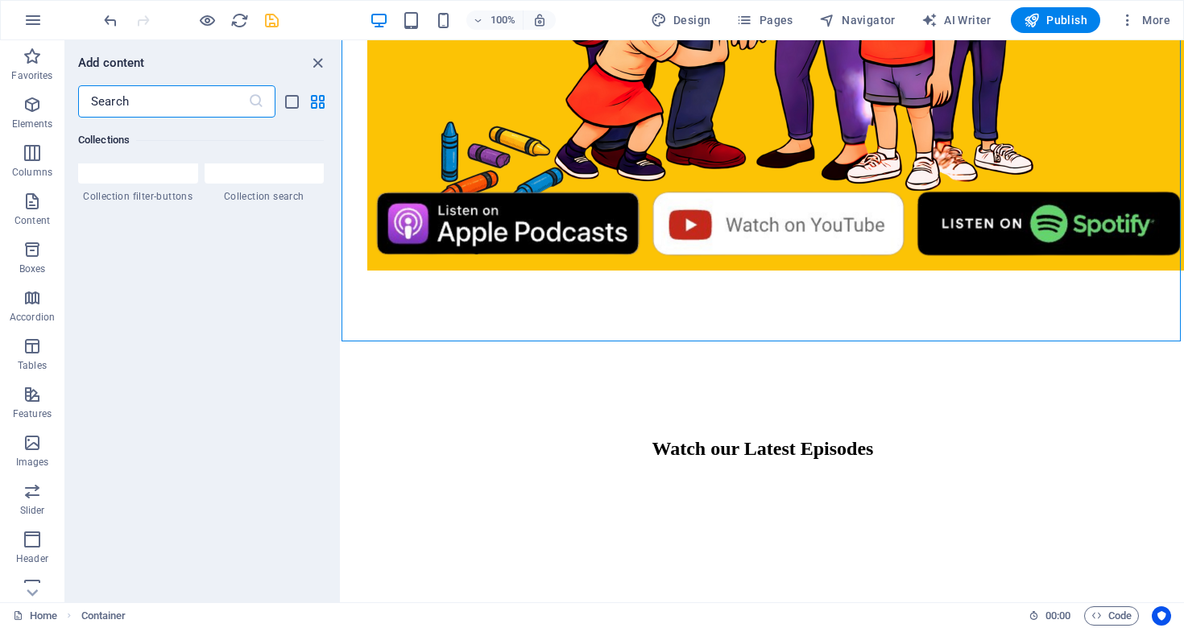
scroll to position [15438, 0]
click at [36, 204] on icon "button" at bounding box center [32, 201] width 19 height 19
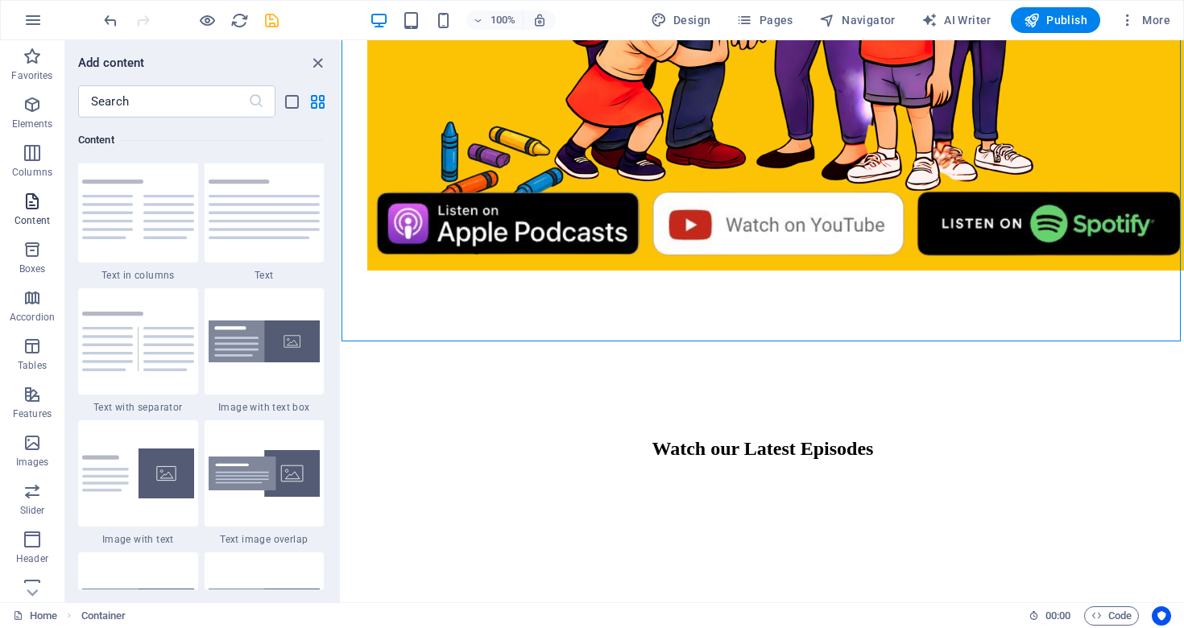
scroll to position [2819, 0]
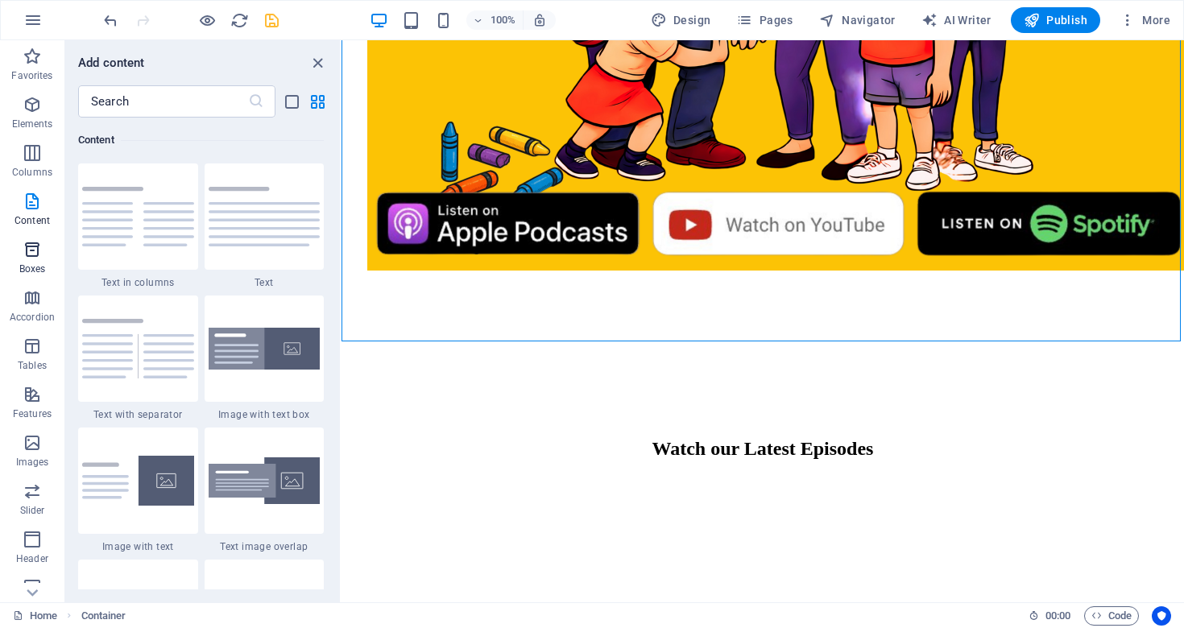
click at [35, 252] on icon "button" at bounding box center [32, 249] width 19 height 19
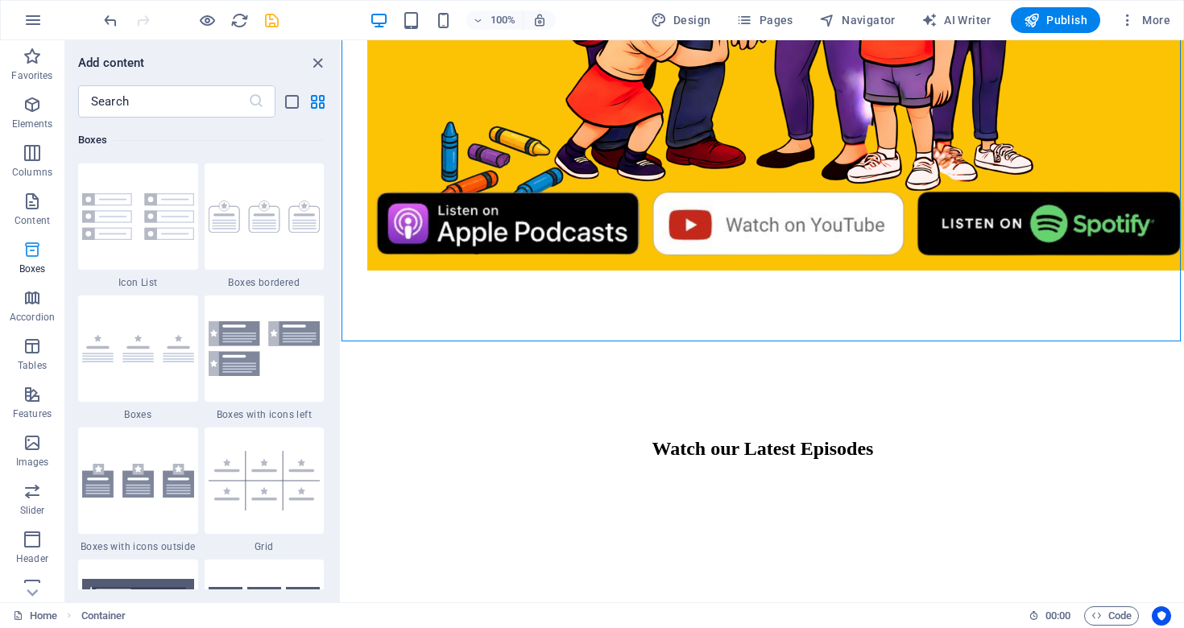
scroll to position [4443, 0]
click at [35, 301] on icon "button" at bounding box center [32, 297] width 19 height 19
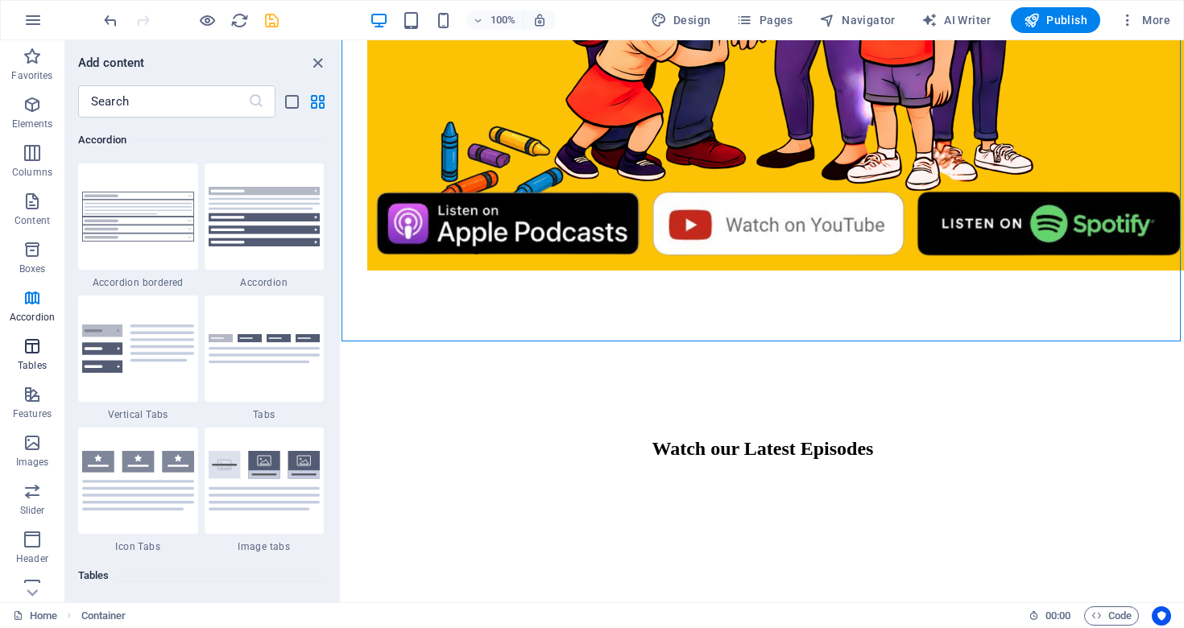
click at [35, 348] on icon "button" at bounding box center [32, 346] width 19 height 19
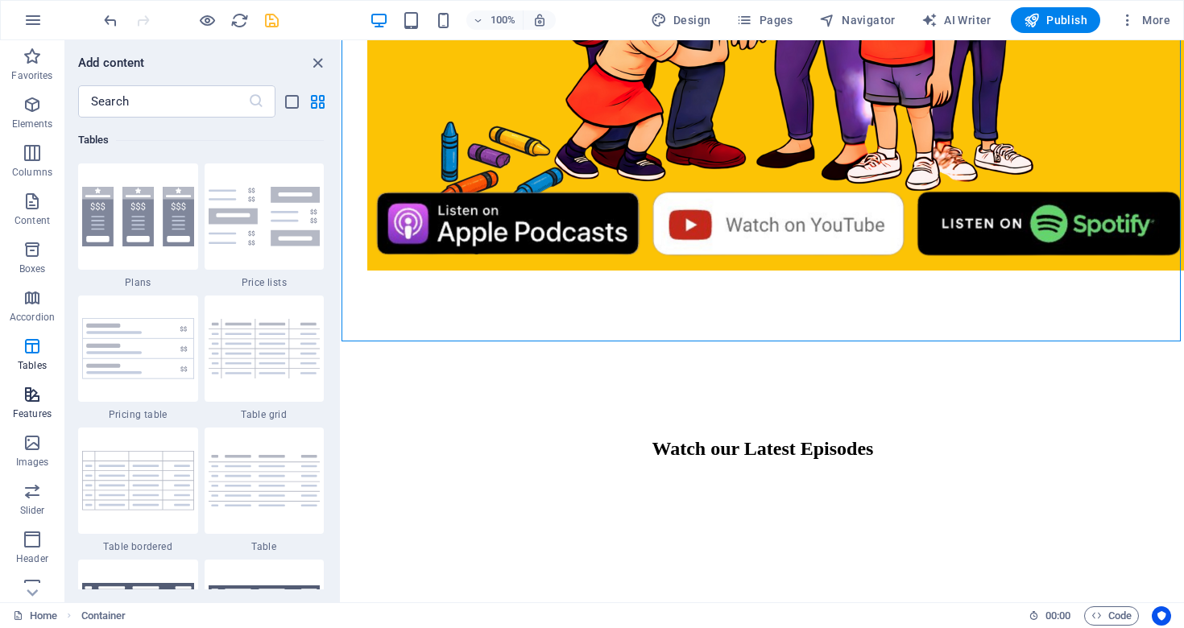
click at [38, 387] on icon "button" at bounding box center [32, 394] width 19 height 19
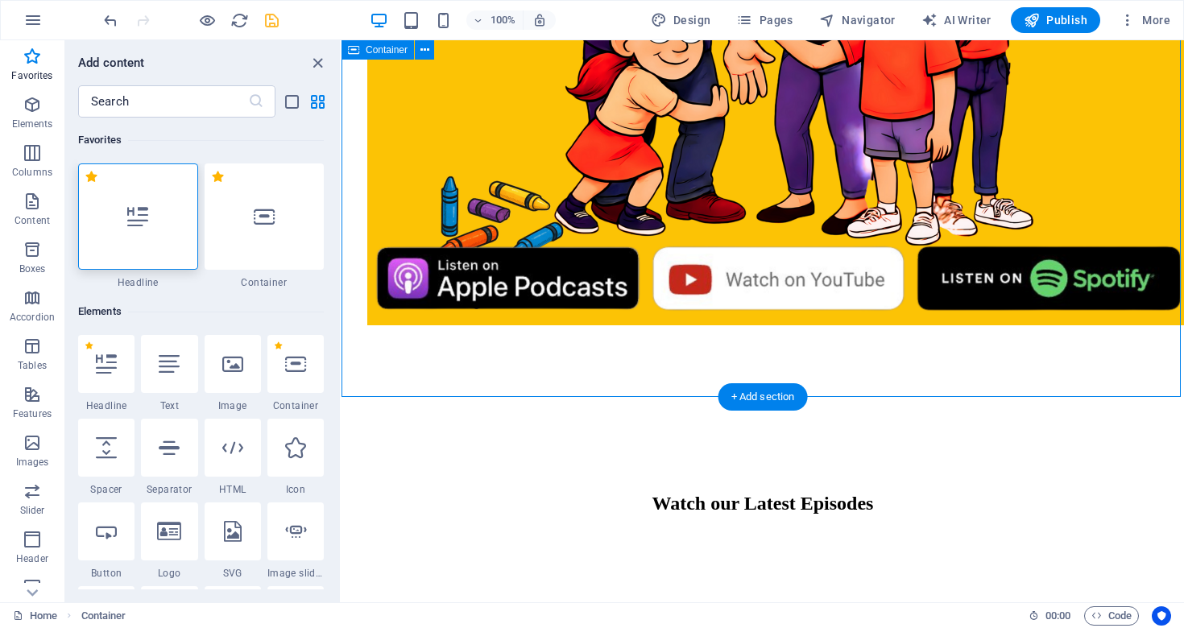
scroll to position [935, 0]
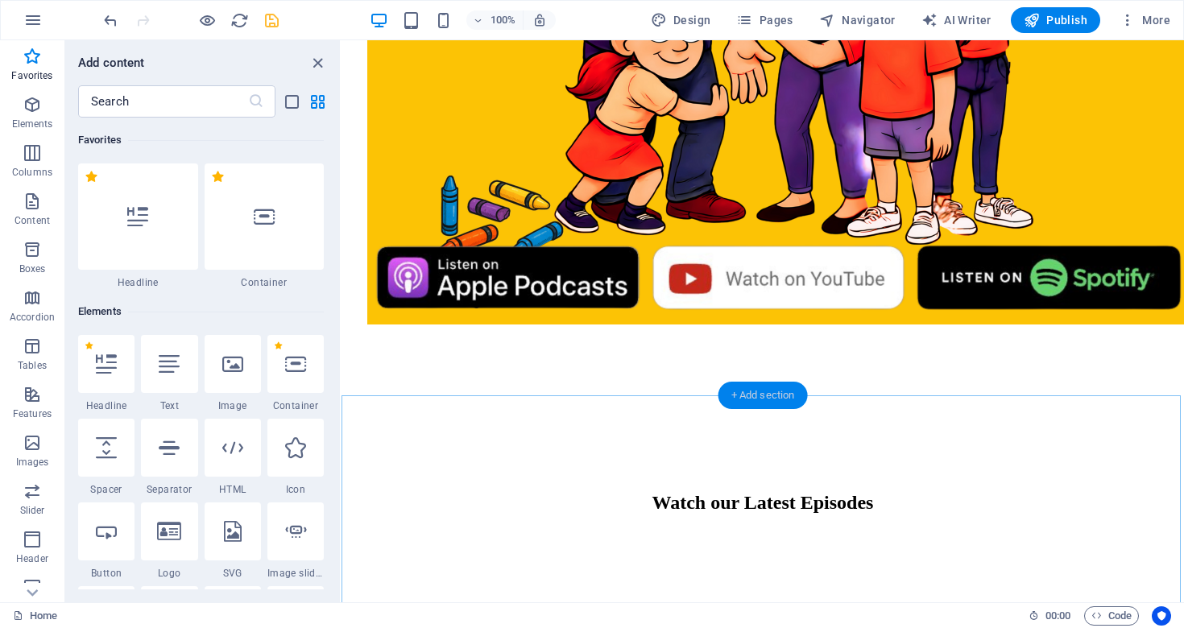
click at [774, 390] on div "+ Add section" at bounding box center [763, 395] width 89 height 27
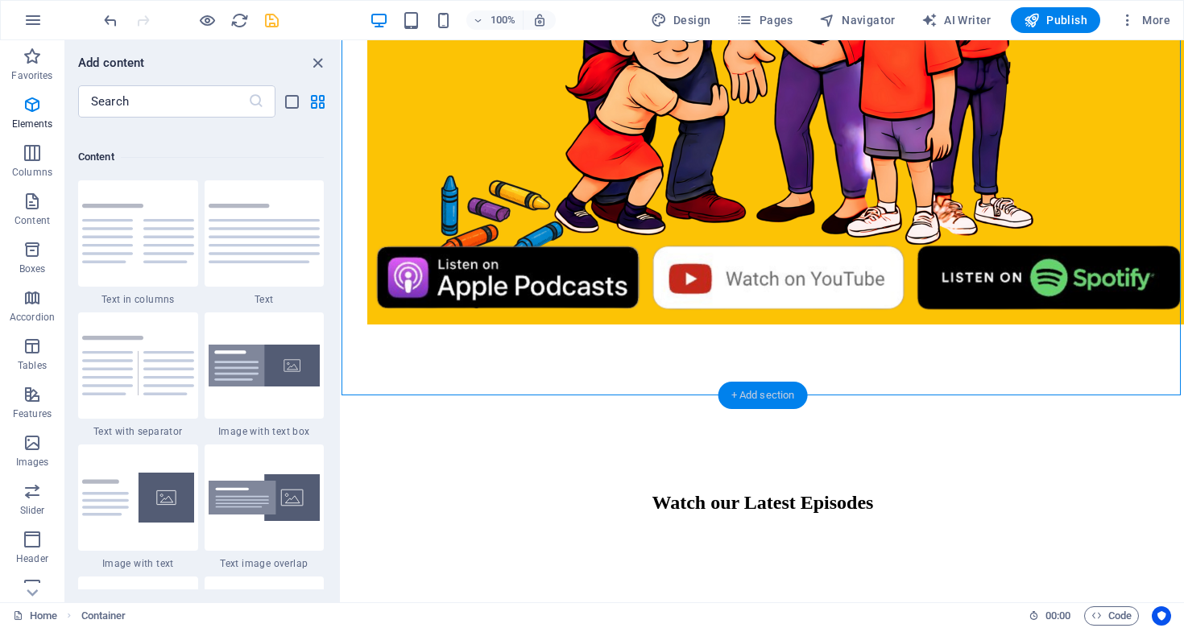
scroll to position [2819, 0]
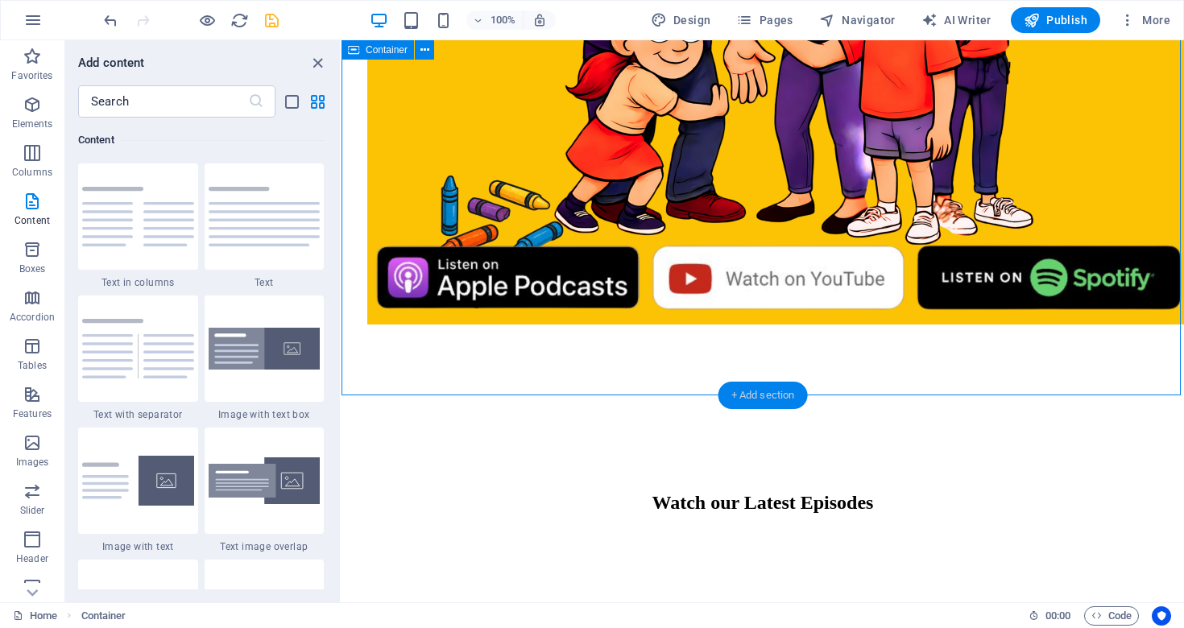
click at [756, 392] on div "+ Add section" at bounding box center [763, 395] width 89 height 27
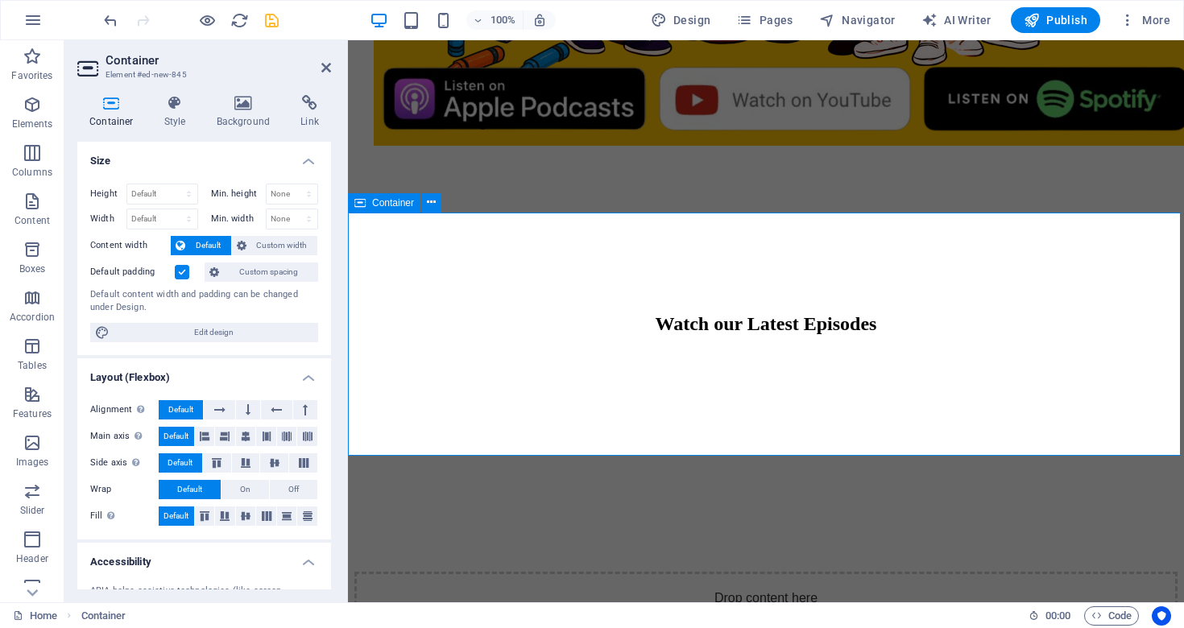
scroll to position [1115, 0]
click at [32, 93] on button "Elements" at bounding box center [32, 113] width 64 height 48
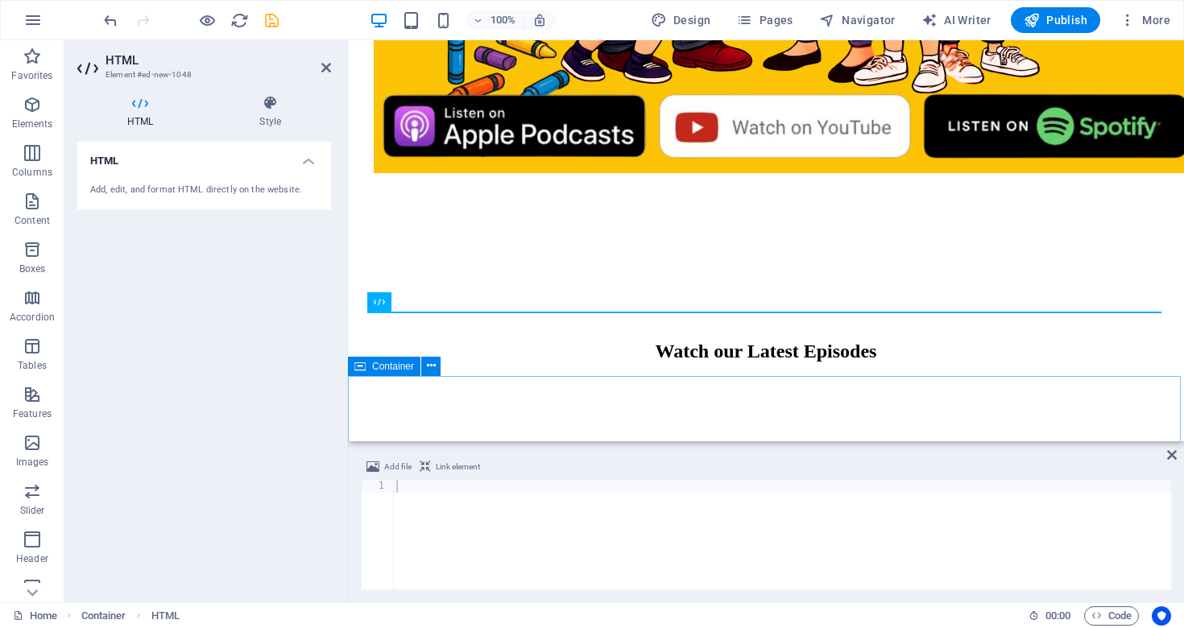
scroll to position [1076, 0]
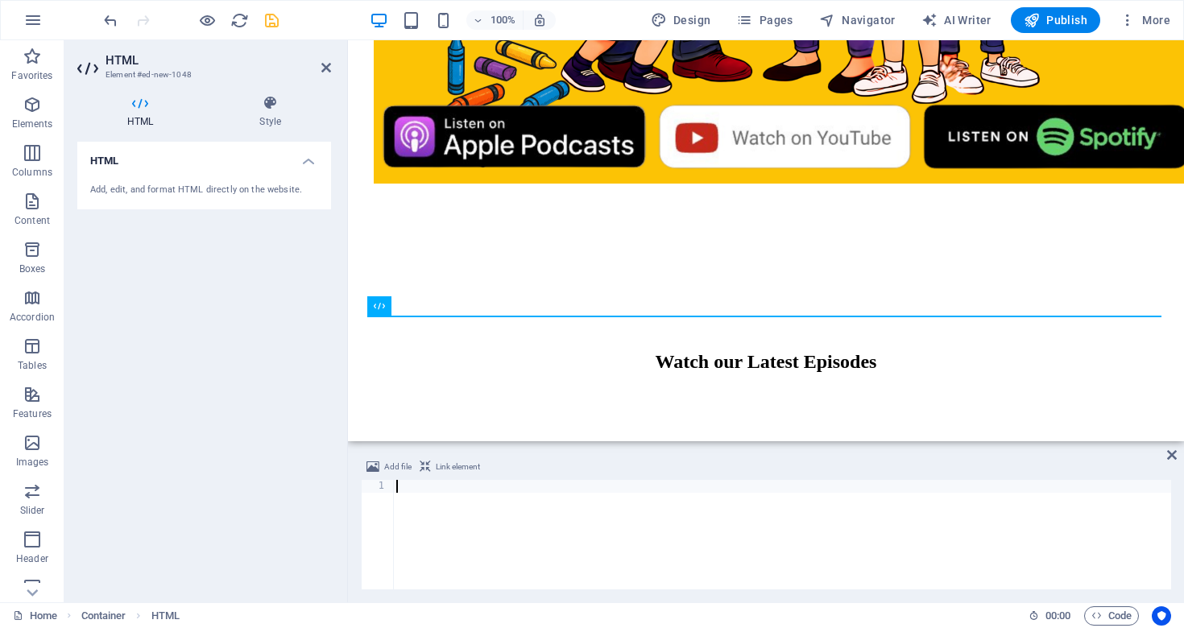
click at [412, 491] on div at bounding box center [782, 547] width 778 height 135
paste textarea
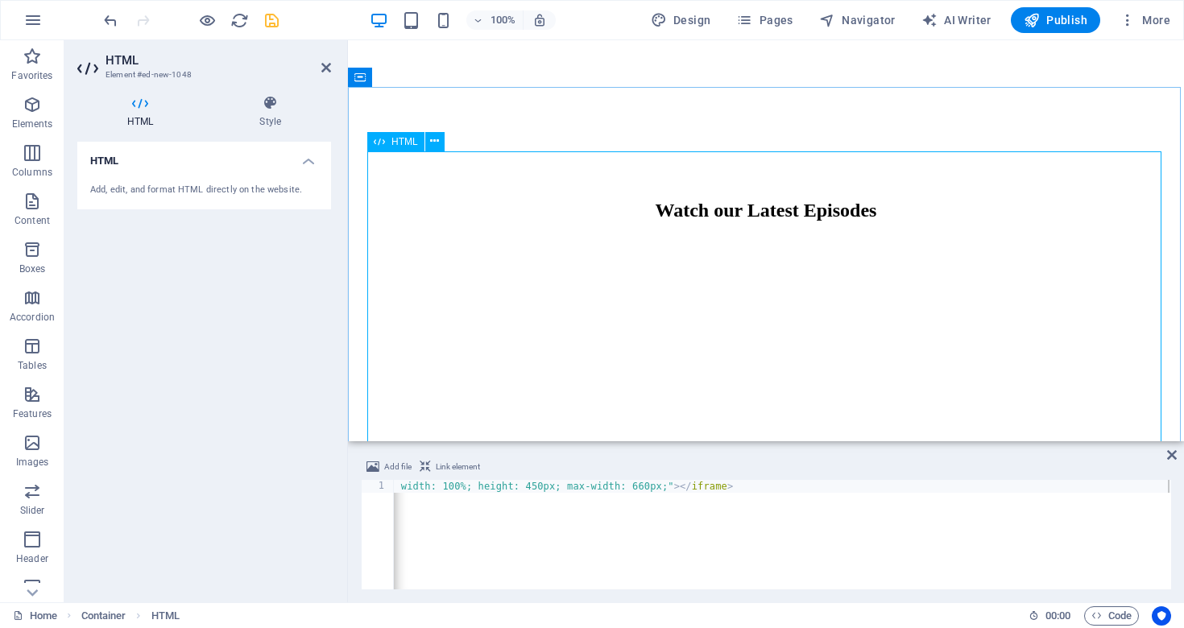
scroll to position [1241, 0]
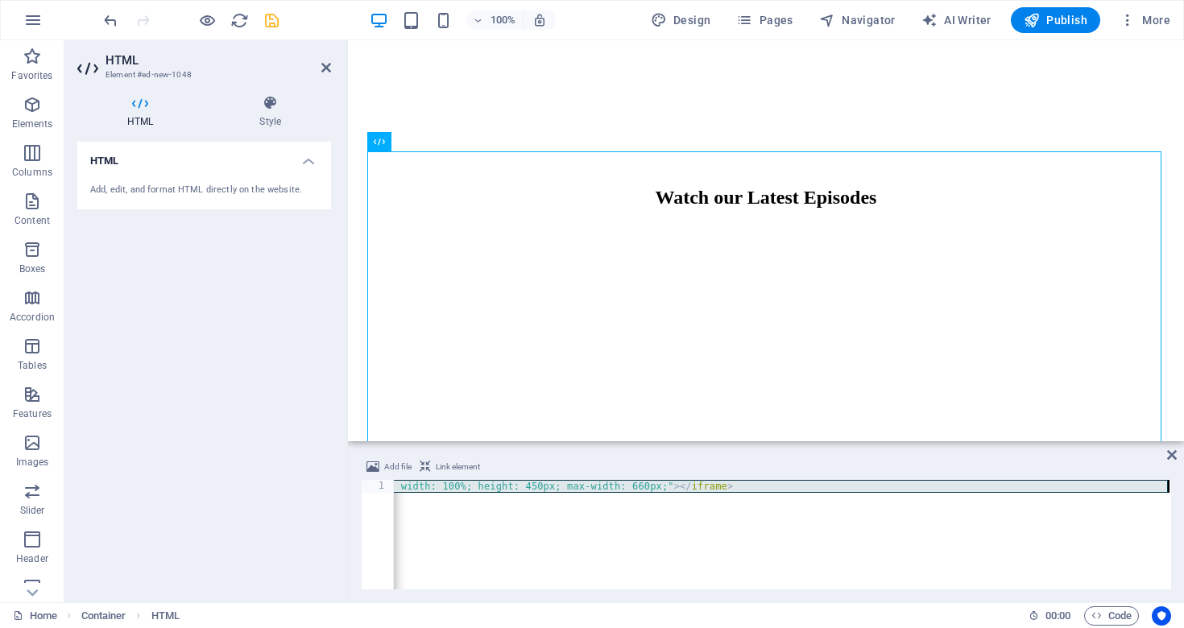
paste textarea "</div>"
type textarea "</div>"
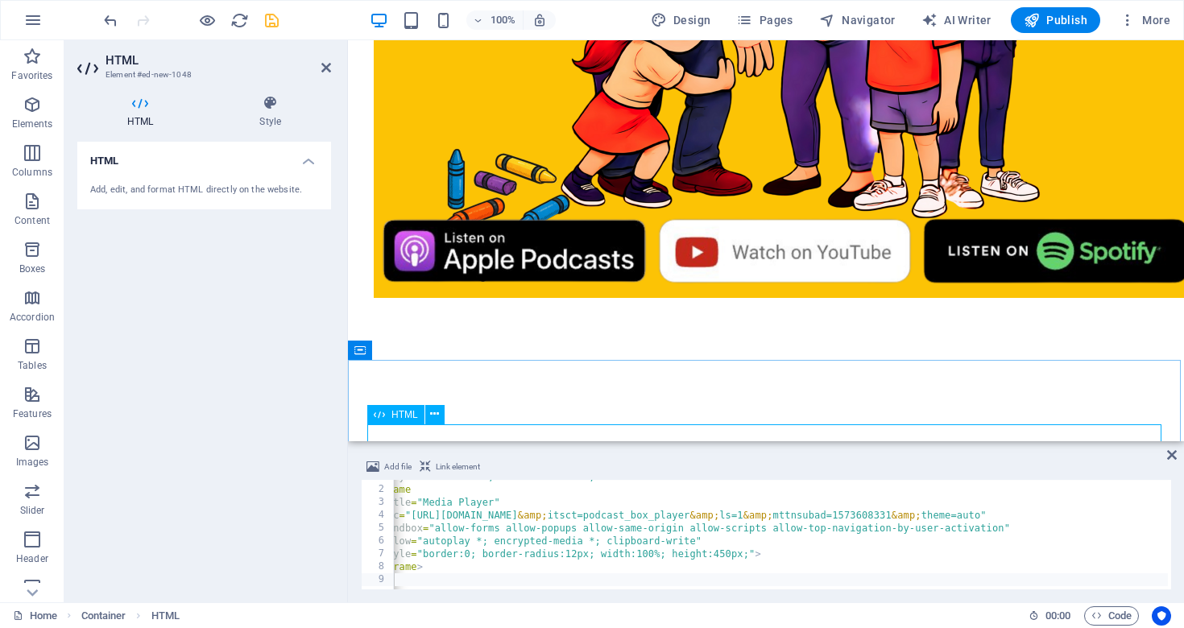
scroll to position [966, 0]
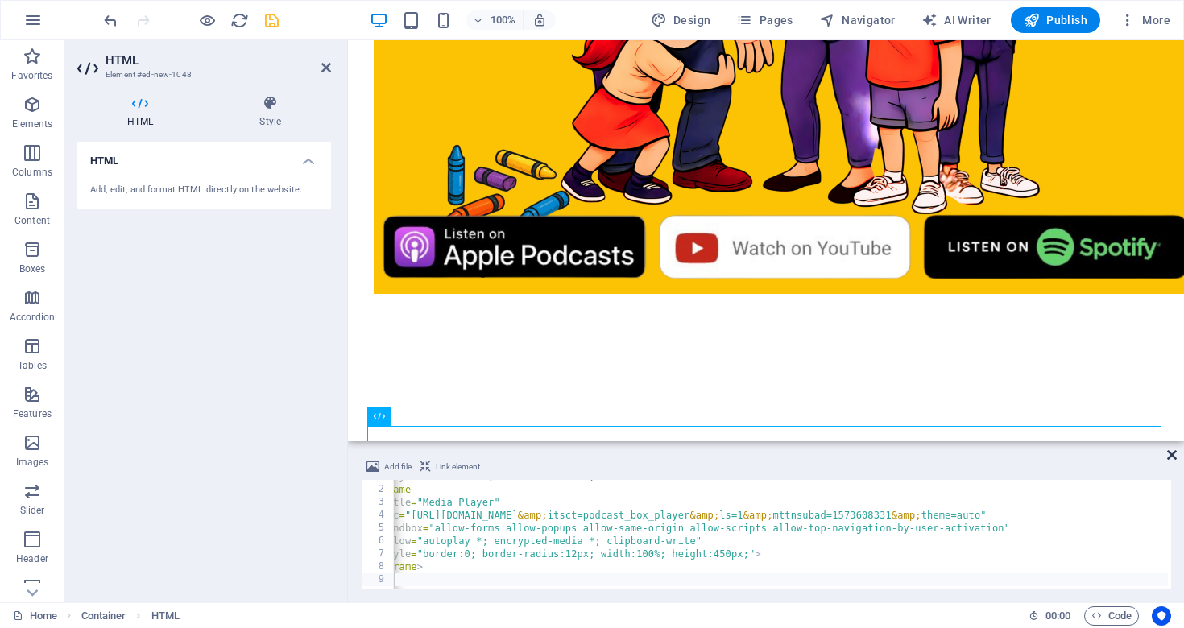
click at [1176, 456] on icon at bounding box center [1172, 455] width 10 height 13
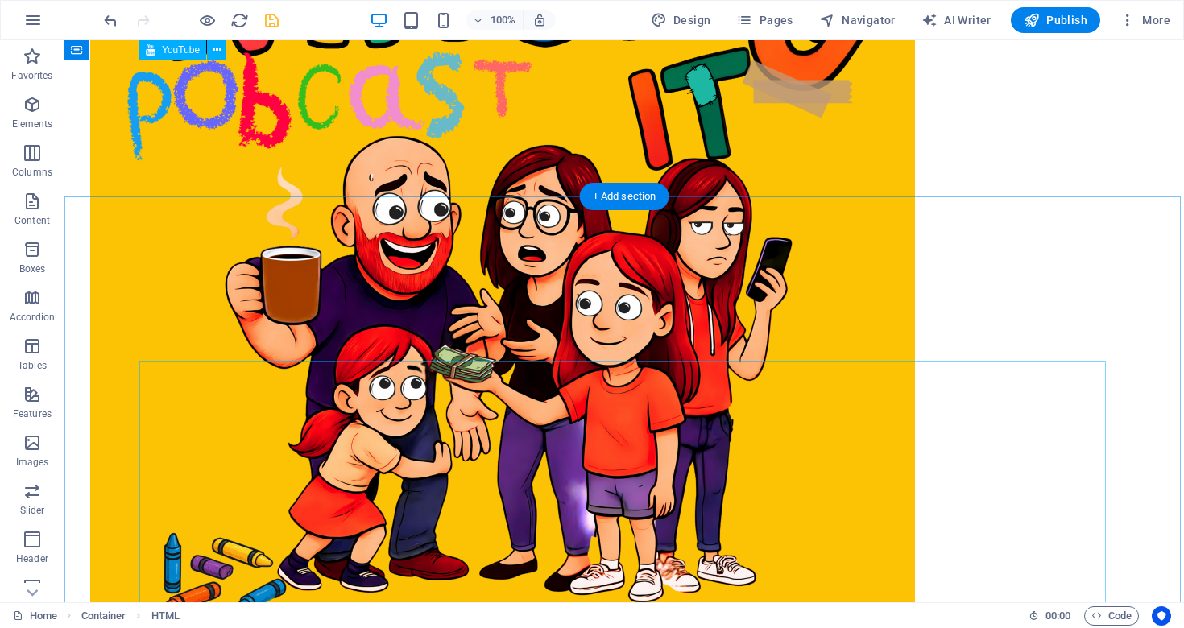
scroll to position [384, 0]
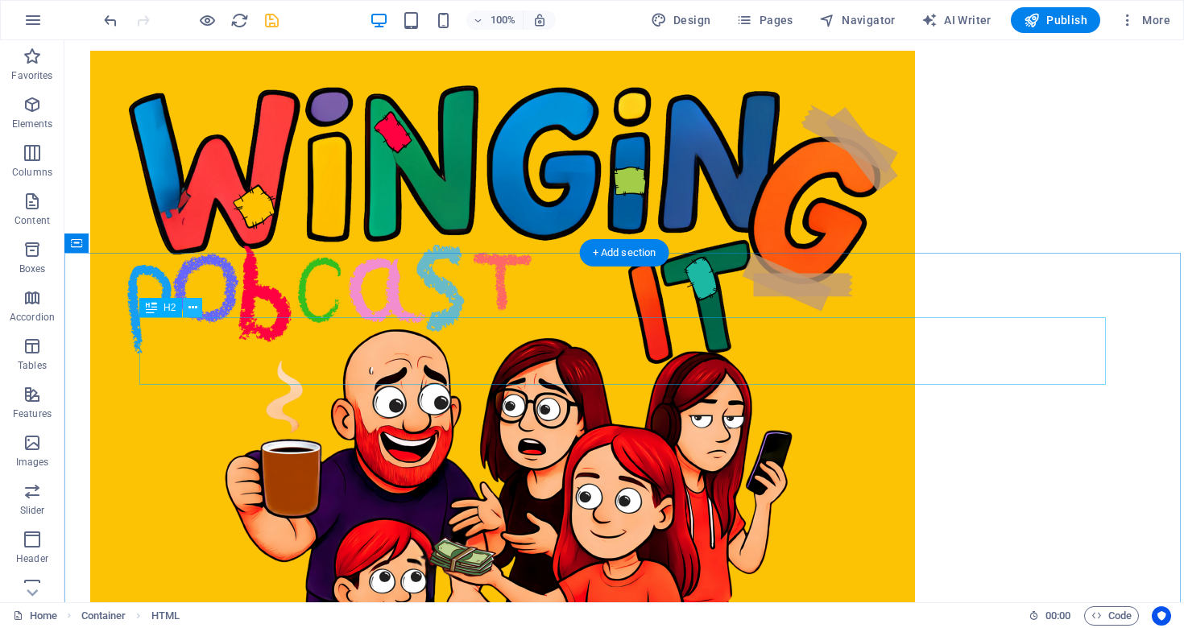
click at [192, 311] on icon at bounding box center [192, 308] width 9 height 17
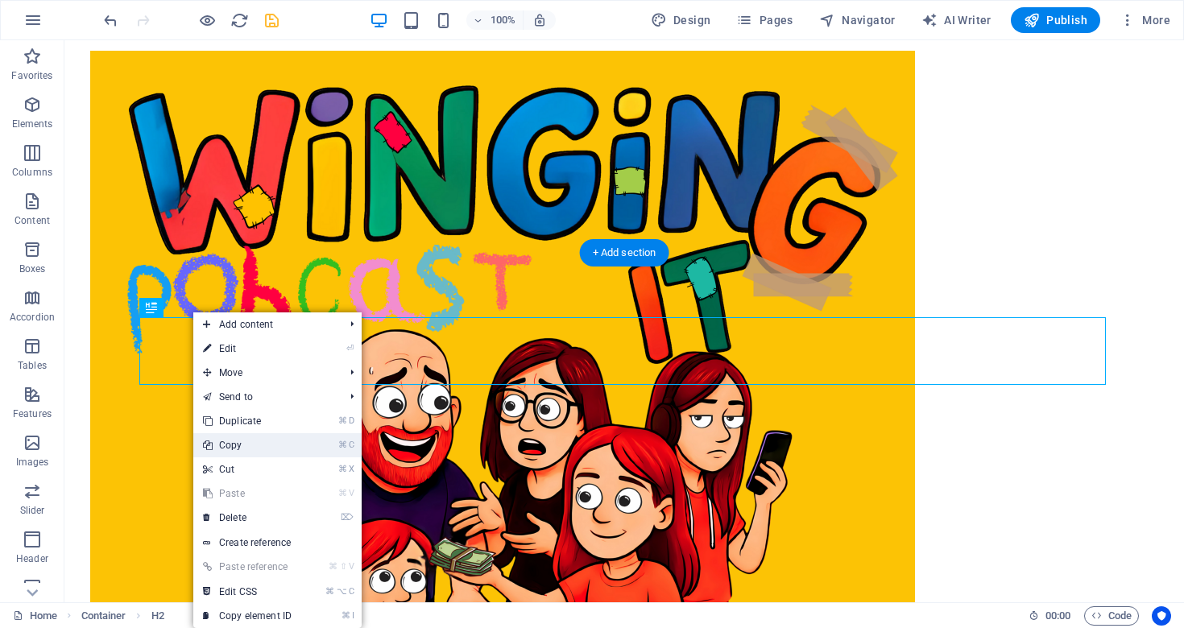
click at [251, 444] on link "⌘ C Copy" at bounding box center [247, 445] width 108 height 24
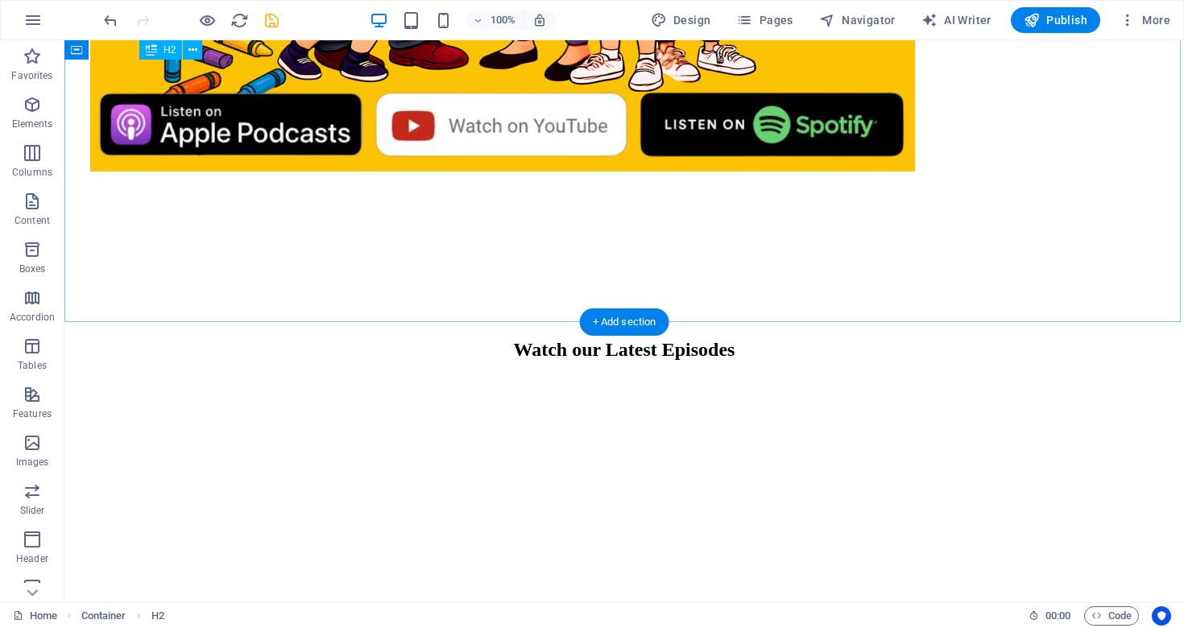
scroll to position [1087, 0]
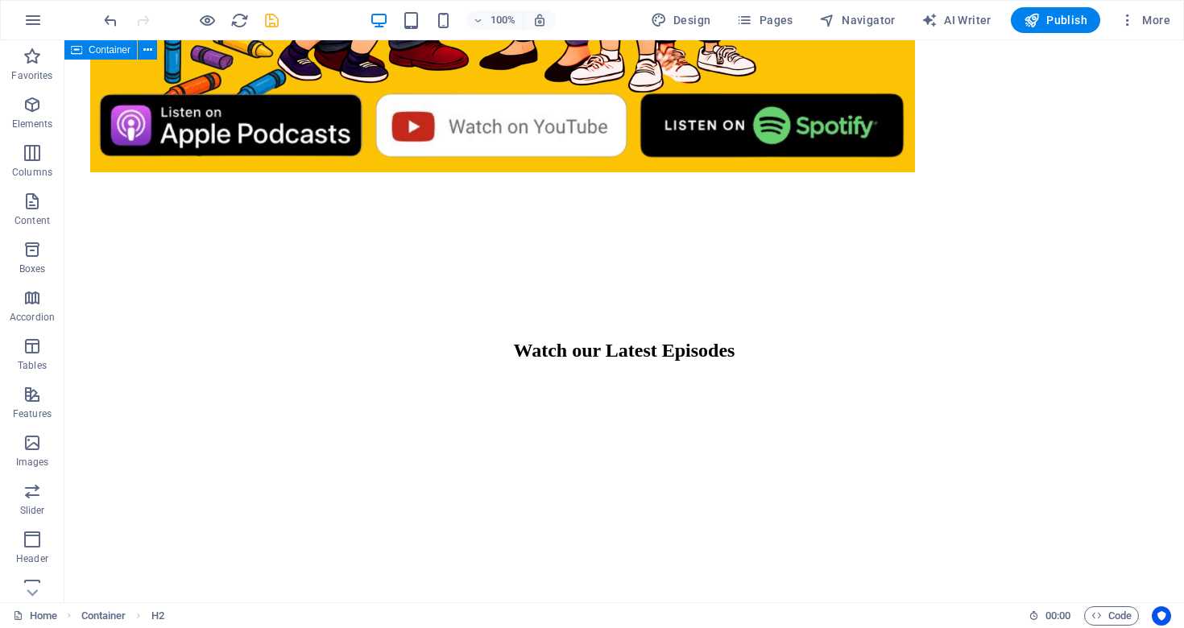
click at [429, 277] on div "Watch our Latest Episodes" at bounding box center [624, 428] width 1107 height 339
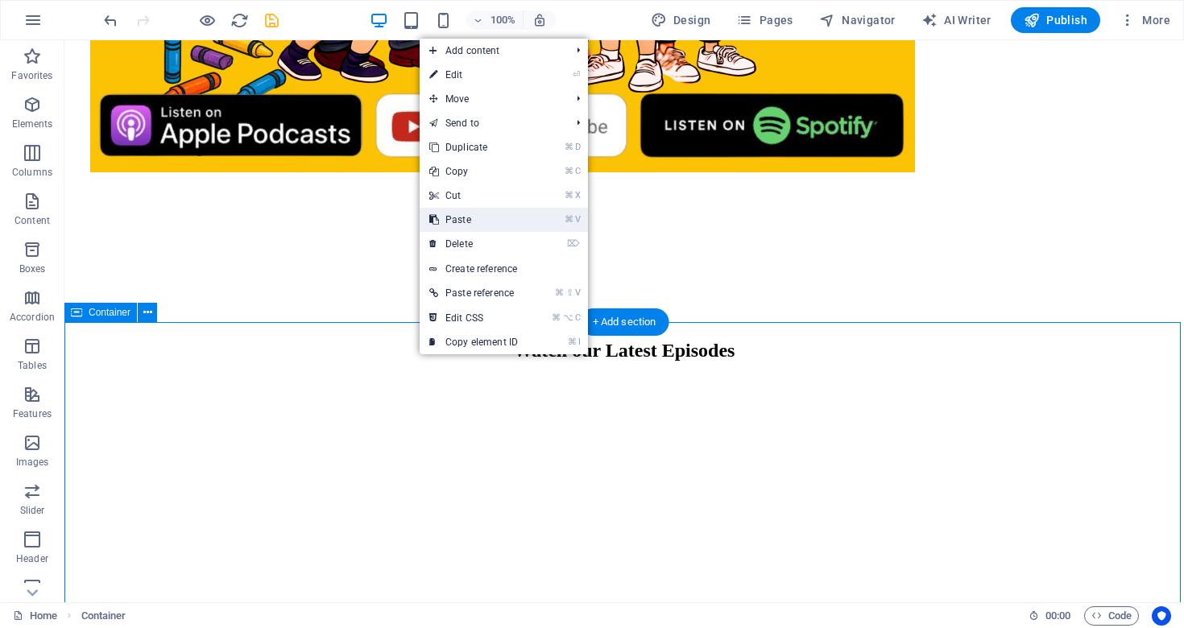
click at [477, 222] on link "⌘ V Paste" at bounding box center [474, 220] width 108 height 24
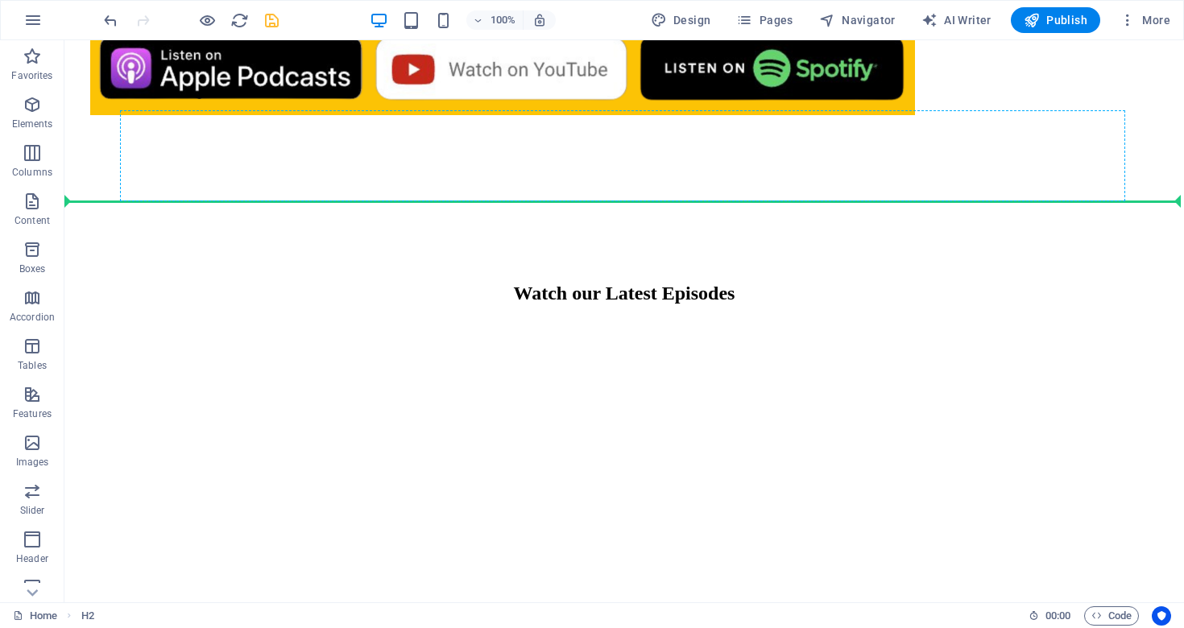
scroll to position [1137, 0]
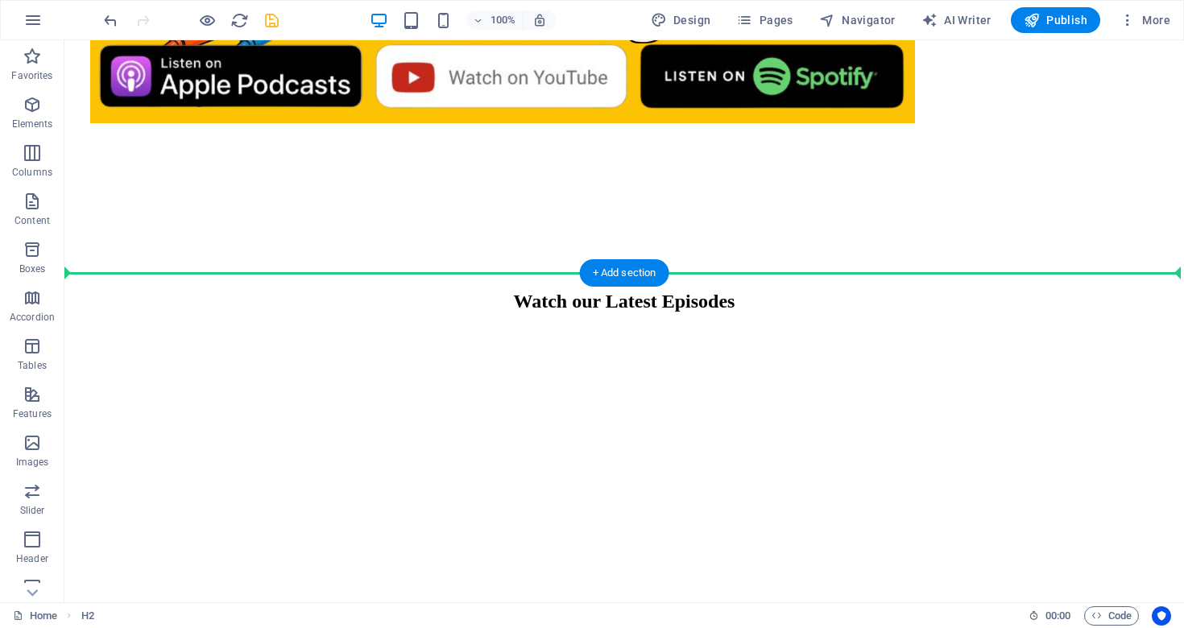
drag, startPoint x: 188, startPoint y: 324, endPoint x: 213, endPoint y: 313, distance: 28.1
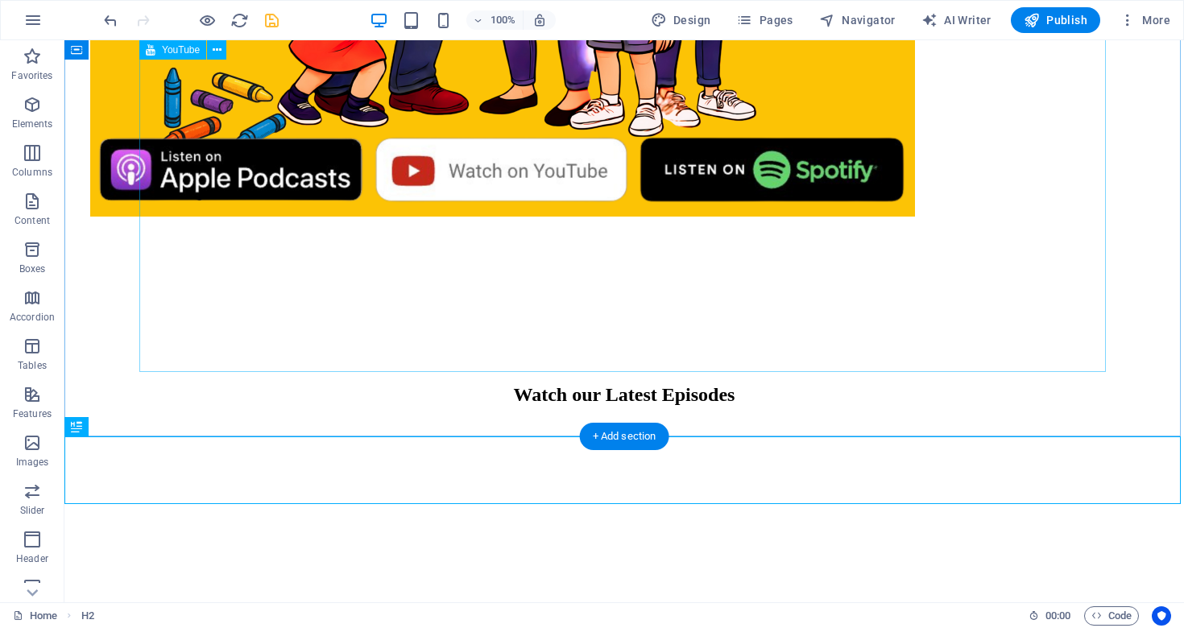
scroll to position [1042, 0]
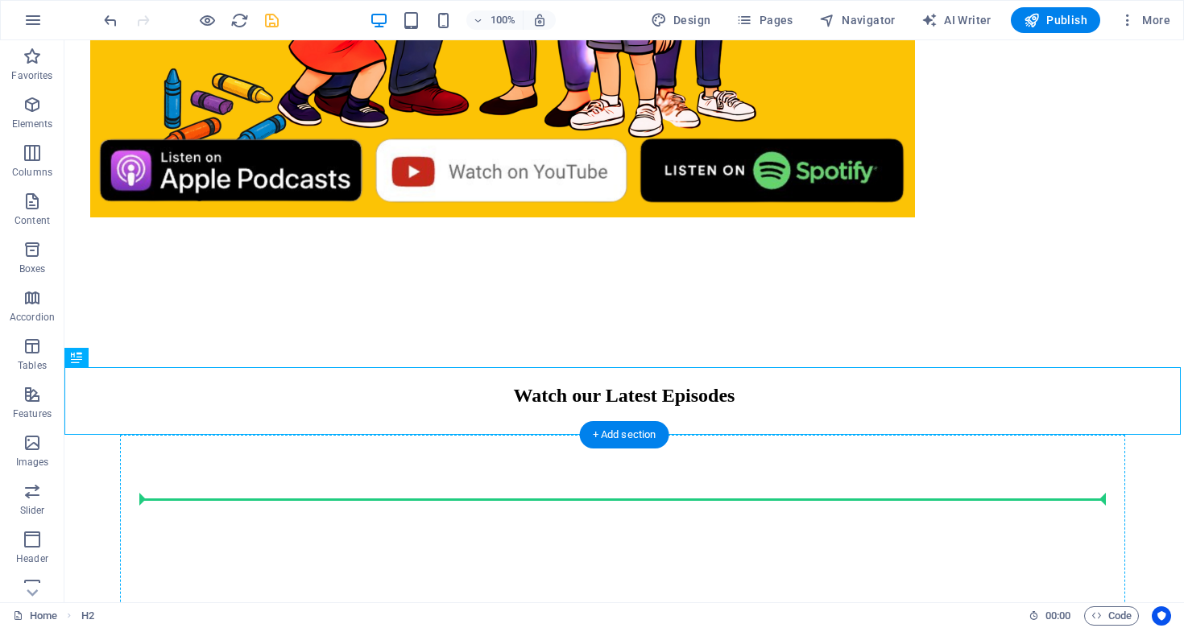
drag, startPoint x: 429, startPoint y: 399, endPoint x: 473, endPoint y: 502, distance: 111.9
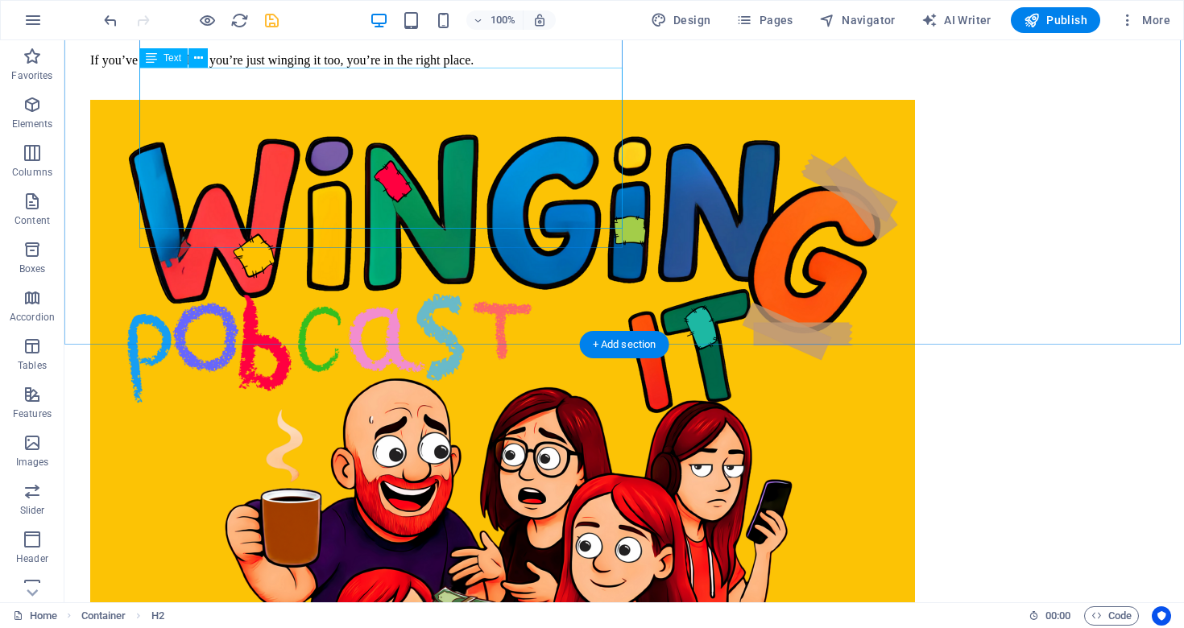
scroll to position [360, 0]
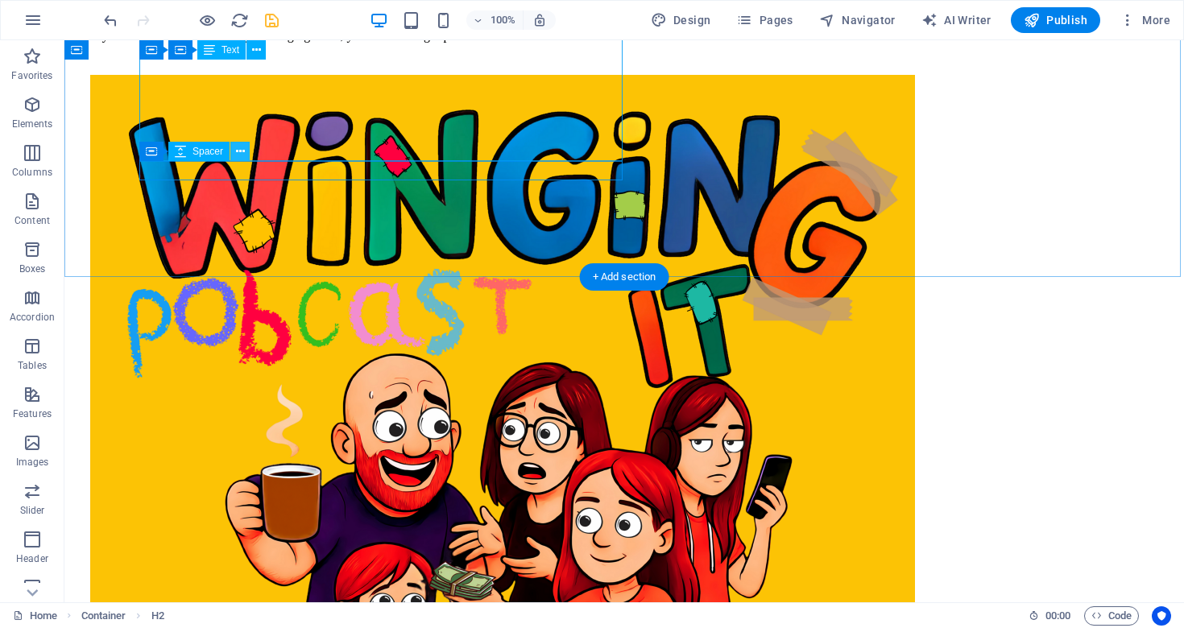
click at [241, 154] on icon at bounding box center [240, 151] width 9 height 17
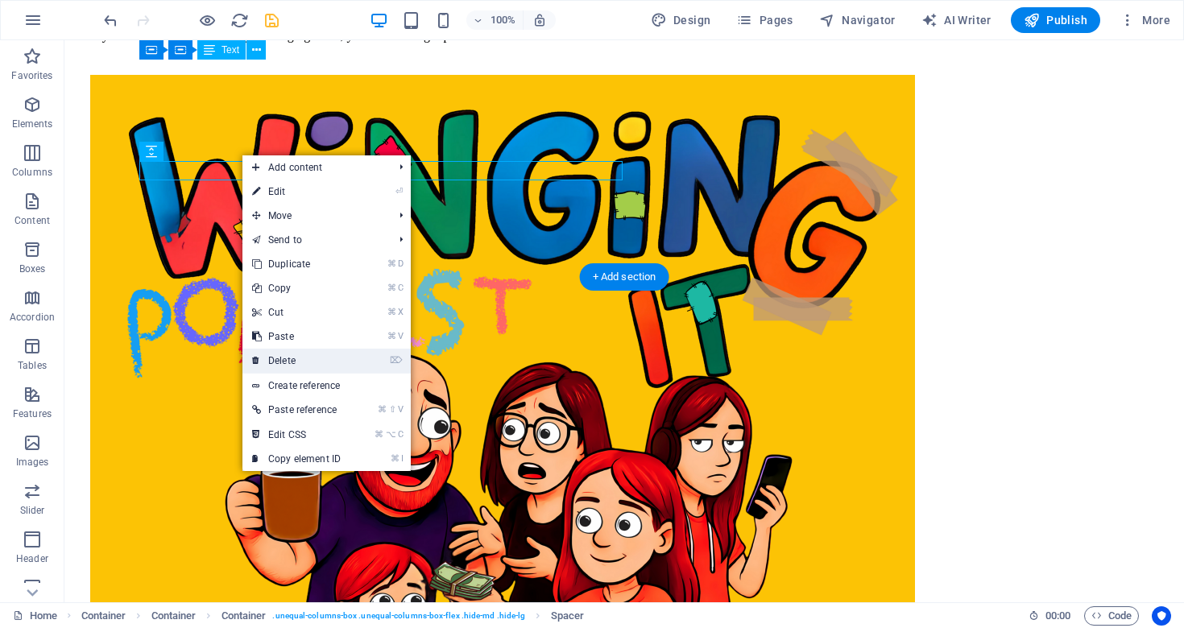
click at [278, 367] on link "⌦ Delete" at bounding box center [296, 361] width 108 height 24
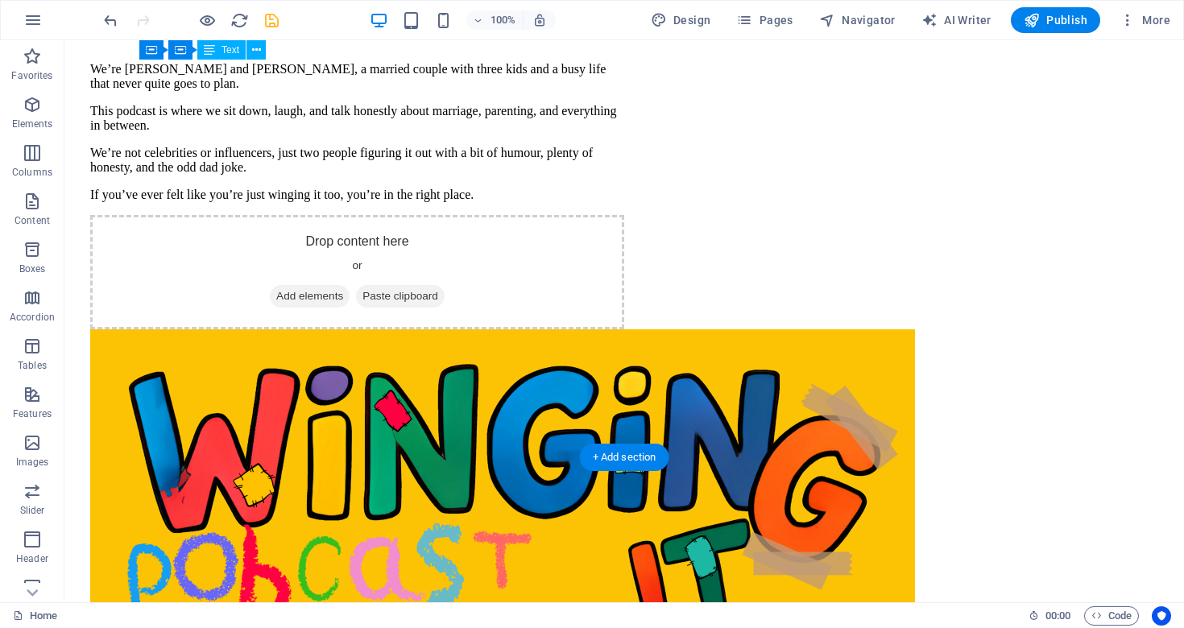
scroll to position [197, 0]
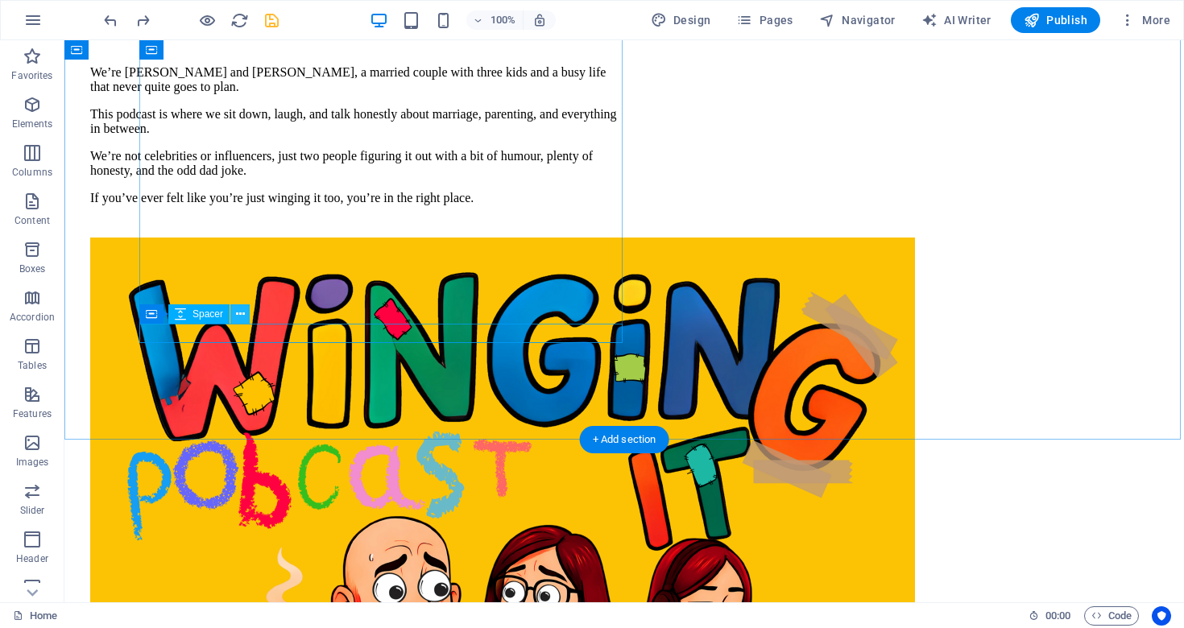
click at [242, 312] on icon at bounding box center [240, 314] width 9 height 17
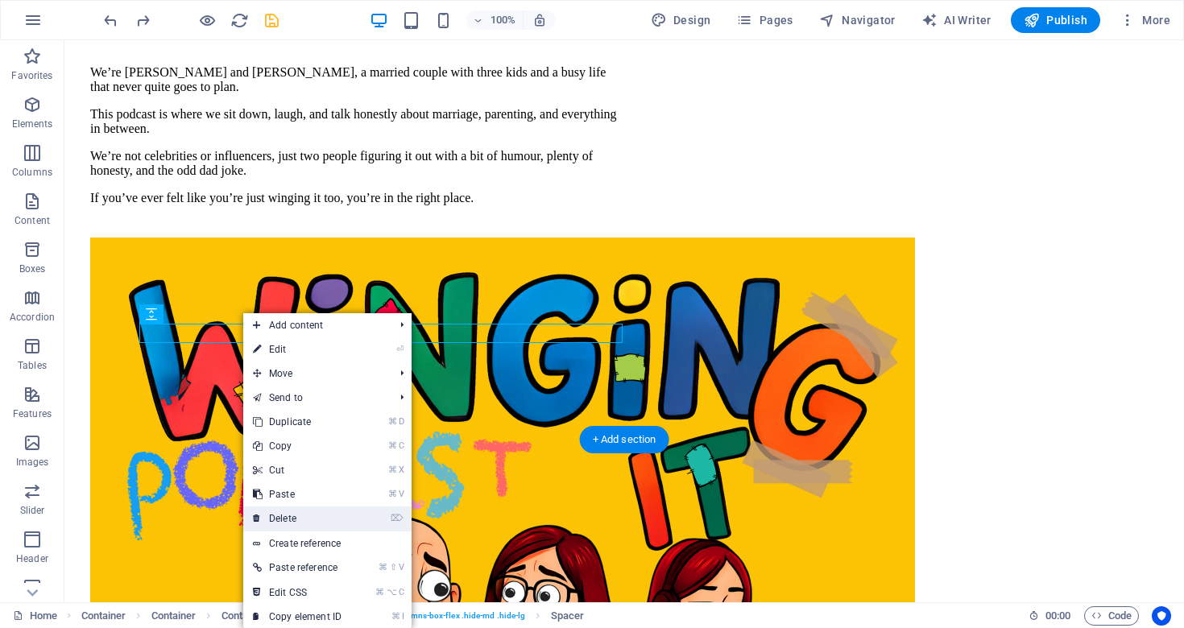
click at [300, 520] on link "⌦ Delete" at bounding box center [297, 519] width 108 height 24
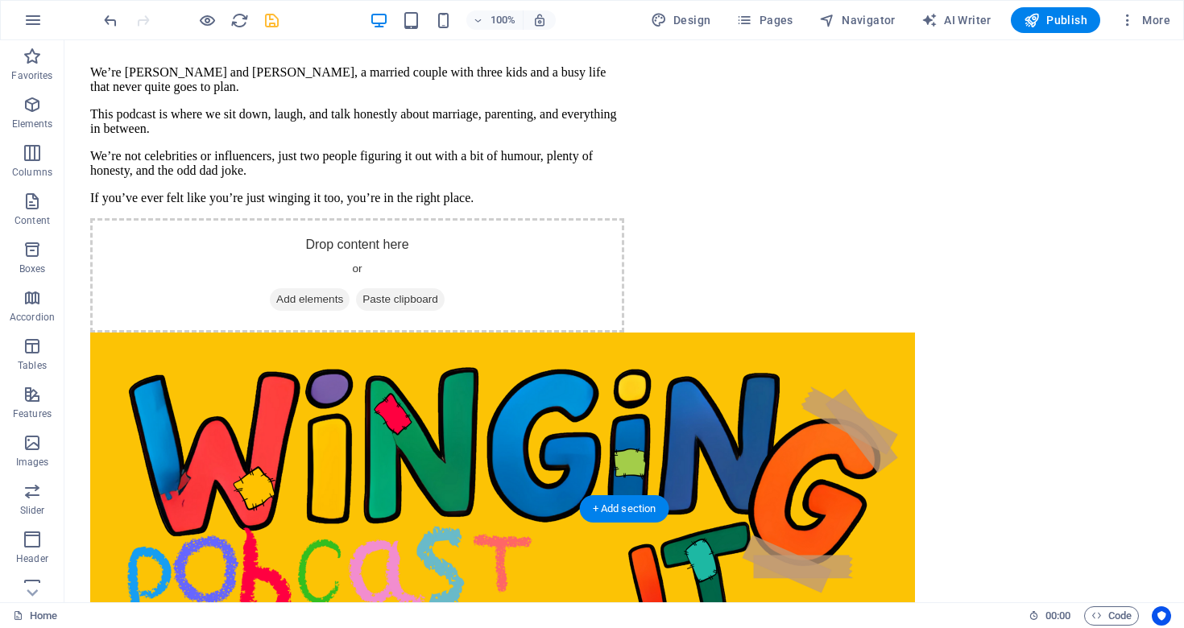
click at [329, 311] on span "Add elements" at bounding box center [310, 299] width 80 height 23
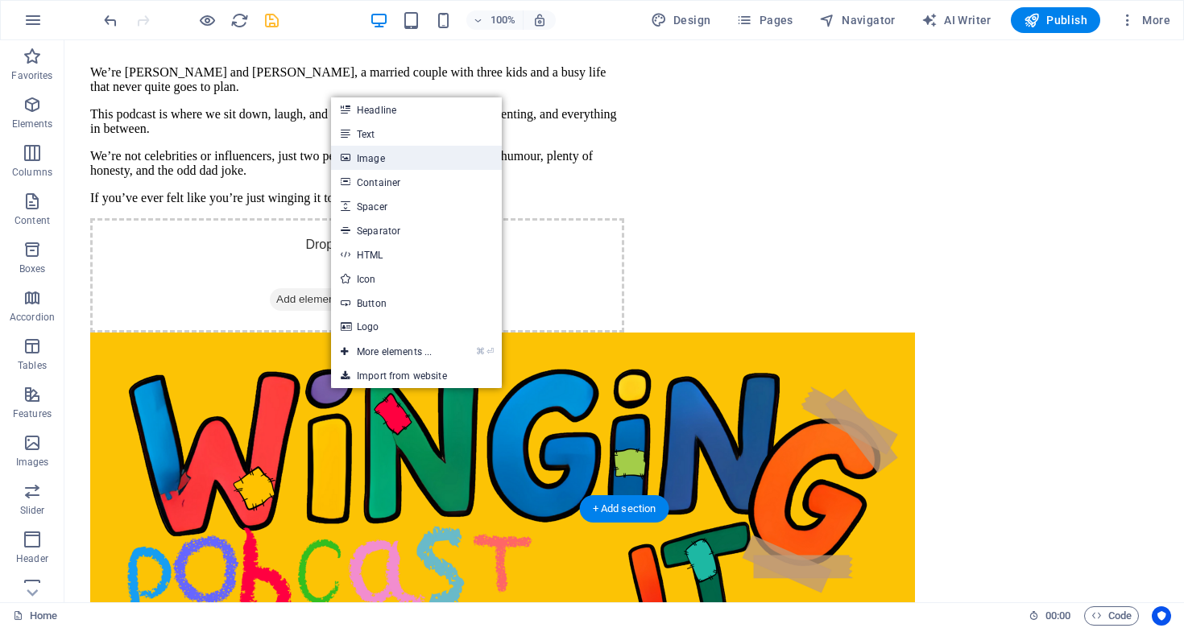
click at [370, 163] on link "Image" at bounding box center [416, 158] width 171 height 24
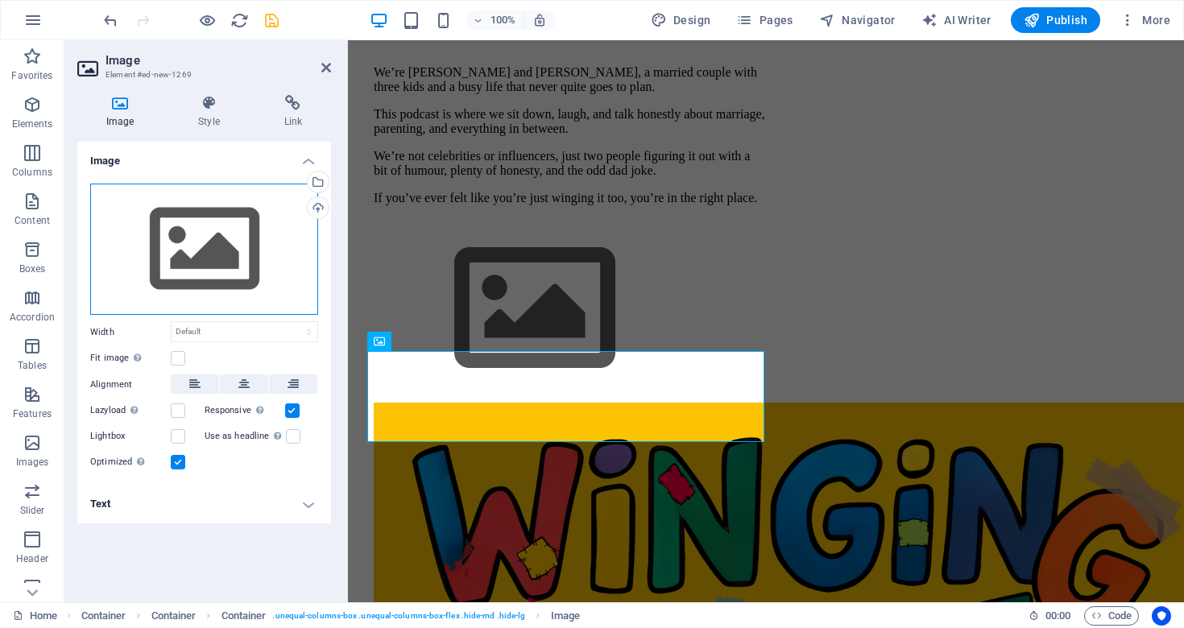
click at [206, 242] on div "Drag files here, click to choose files or select files from Files or our free s…" at bounding box center [204, 250] width 228 height 132
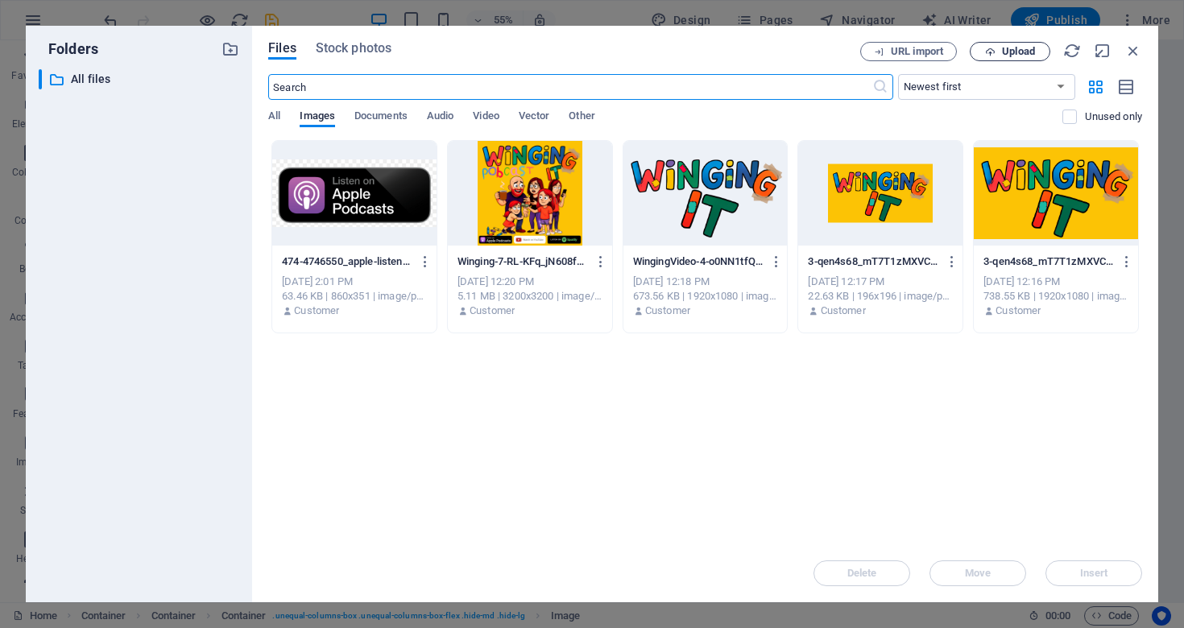
click at [1014, 54] on span "Upload" at bounding box center [1018, 52] width 33 height 10
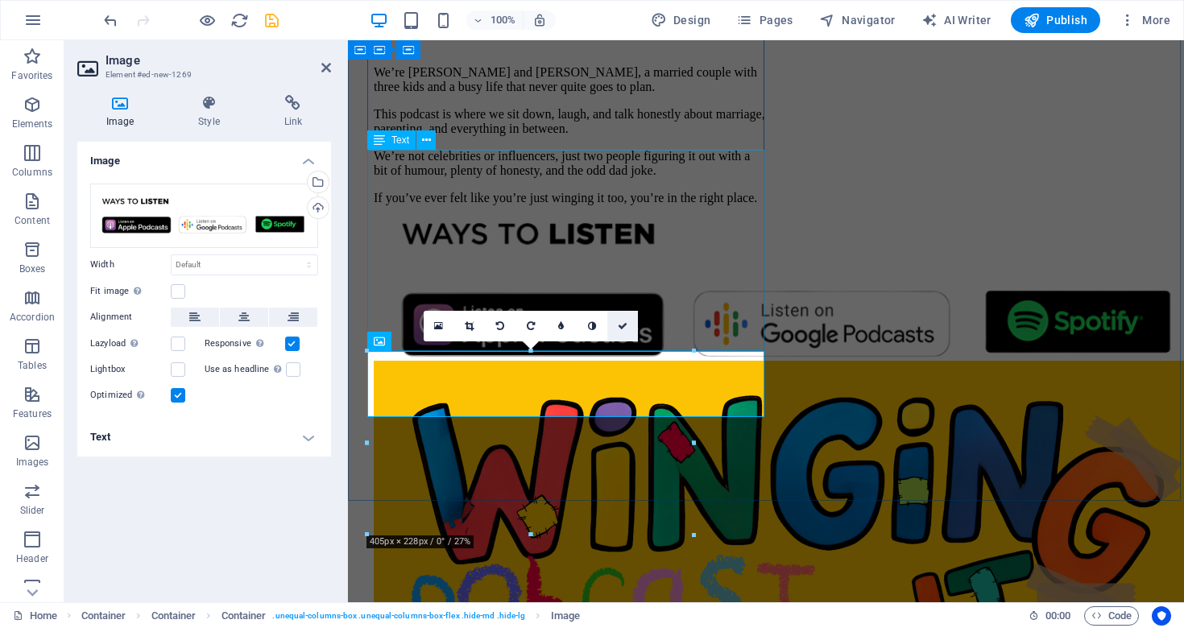
click at [623, 326] on icon at bounding box center [623, 326] width 10 height 10
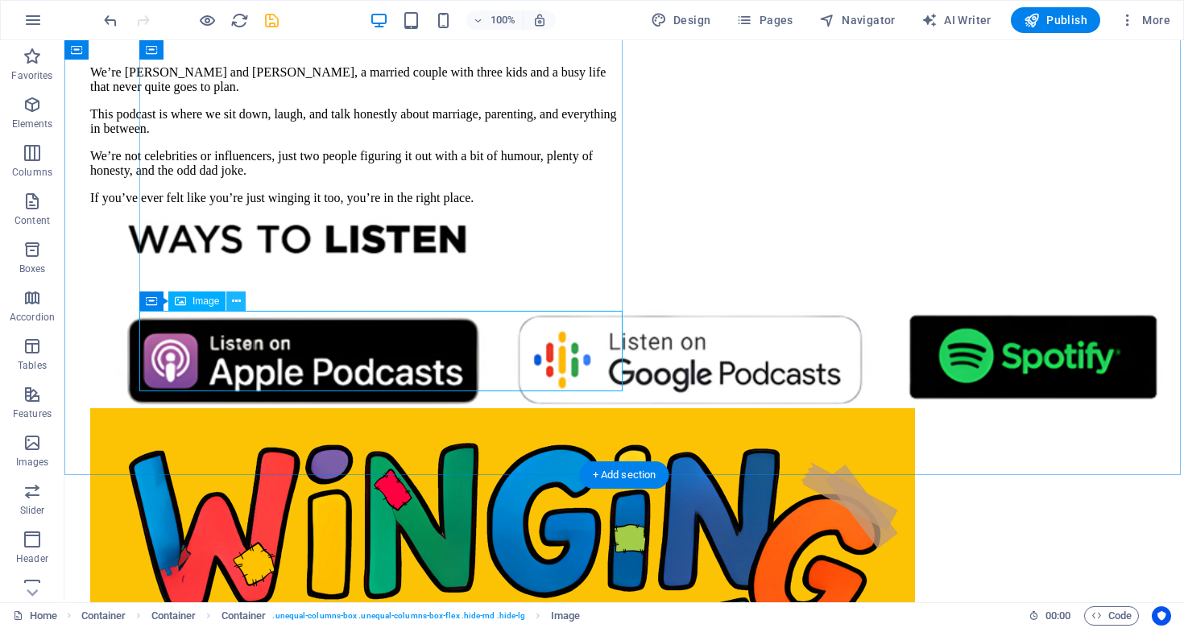
click at [233, 303] on icon at bounding box center [236, 301] width 9 height 17
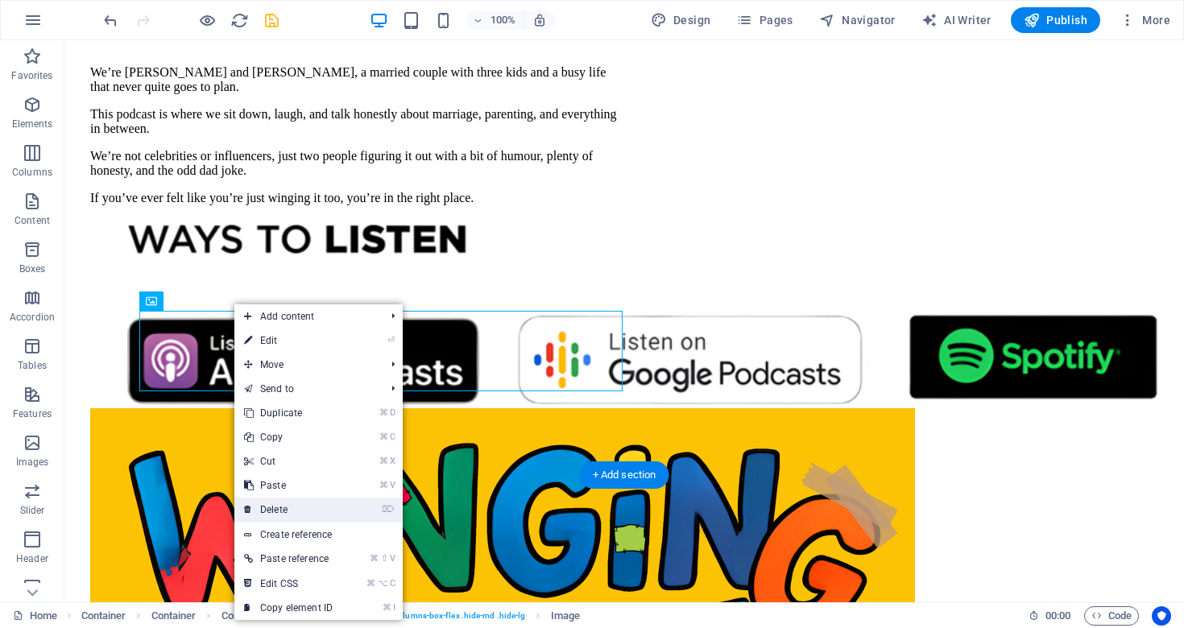
click at [294, 515] on link "⌦ Delete" at bounding box center [288, 510] width 108 height 24
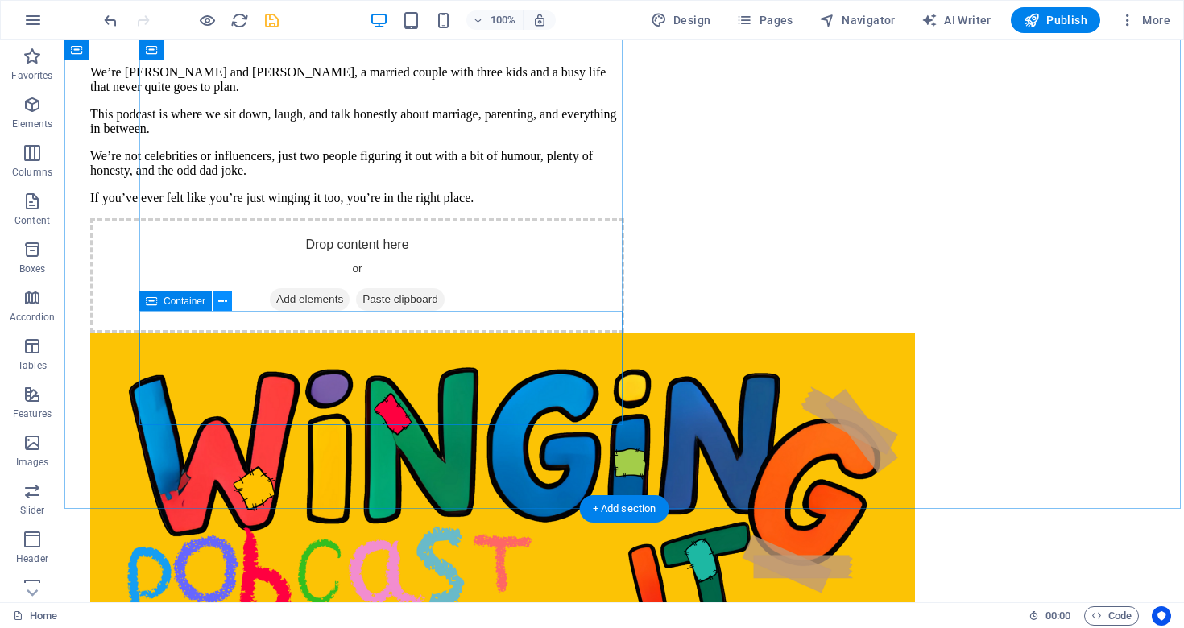
click at [222, 300] on icon at bounding box center [222, 301] width 9 height 17
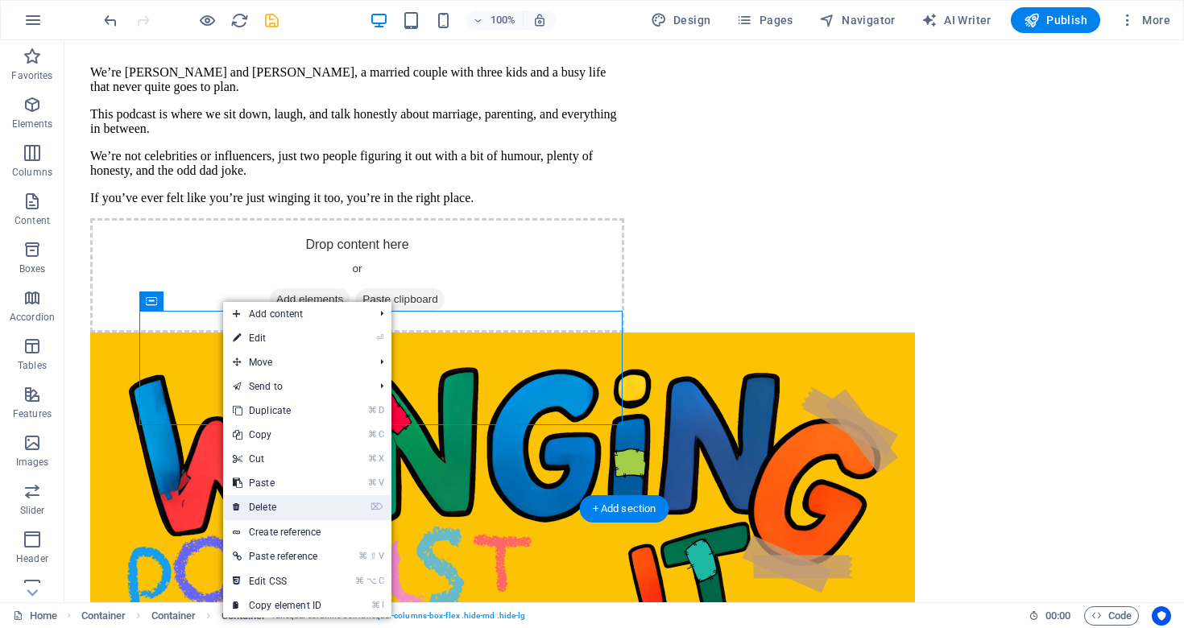
click at [307, 508] on link "⌦ Delete" at bounding box center [277, 507] width 108 height 24
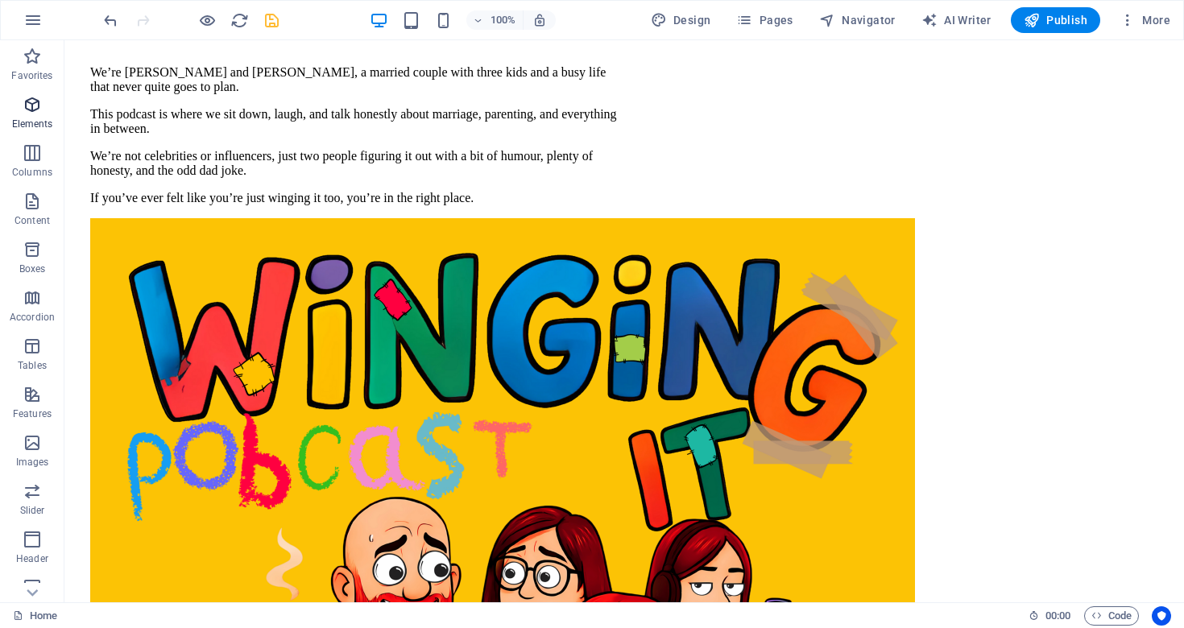
click at [38, 110] on icon "button" at bounding box center [32, 104] width 19 height 19
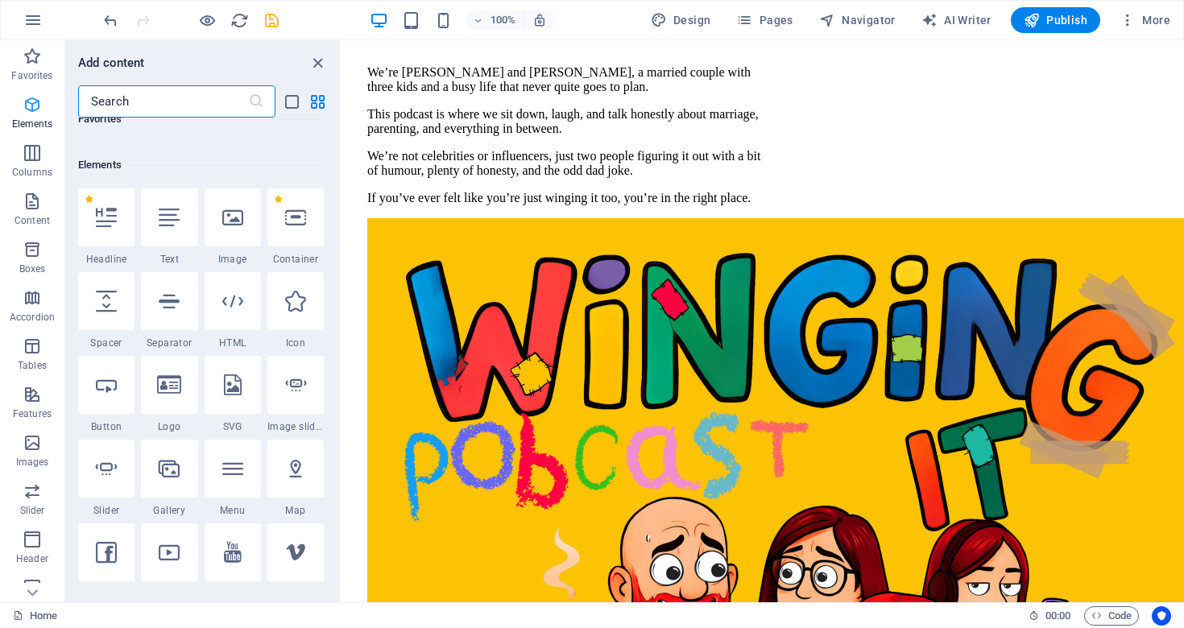
scroll to position [172, 0]
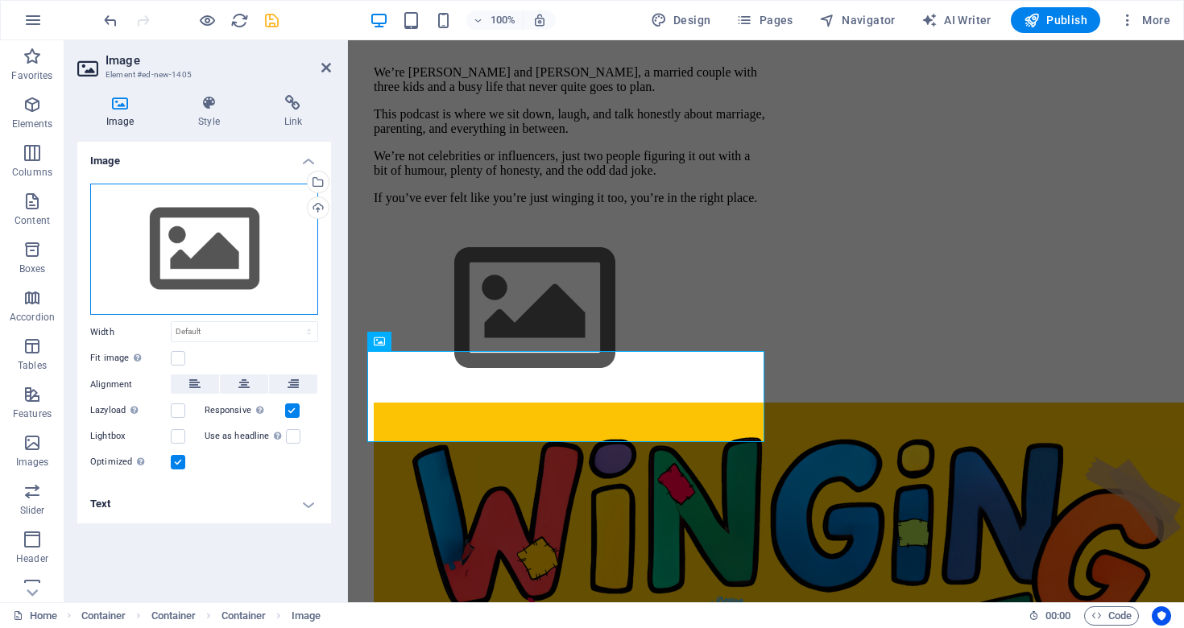
click at [177, 235] on div "Drag files here, click to choose files or select files from Files or our free s…" at bounding box center [204, 250] width 228 height 132
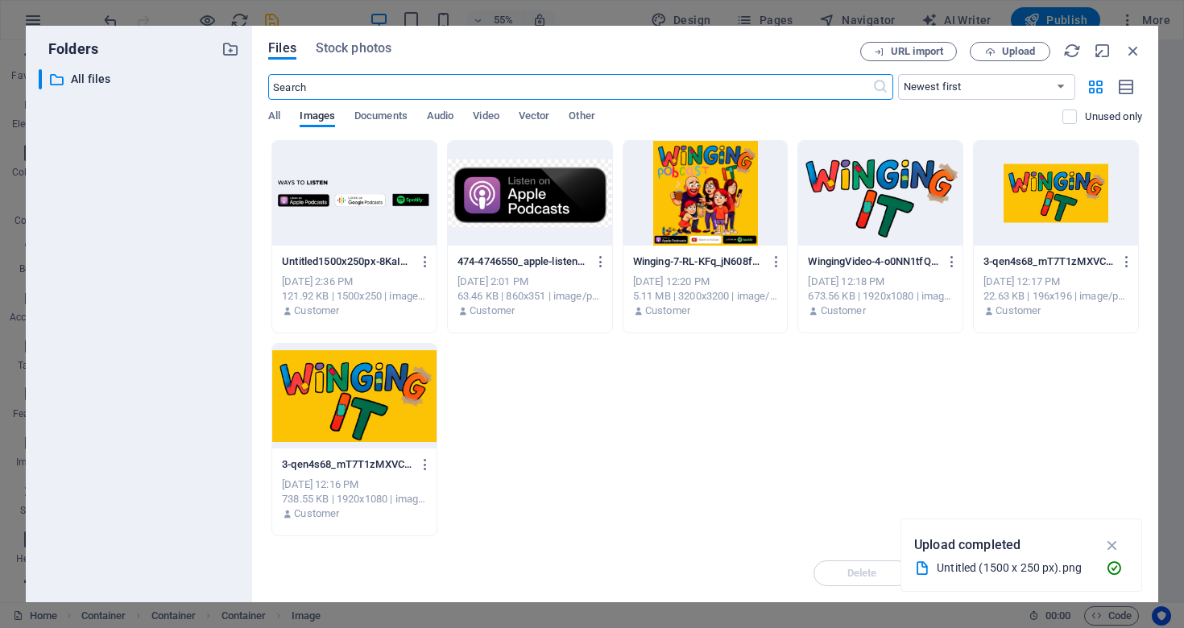
click at [371, 192] on div at bounding box center [354, 193] width 164 height 105
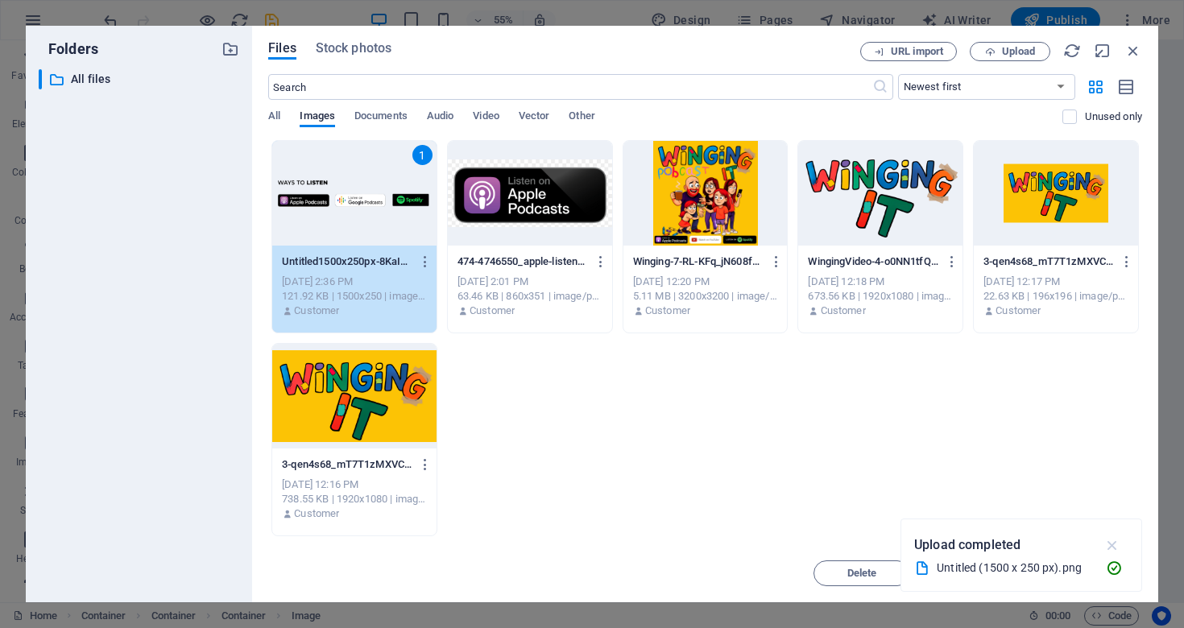
click at [1115, 547] on icon "button" at bounding box center [1113, 545] width 19 height 18
click at [1094, 572] on span "Insert" at bounding box center [1094, 574] width 28 height 10
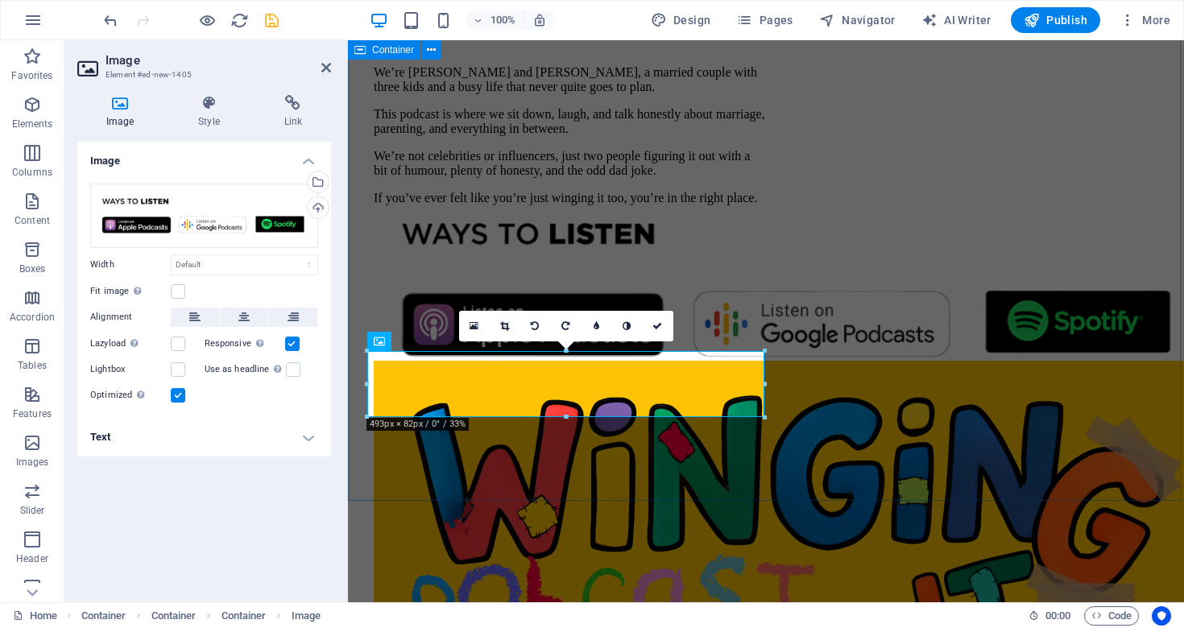
click at [740, 474] on div "We Are Winging It We’re [PERSON_NAME] and [PERSON_NAME], a married couple with …" at bounding box center [765, 603] width 823 height 1340
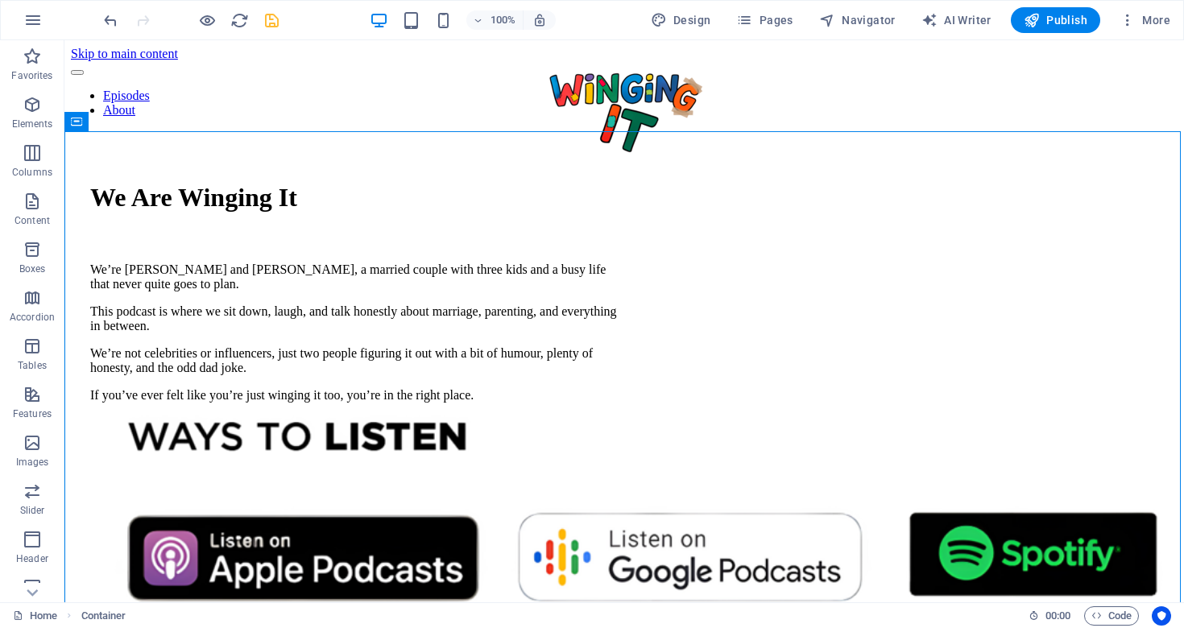
scroll to position [0, 0]
click at [267, 16] on icon "save" at bounding box center [272, 20] width 19 height 19
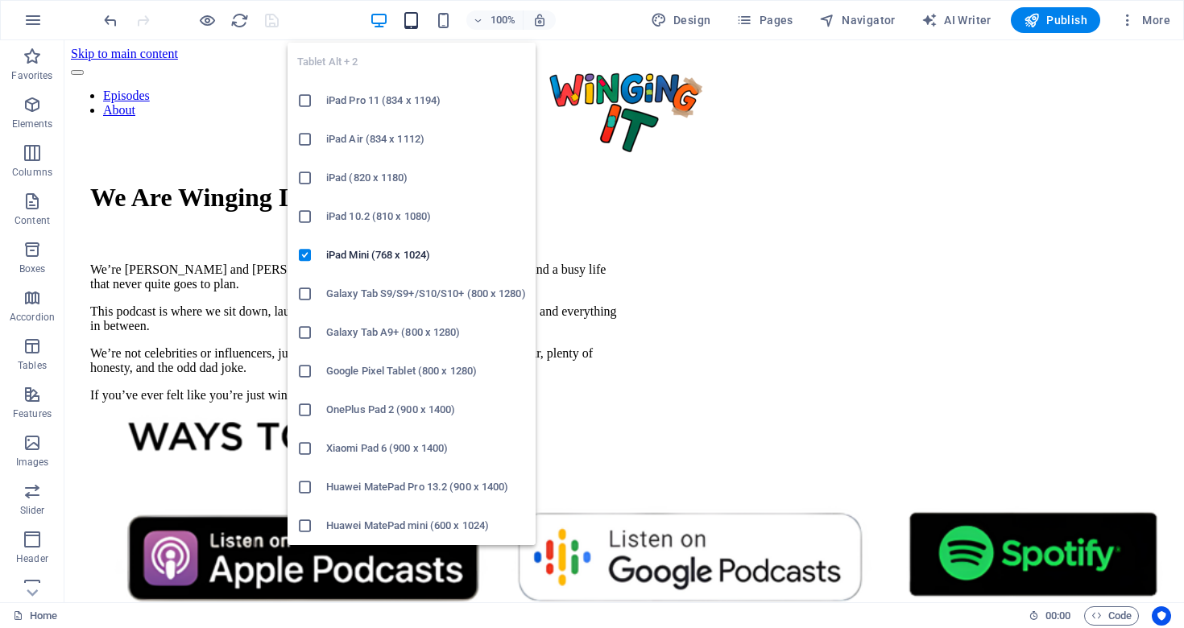
click at [413, 21] on icon "button" at bounding box center [411, 20] width 19 height 19
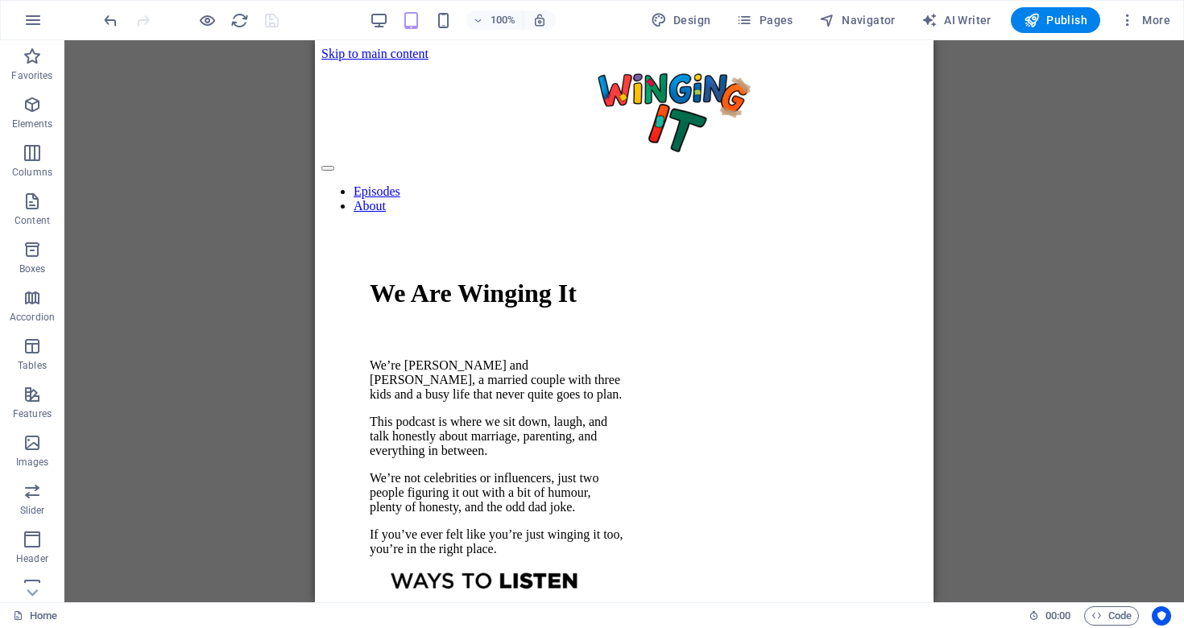
click at [167, 362] on div "Logo Menu Bar Container Container Container H1 Container Container Container Te…" at bounding box center [624, 321] width 1120 height 562
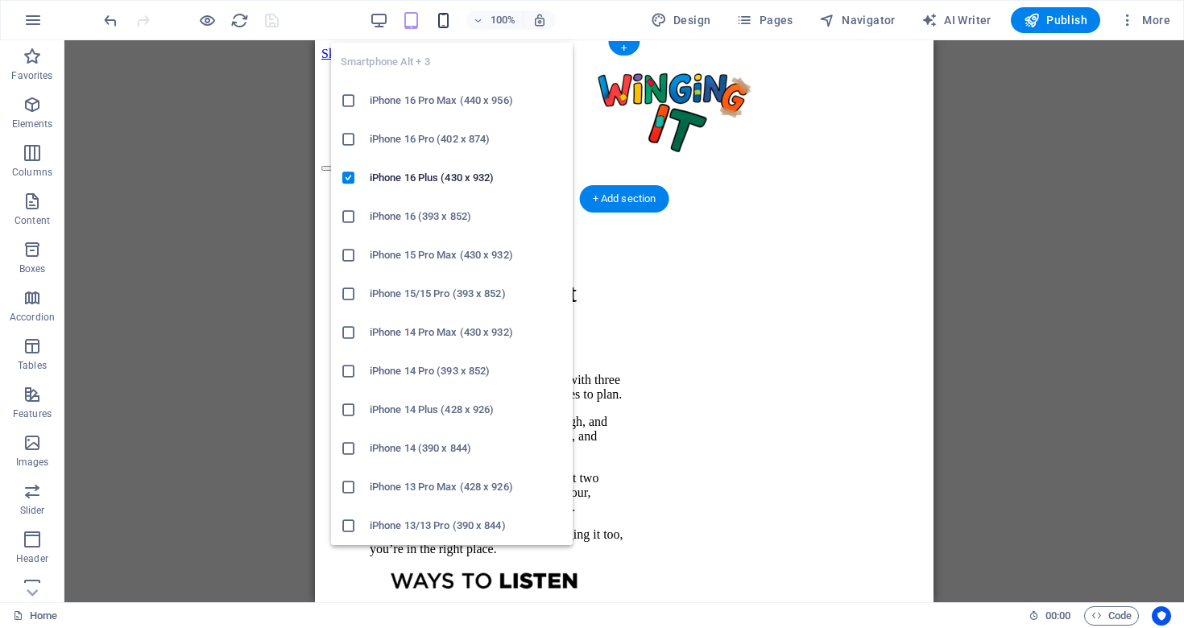
click at [445, 14] on icon "button" at bounding box center [443, 20] width 19 height 19
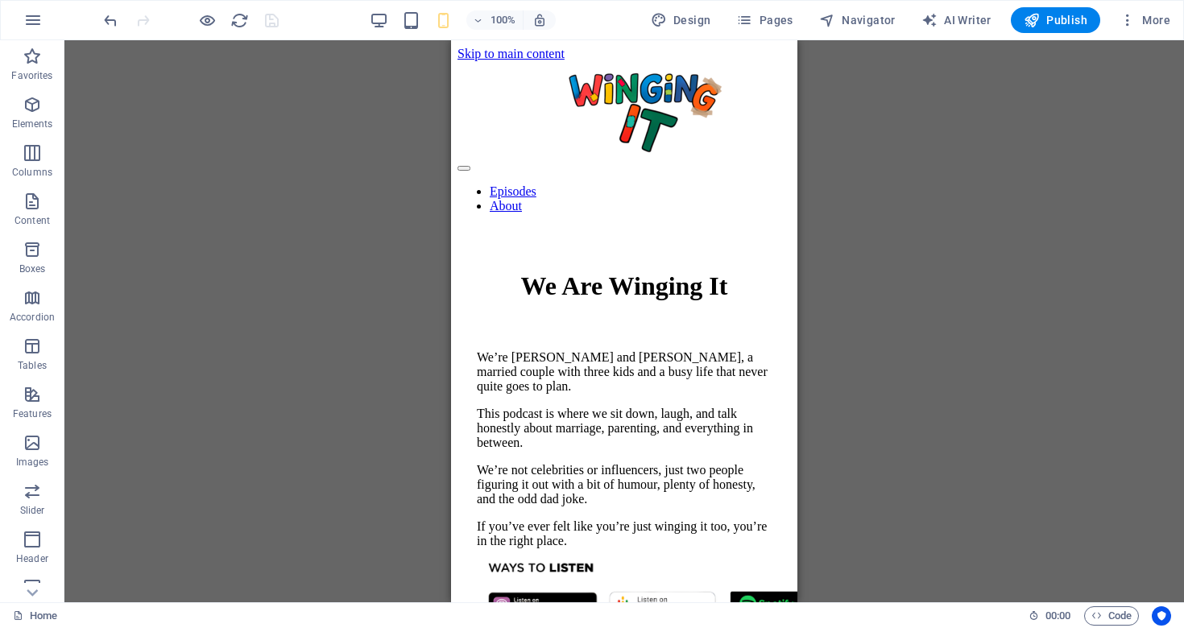
click at [909, 270] on div "Logo Menu Bar Container Container Container H1 Container Container Container Te…" at bounding box center [624, 321] width 1120 height 562
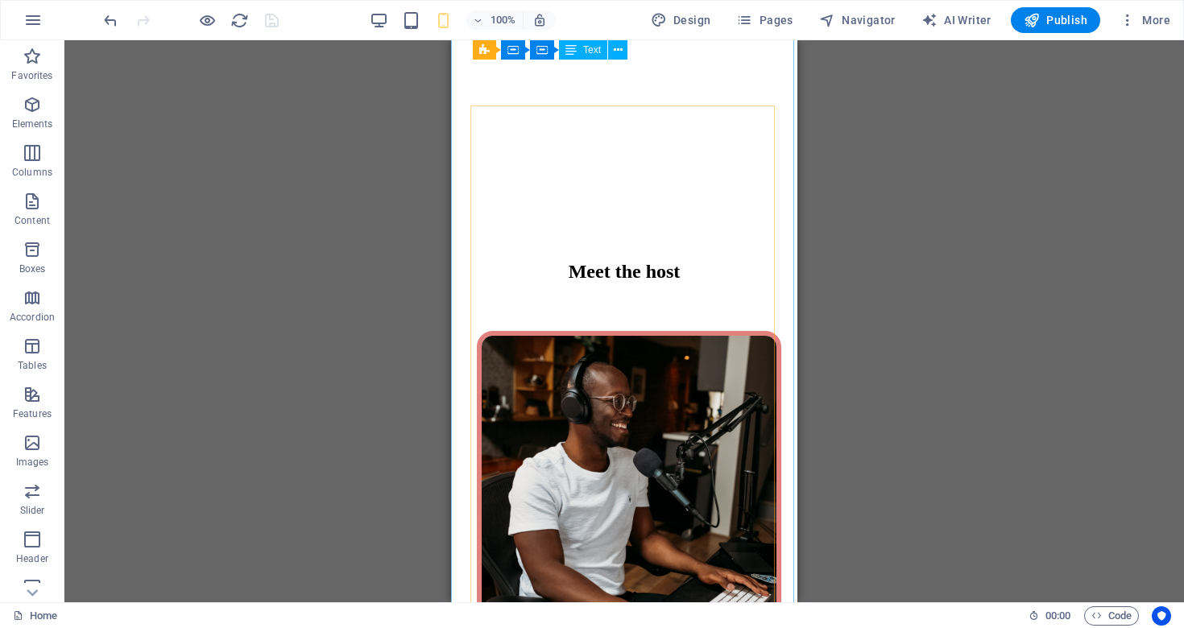
scroll to position [1672, 0]
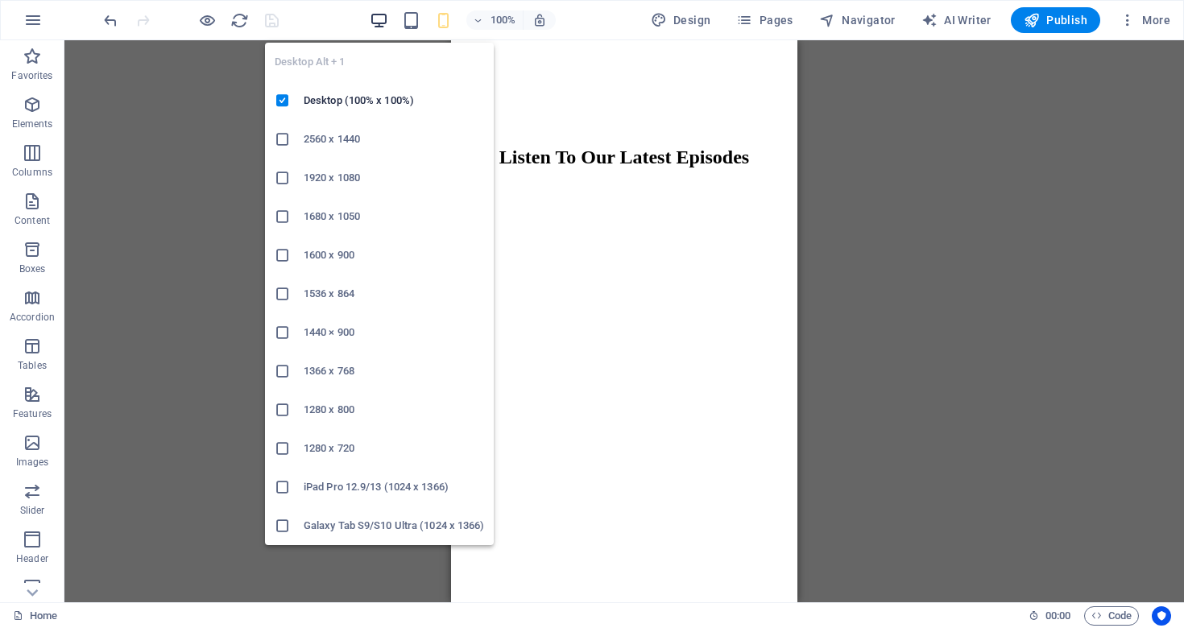
click at [379, 14] on icon "button" at bounding box center [379, 20] width 19 height 19
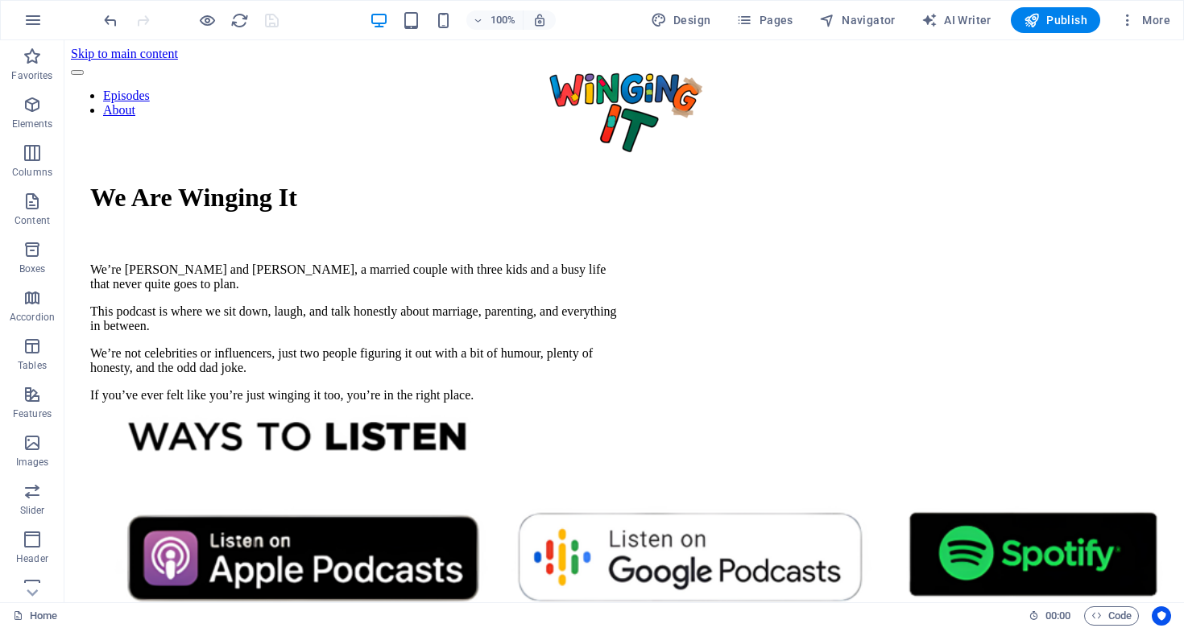
scroll to position [0, 0]
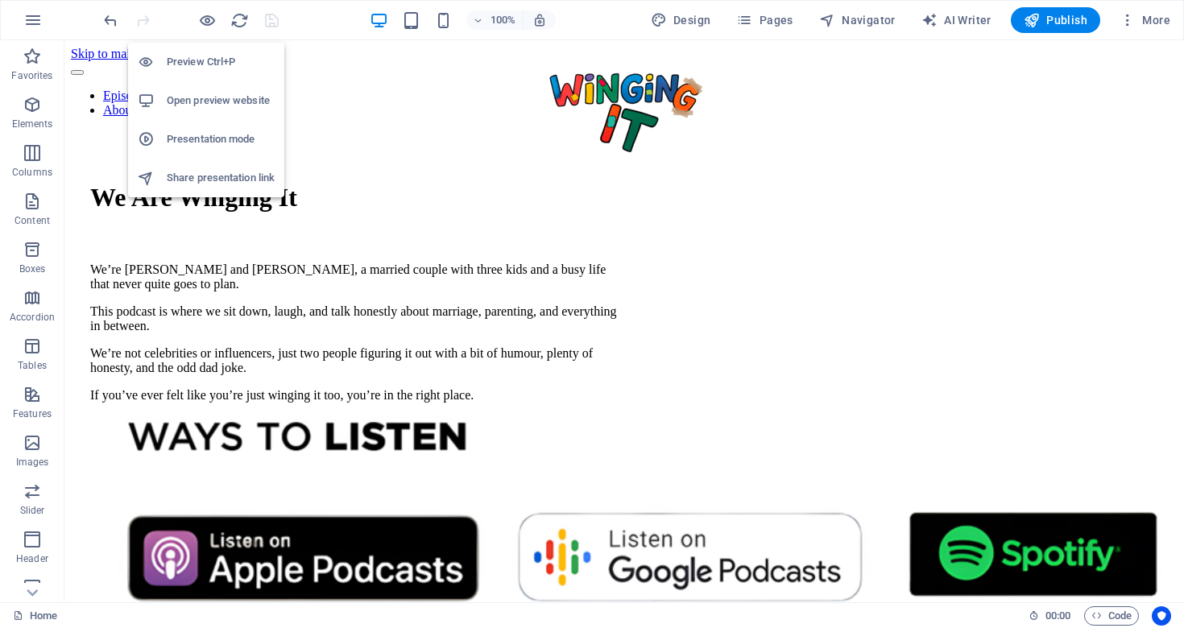
click at [206, 54] on h6 "Preview Ctrl+P" at bounding box center [221, 61] width 108 height 19
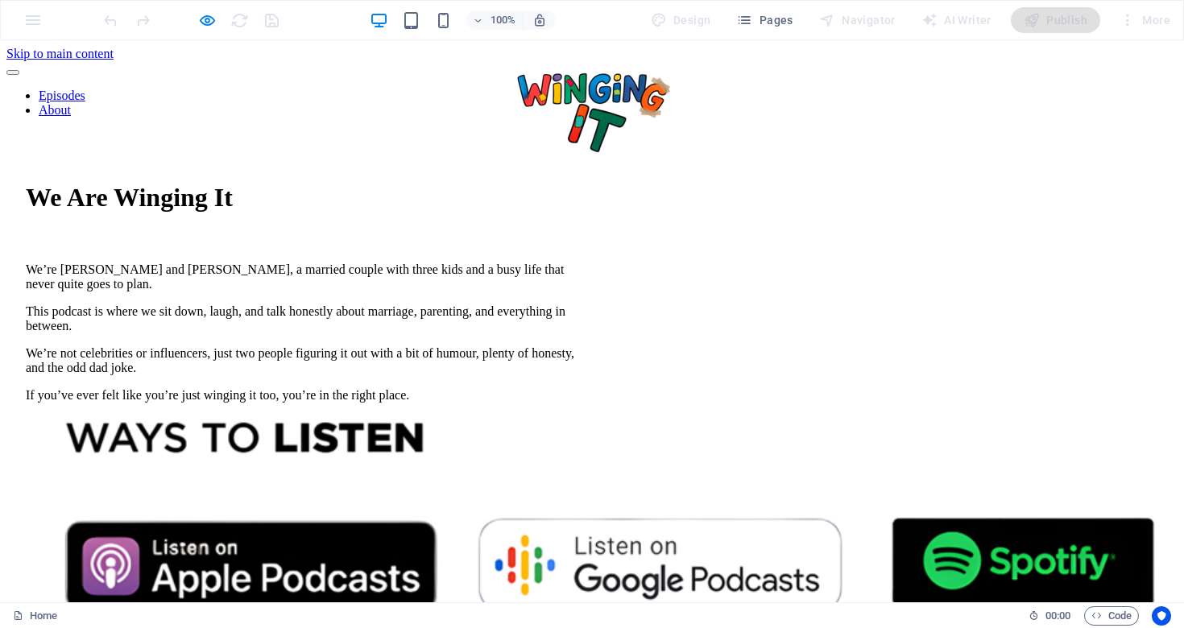
click at [85, 97] on link "Episodes" at bounding box center [62, 96] width 47 height 14
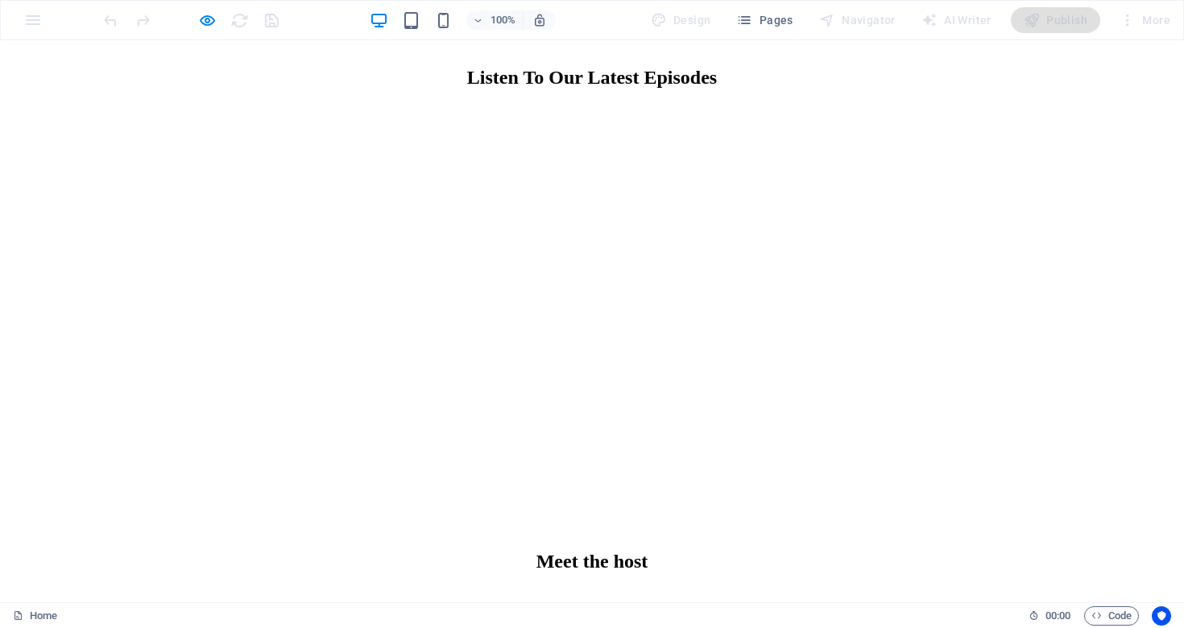
scroll to position [1779, 0]
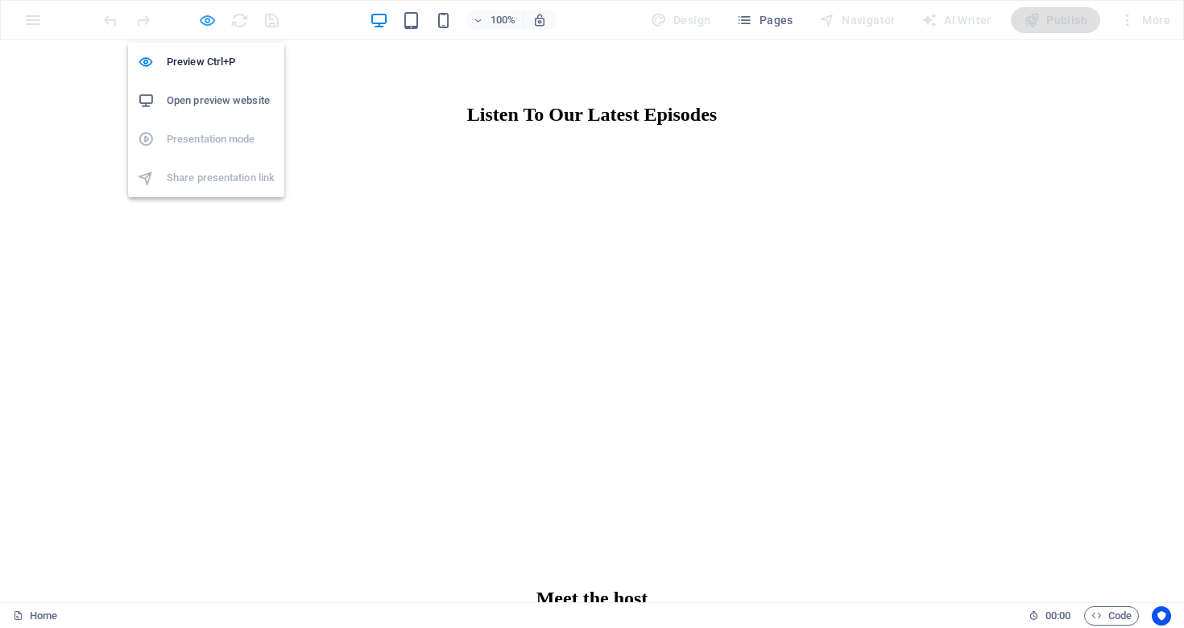
click at [206, 16] on icon "button" at bounding box center [207, 20] width 19 height 19
